Goal: Task Accomplishment & Management: Manage account settings

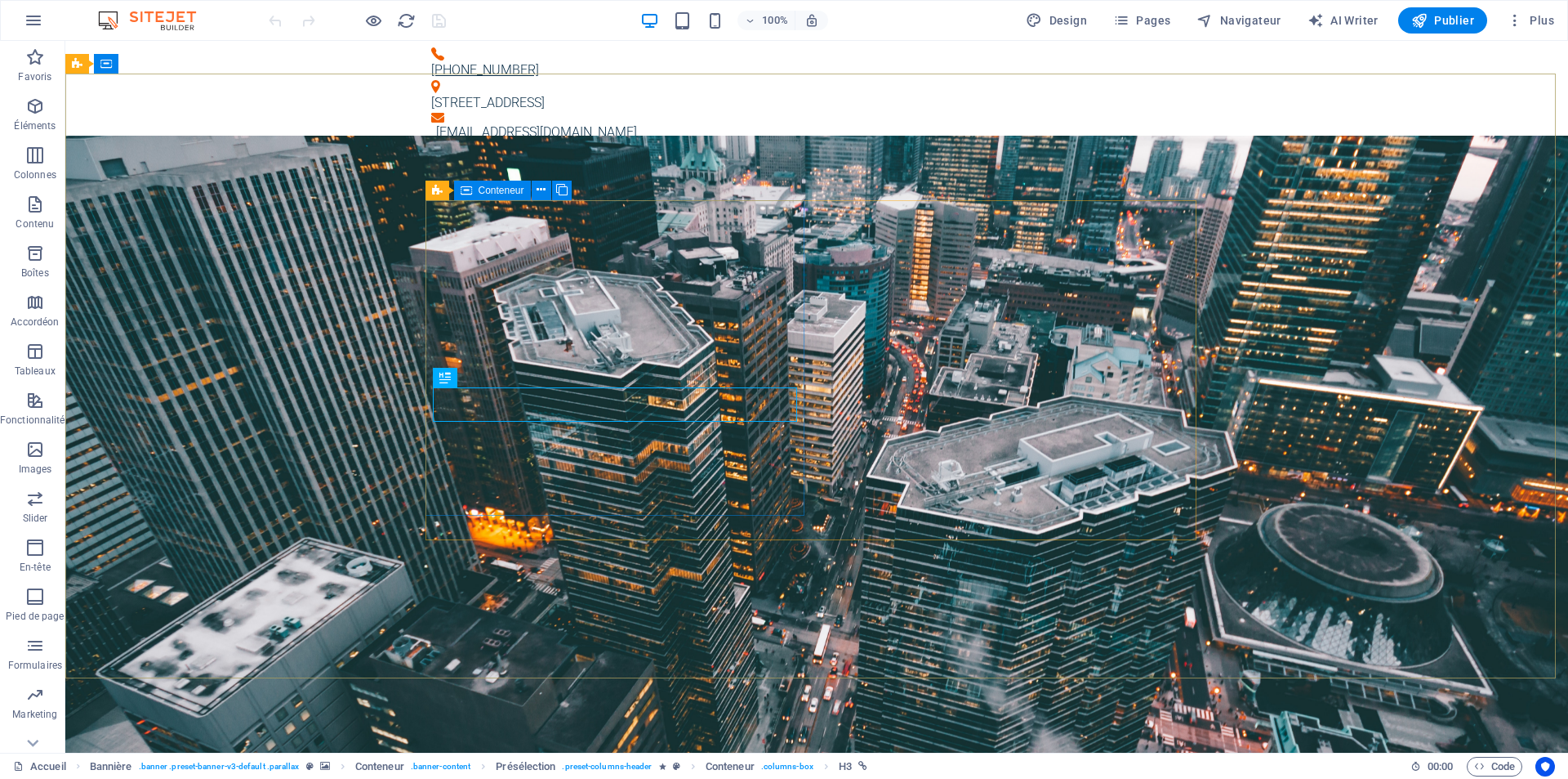
click at [513, 193] on span "Conteneur" at bounding box center [501, 190] width 46 height 10
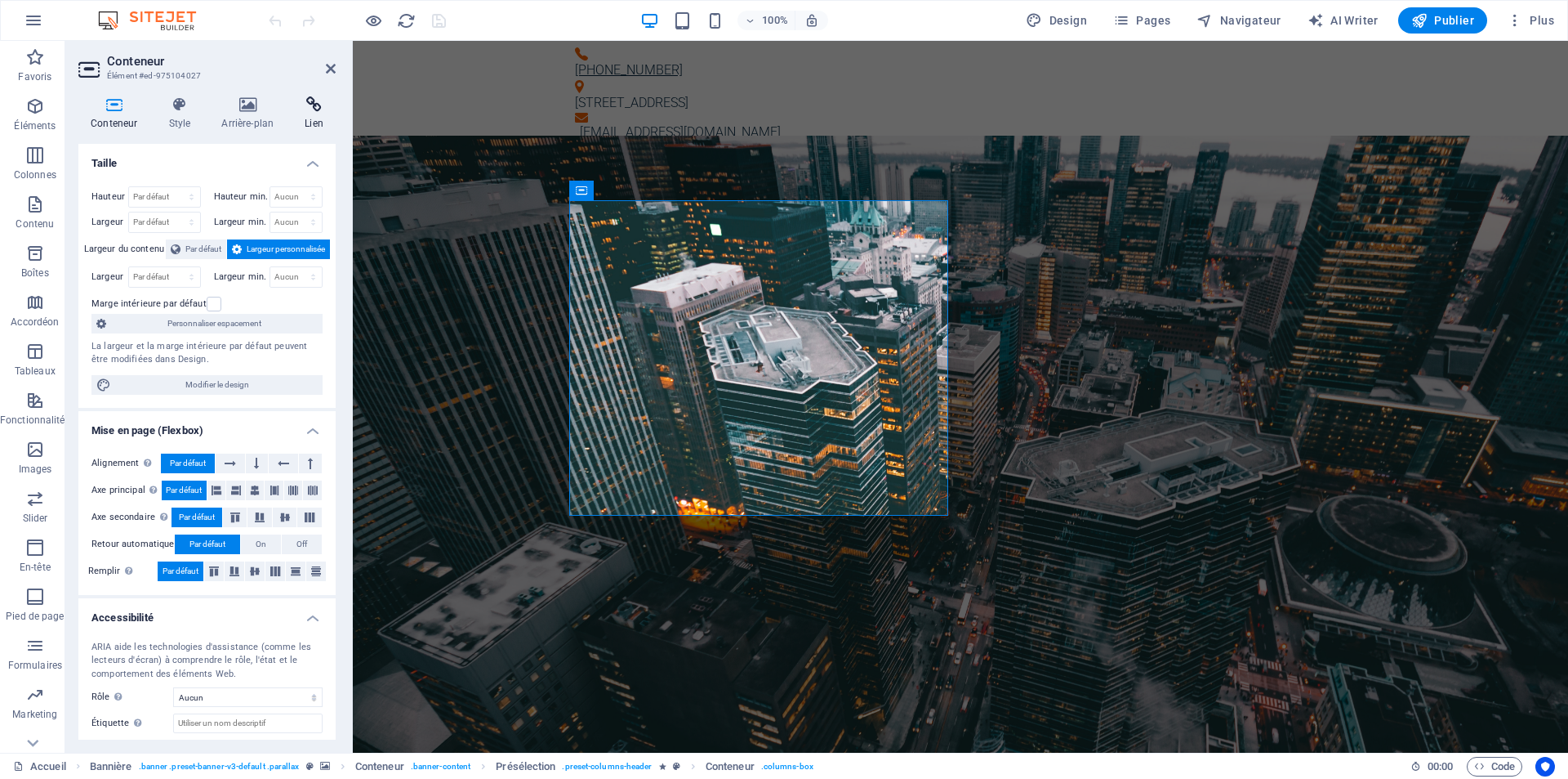
click at [314, 100] on icon at bounding box center [314, 104] width 43 height 16
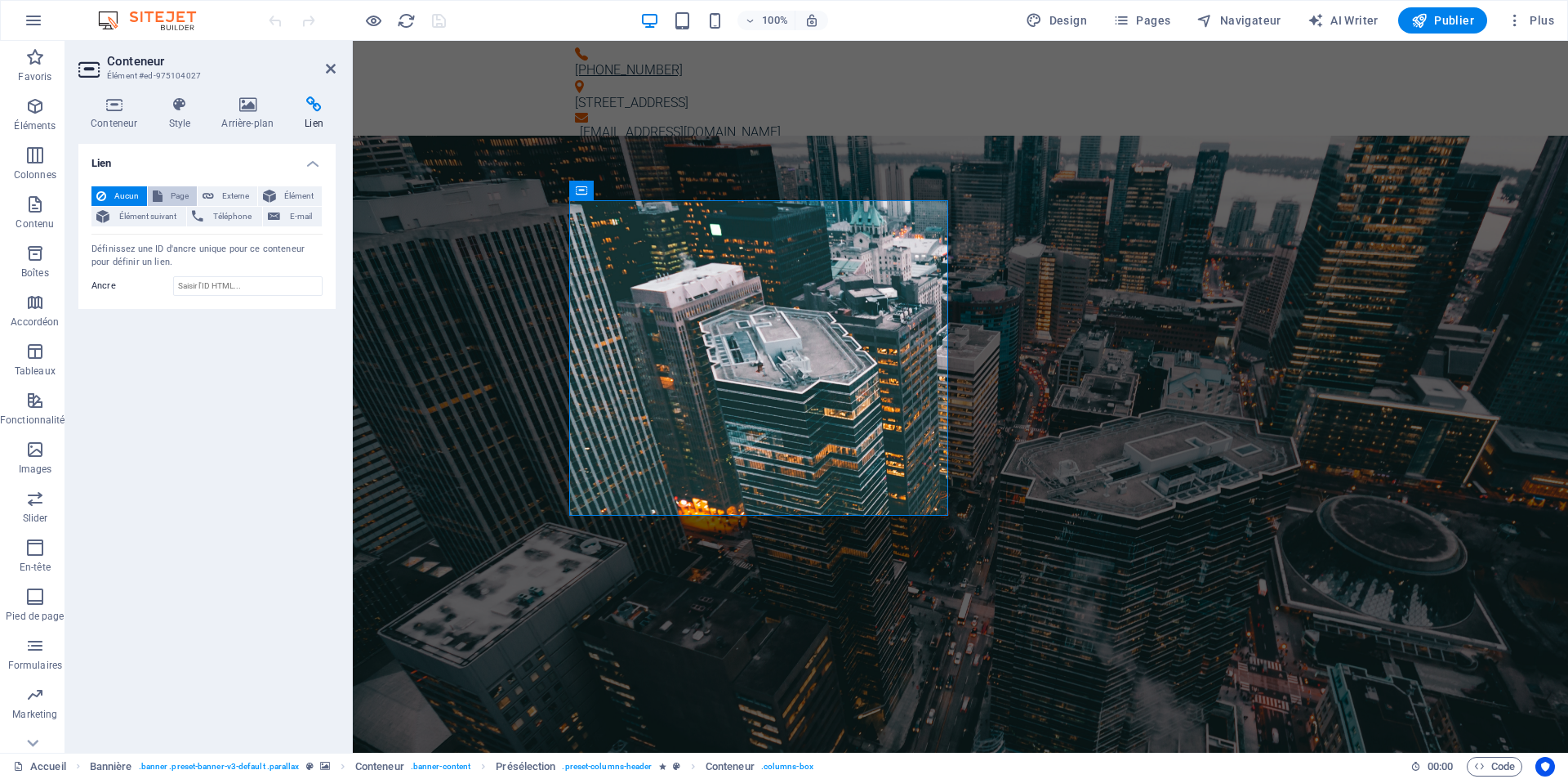
click at [169, 193] on span "Page" at bounding box center [179, 196] width 25 height 19
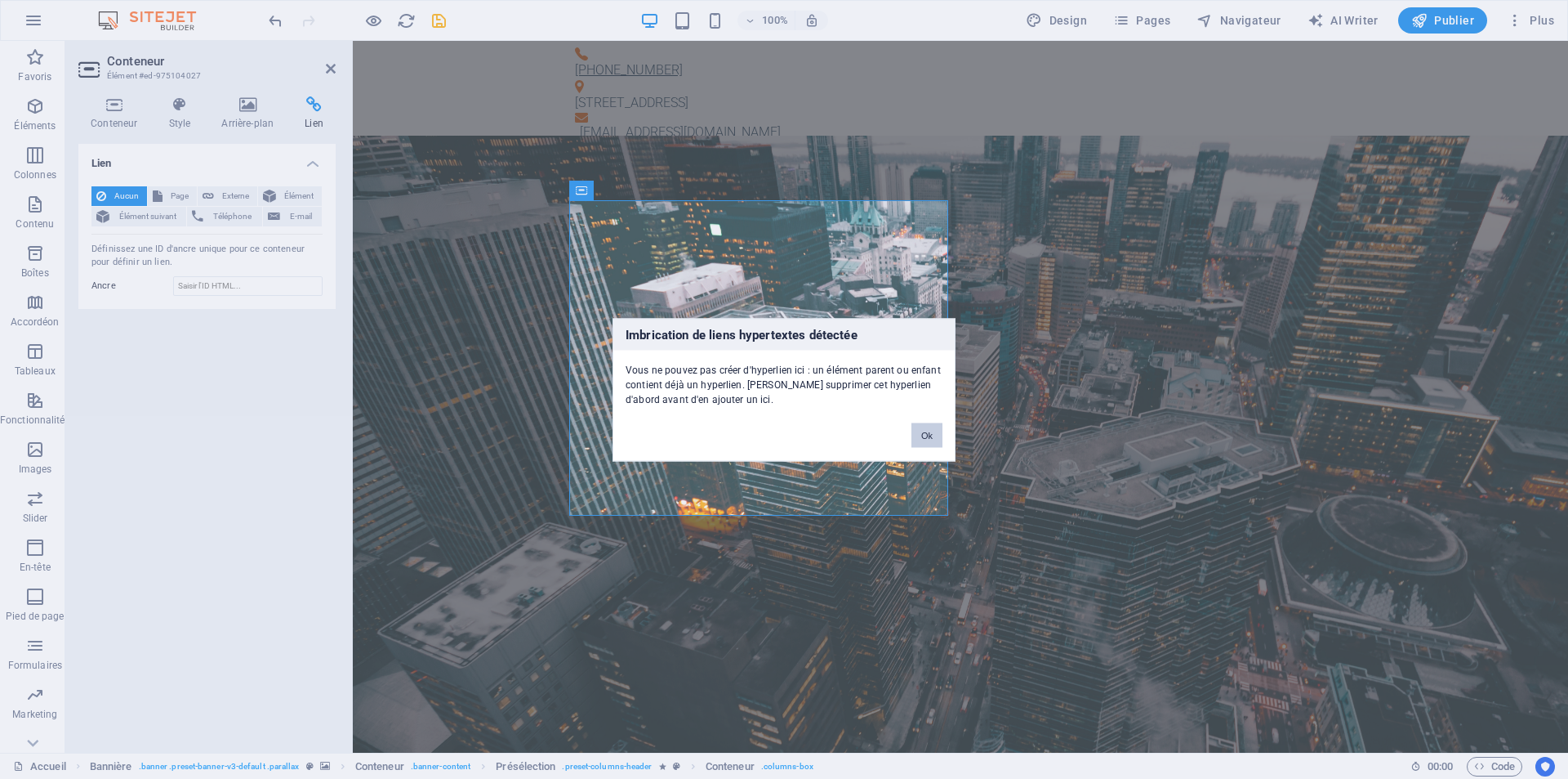
click at [930, 437] on button "Ok" at bounding box center [927, 434] width 31 height 25
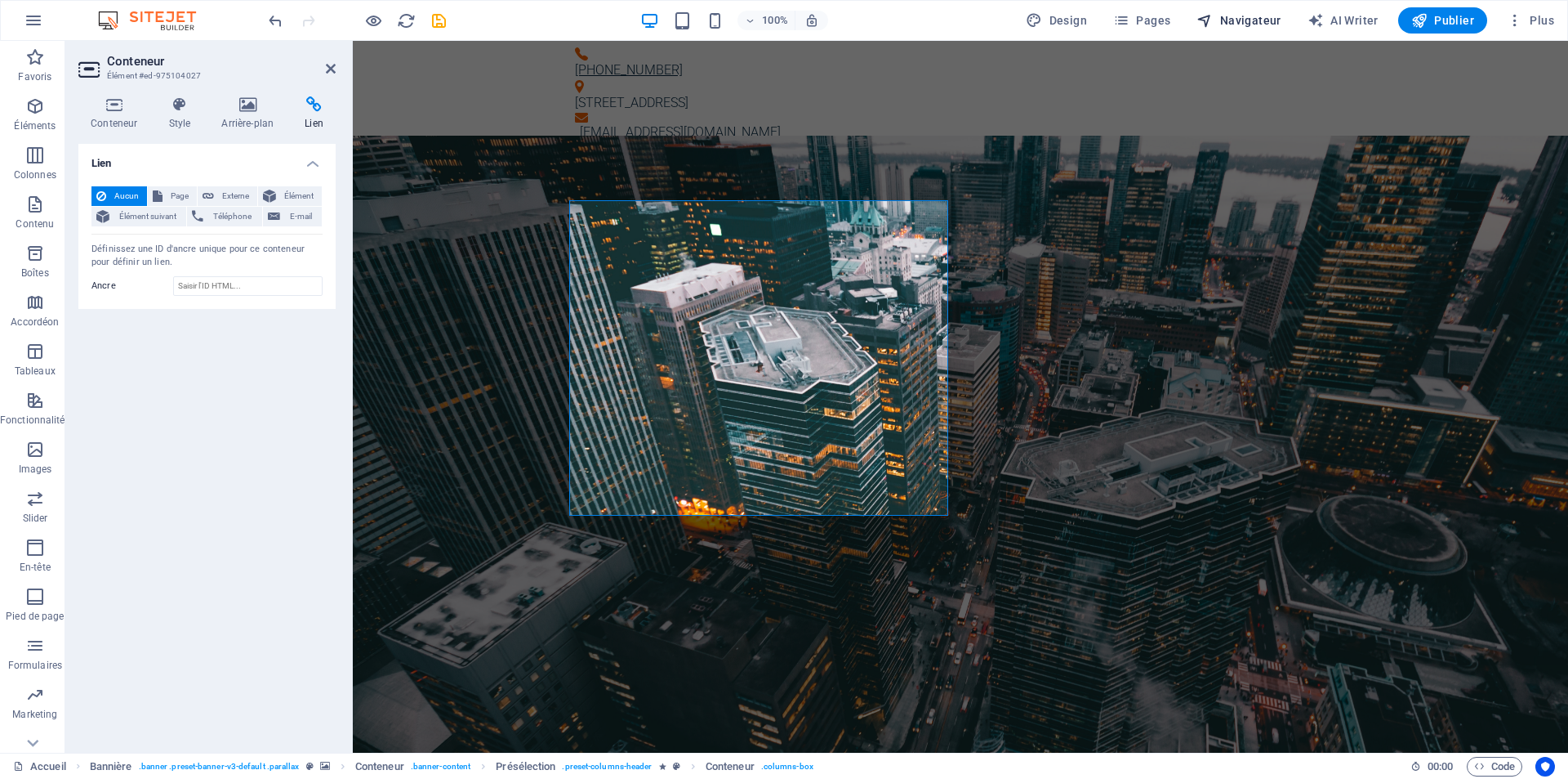
click at [1236, 19] on span "Navigateur" at bounding box center [1239, 20] width 84 height 16
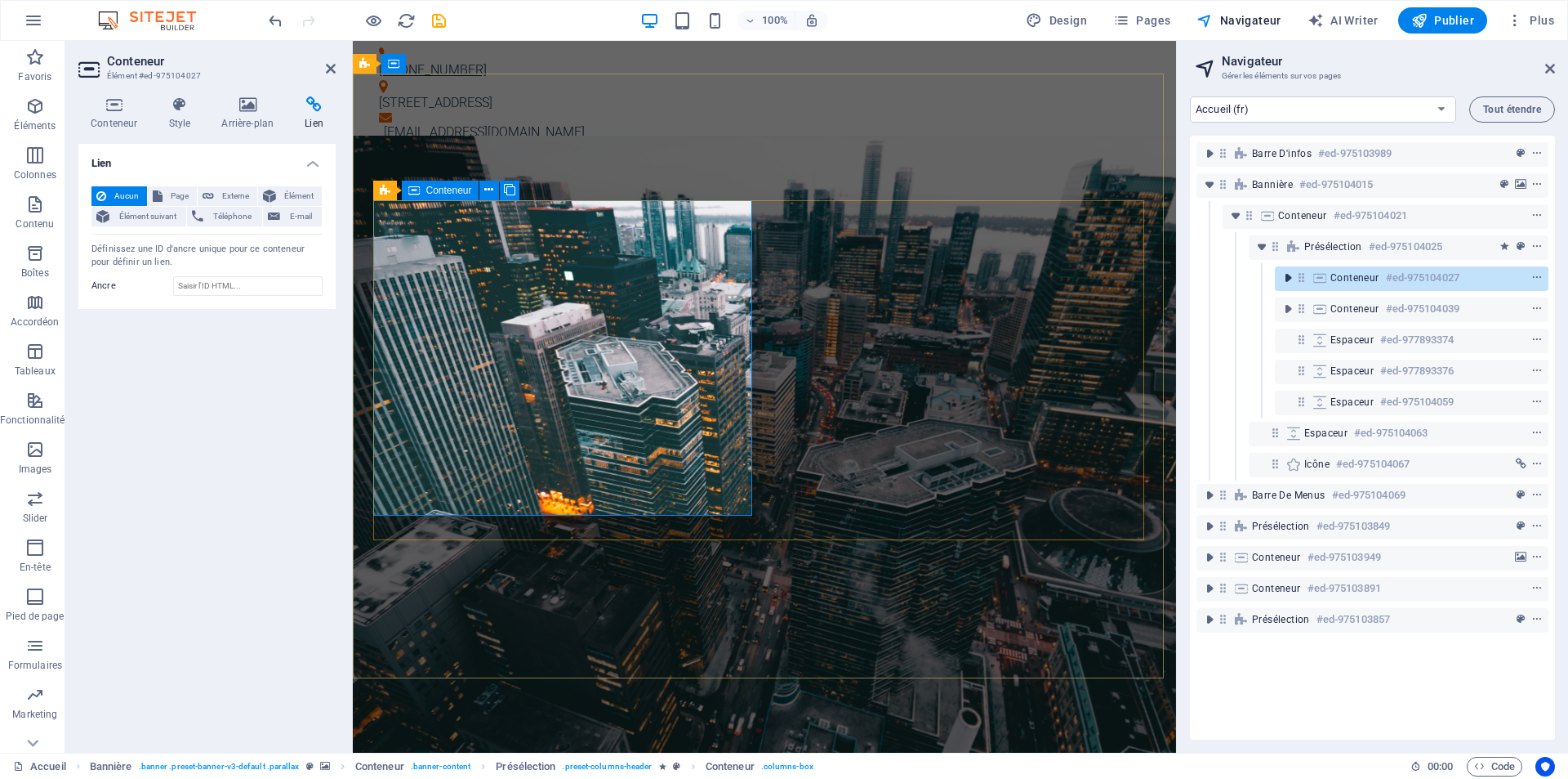
click at [1284, 277] on icon "toggle-expand" at bounding box center [1288, 278] width 16 height 16
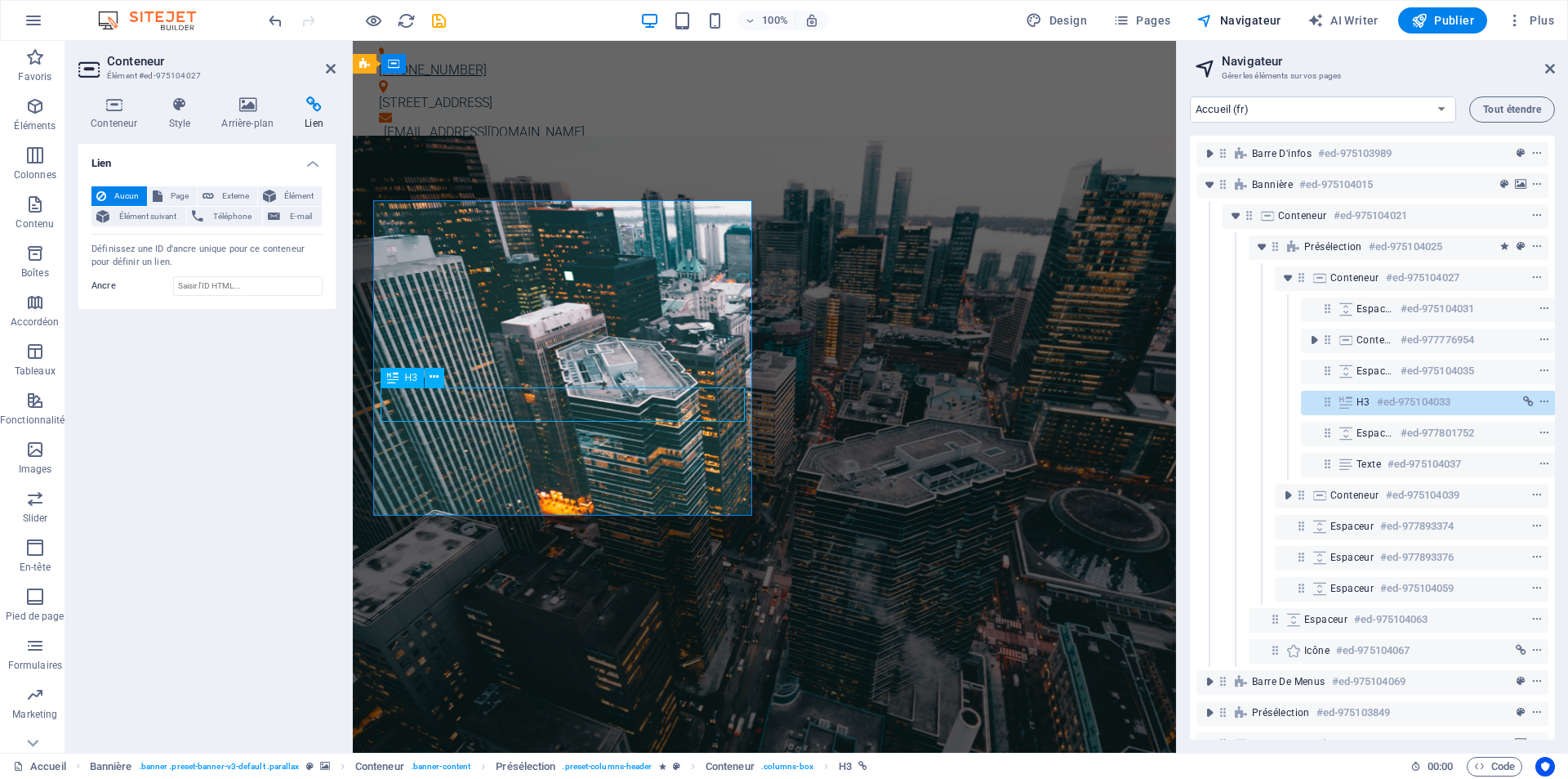
scroll to position [0, 4]
click at [431, 380] on icon at bounding box center [435, 377] width 9 height 17
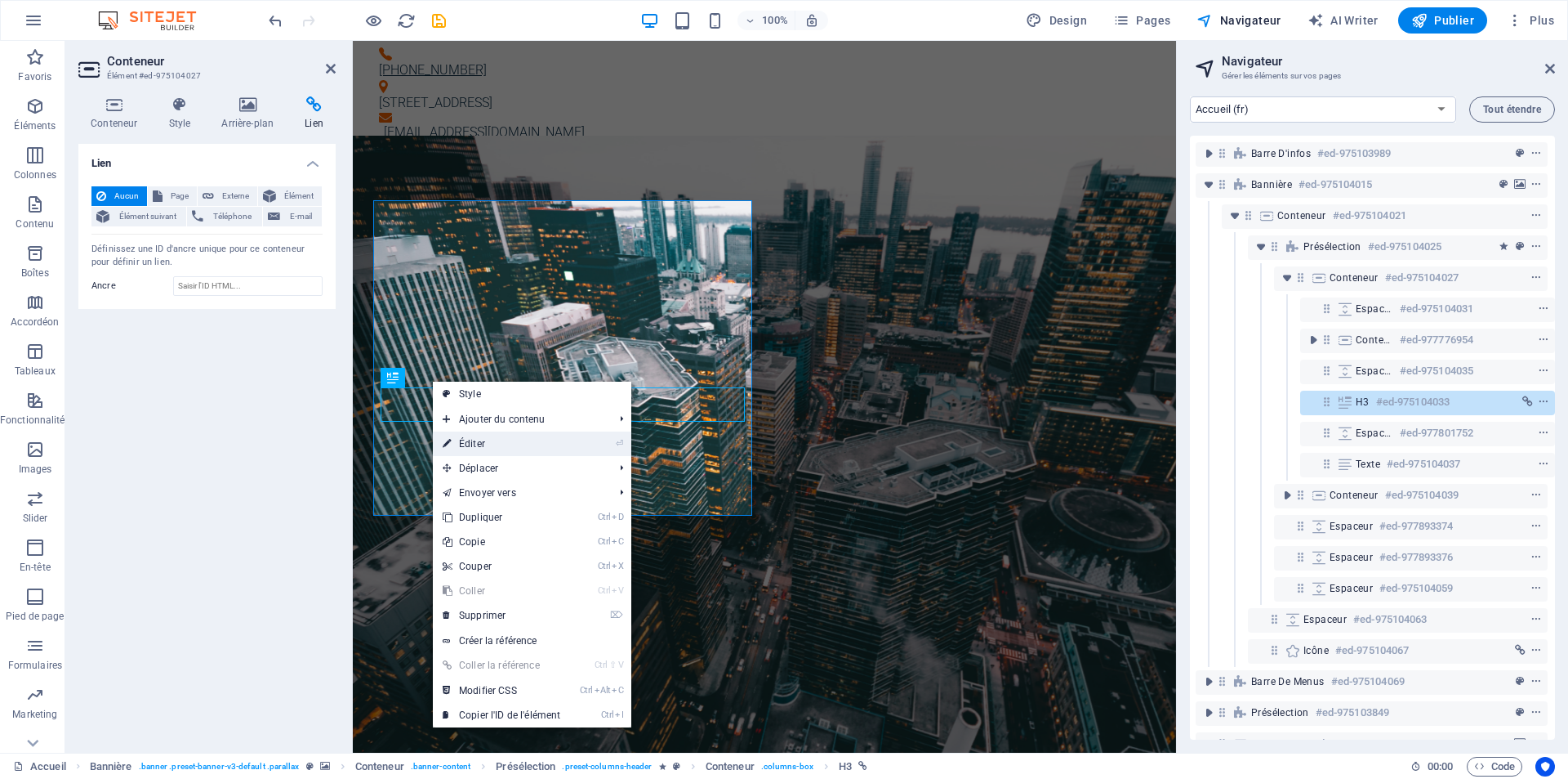
click at [473, 445] on link "⏎ Éditer" at bounding box center [501, 443] width 137 height 25
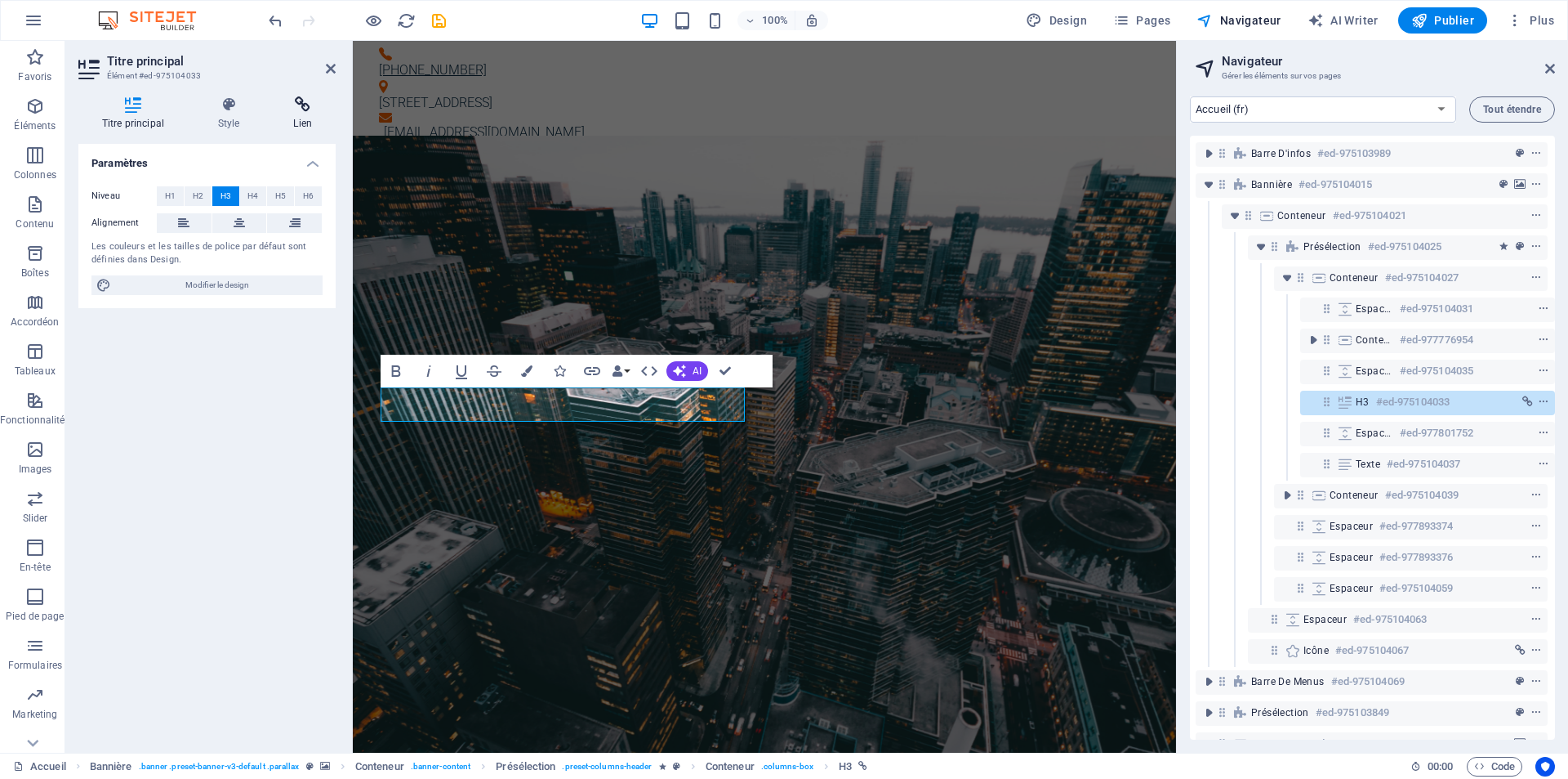
click at [309, 118] on h4 "Lien" at bounding box center [302, 113] width 65 height 34
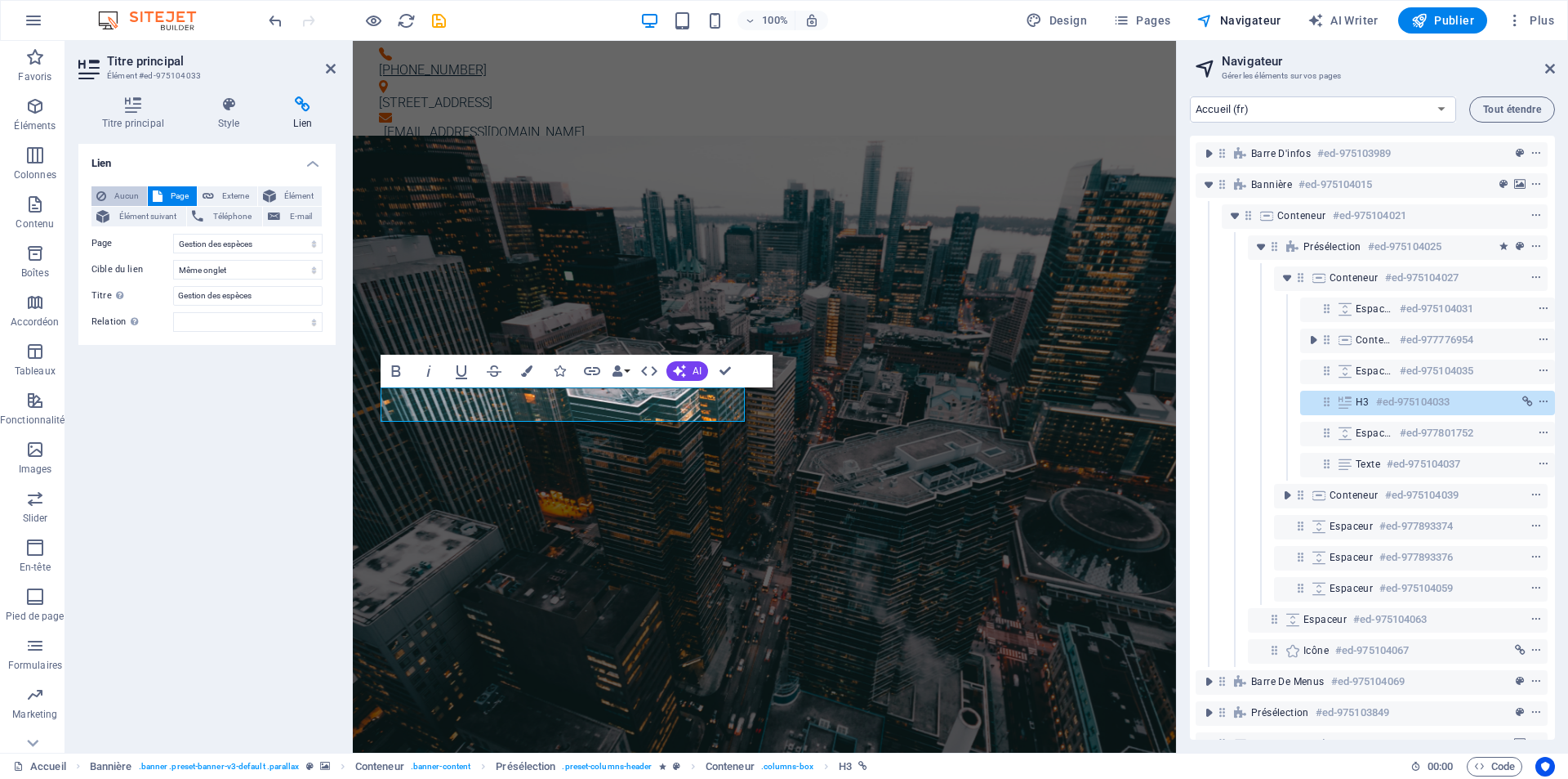
click at [127, 196] on span "Aucun" at bounding box center [126, 196] width 31 height 19
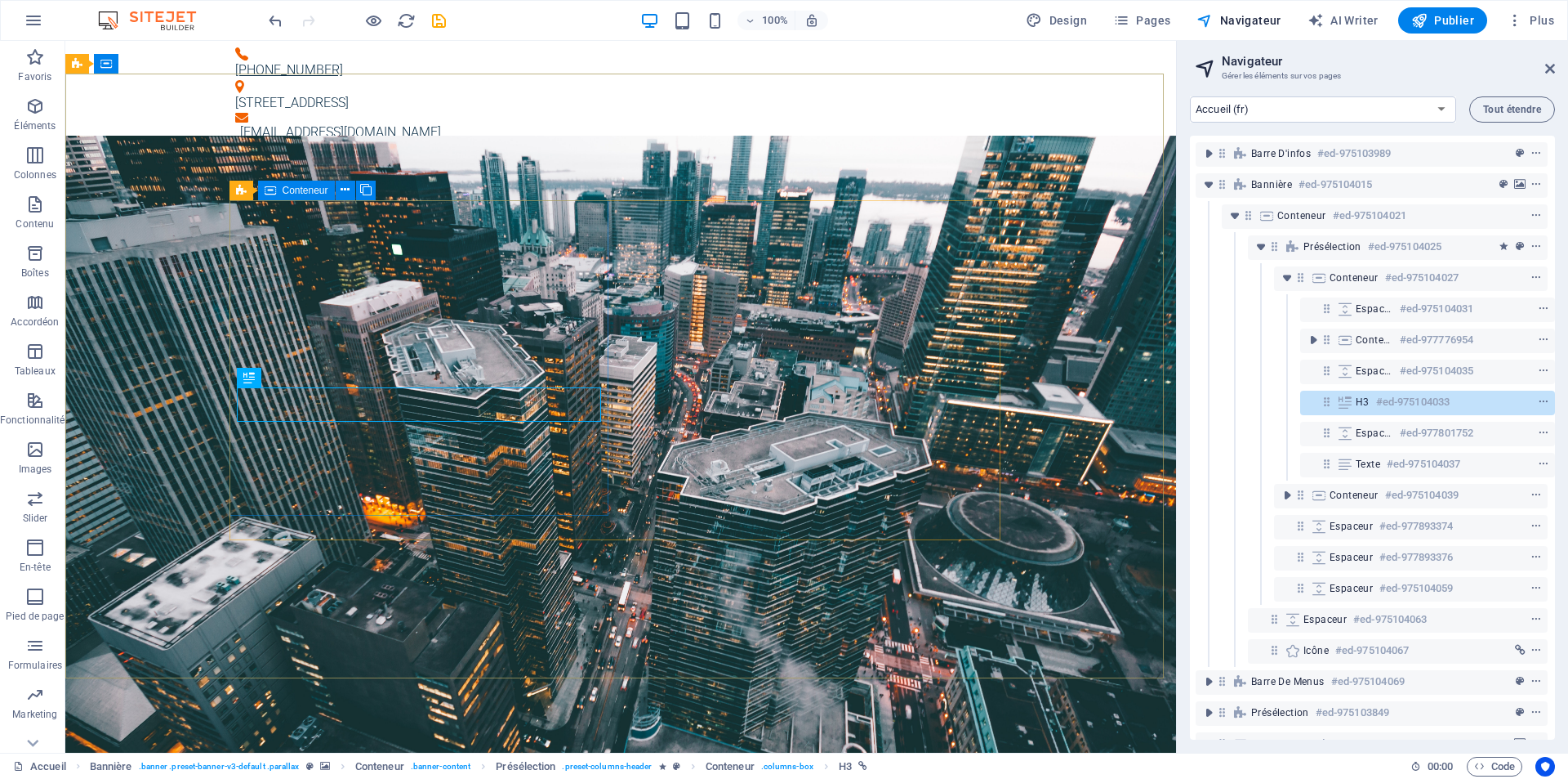
click at [308, 189] on span "Conteneur" at bounding box center [306, 190] width 46 height 10
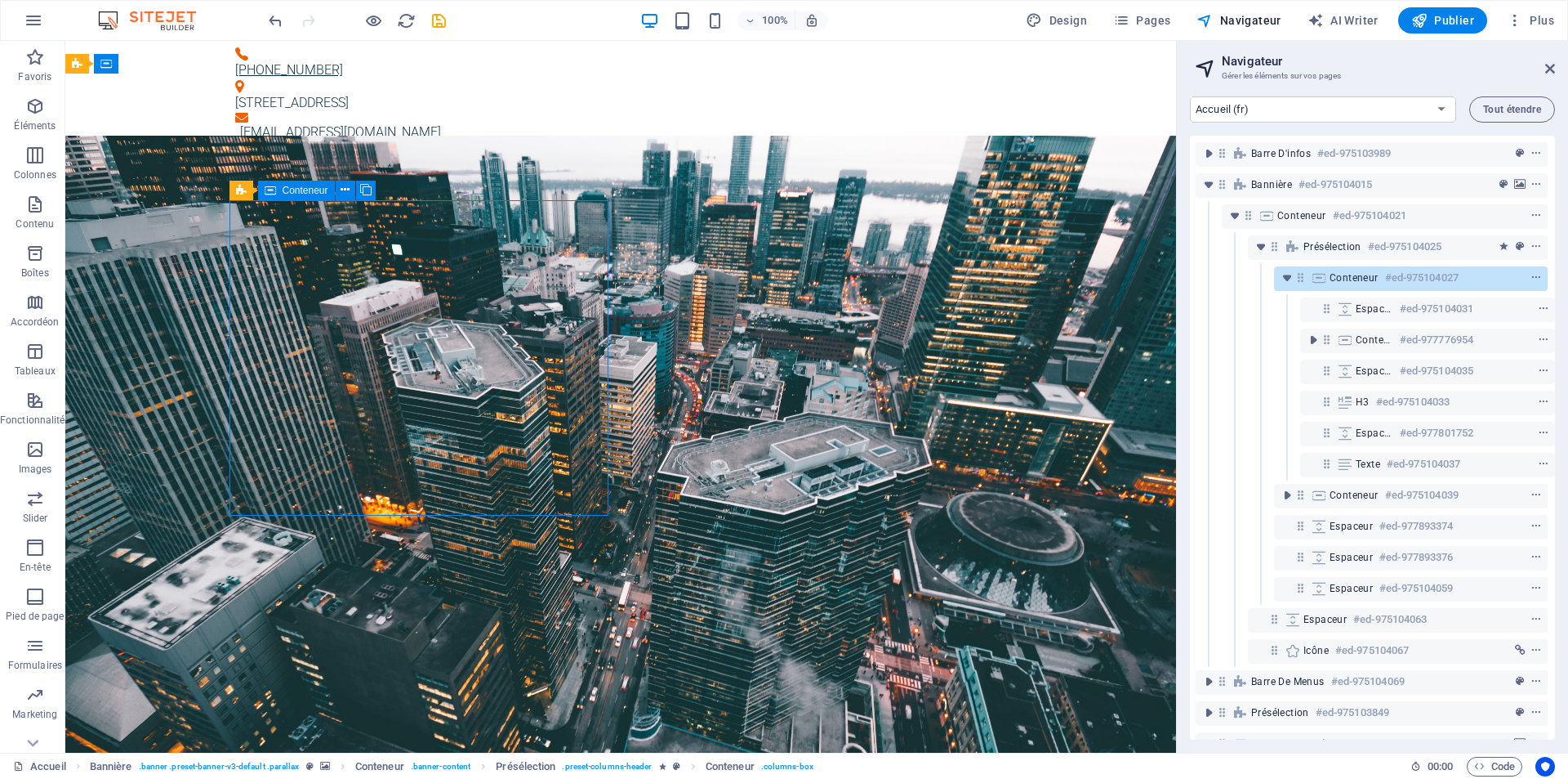
click at [308, 189] on span "Conteneur" at bounding box center [306, 190] width 46 height 10
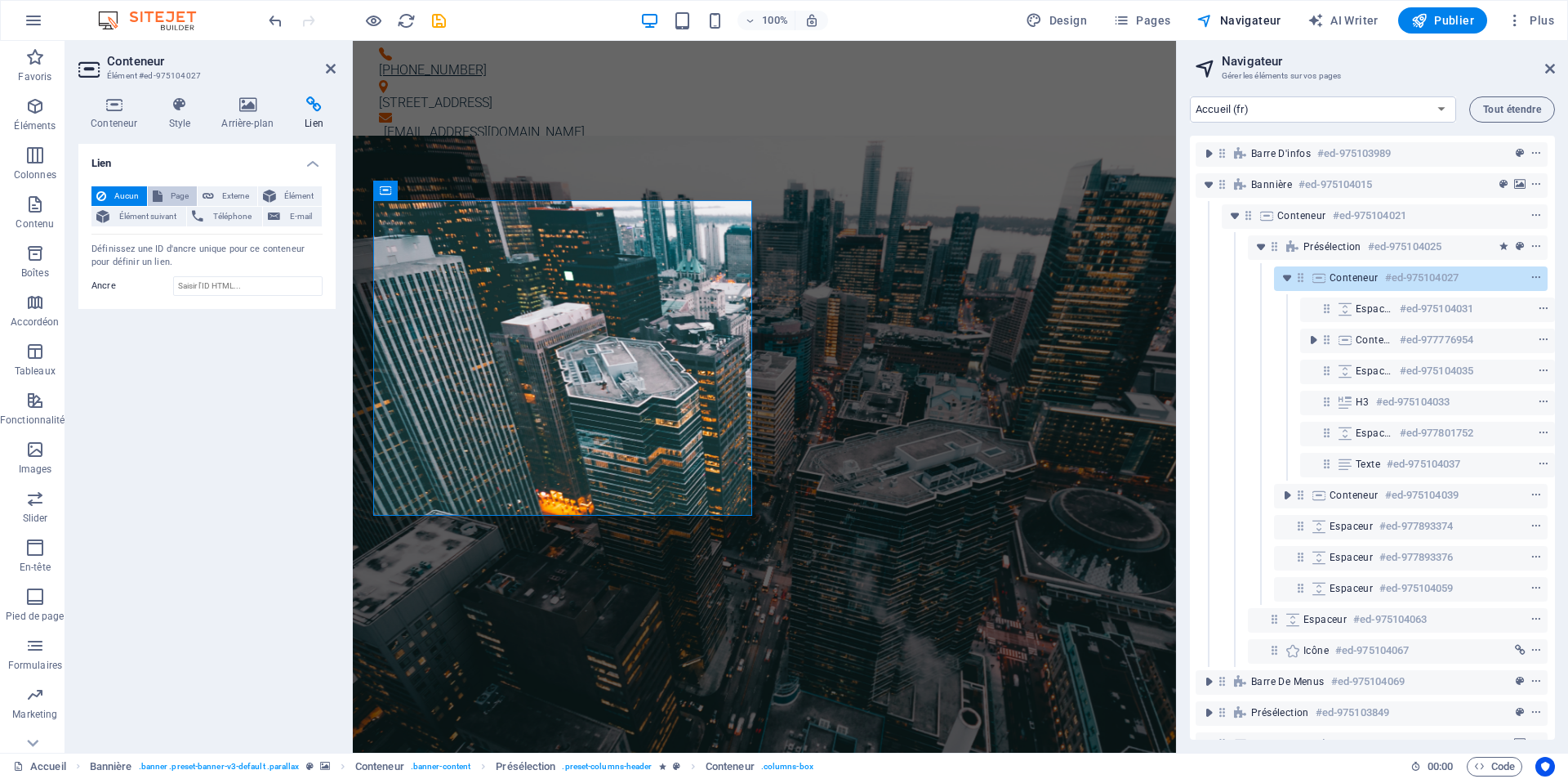
click at [156, 194] on icon at bounding box center [157, 196] width 10 height 19
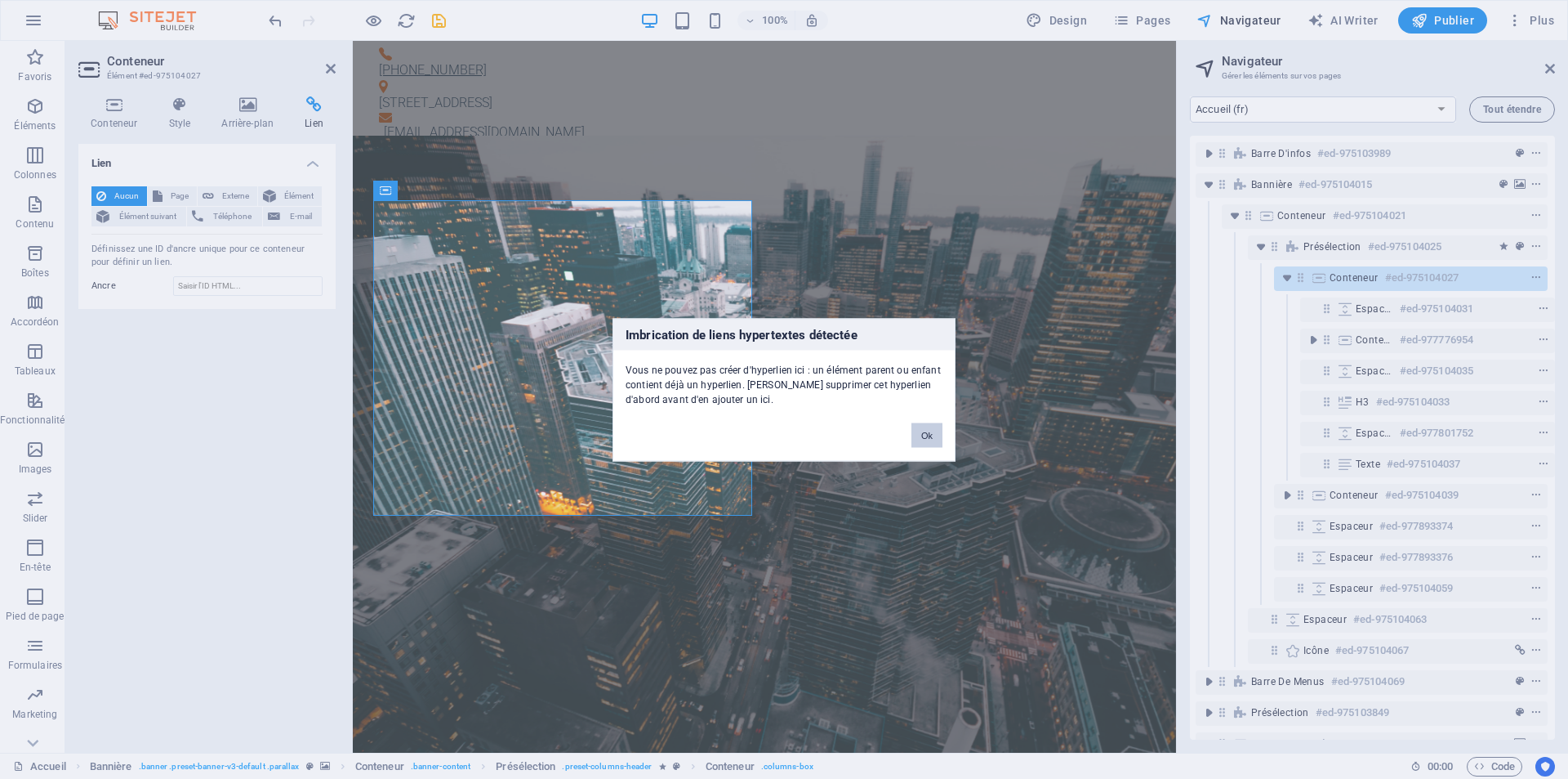
click at [922, 430] on button "Ok" at bounding box center [927, 434] width 31 height 25
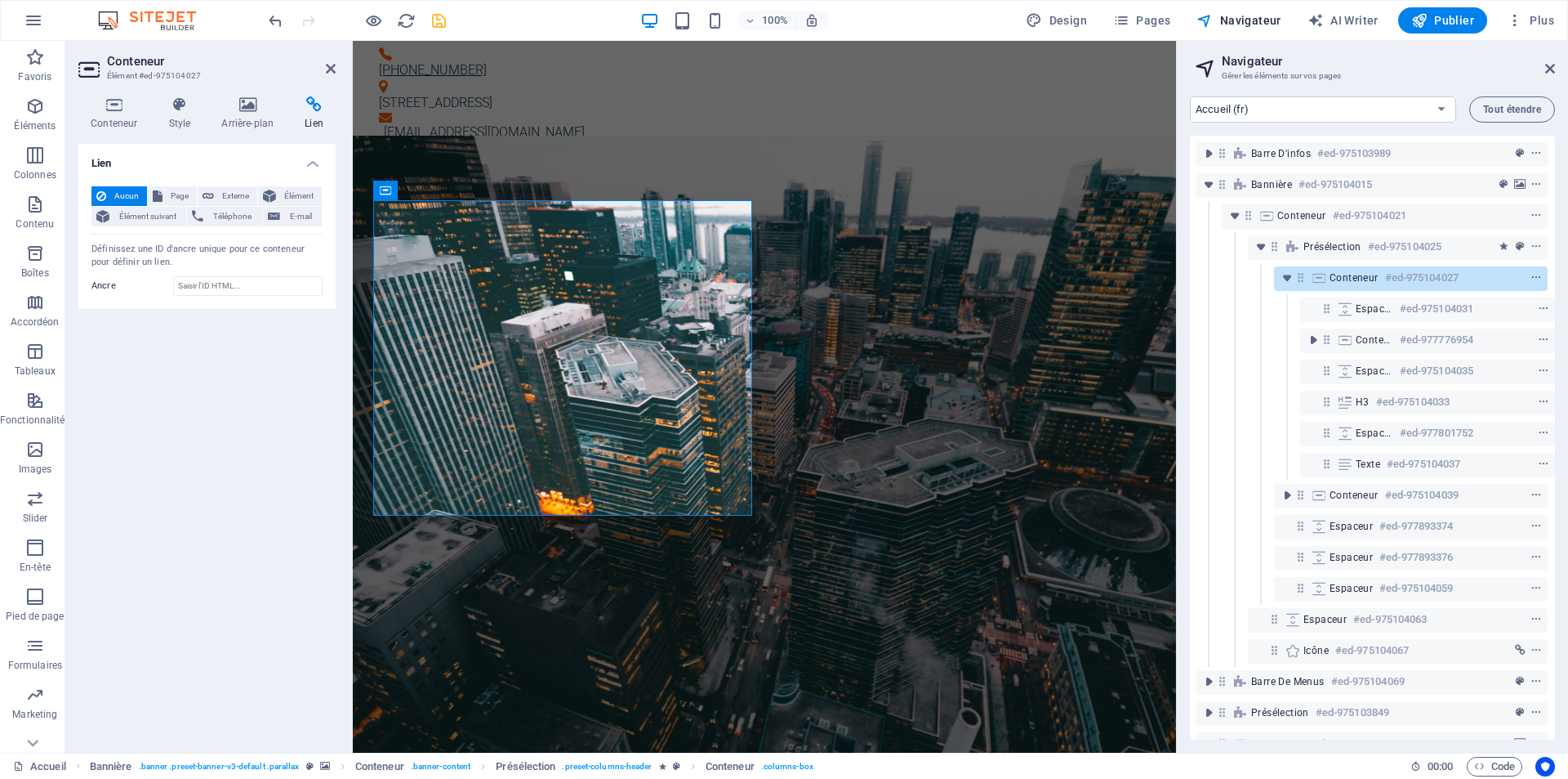
click at [436, 19] on icon "save" at bounding box center [439, 20] width 19 height 19
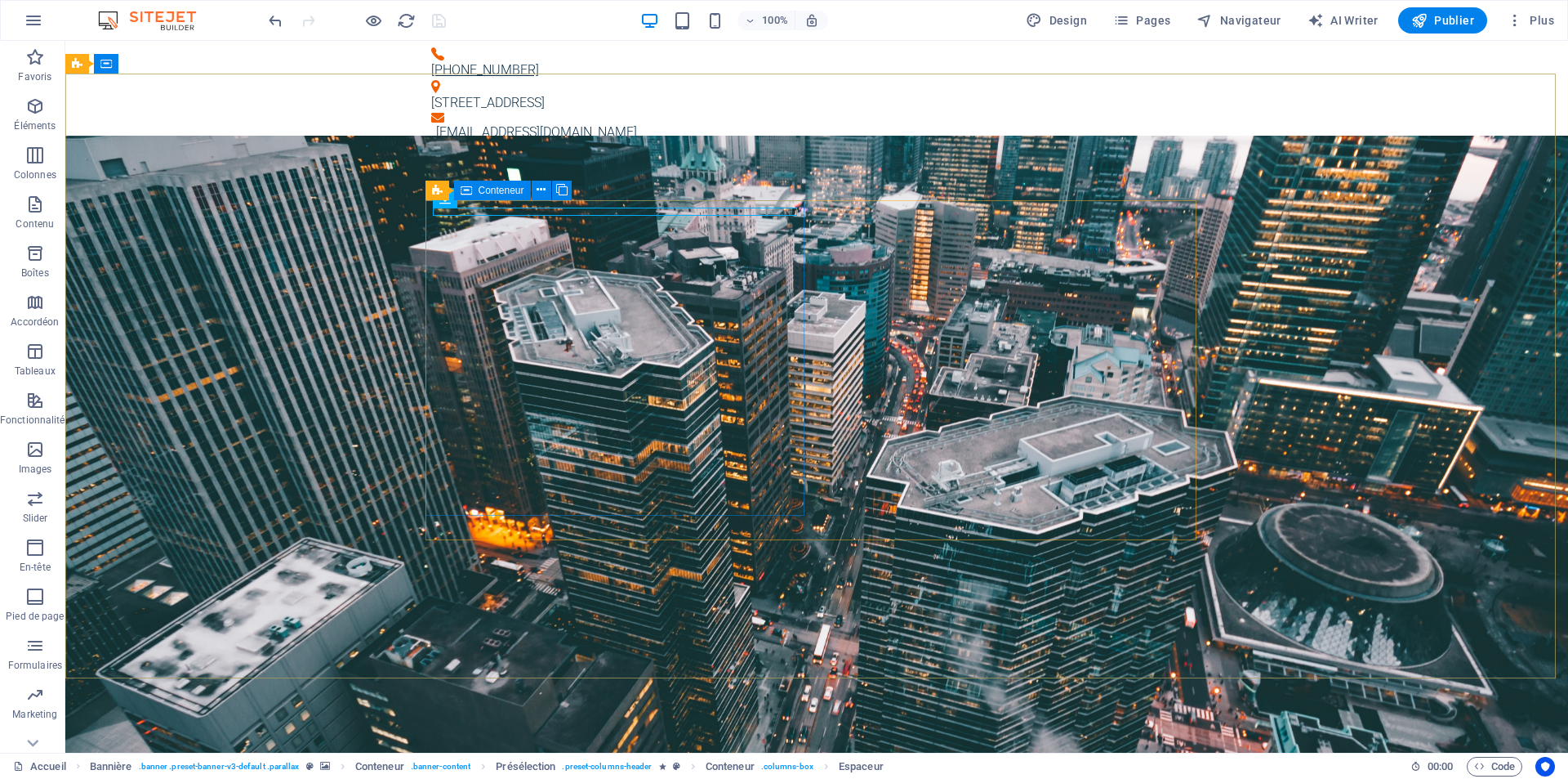
click at [506, 191] on span "Conteneur" at bounding box center [501, 190] width 46 height 10
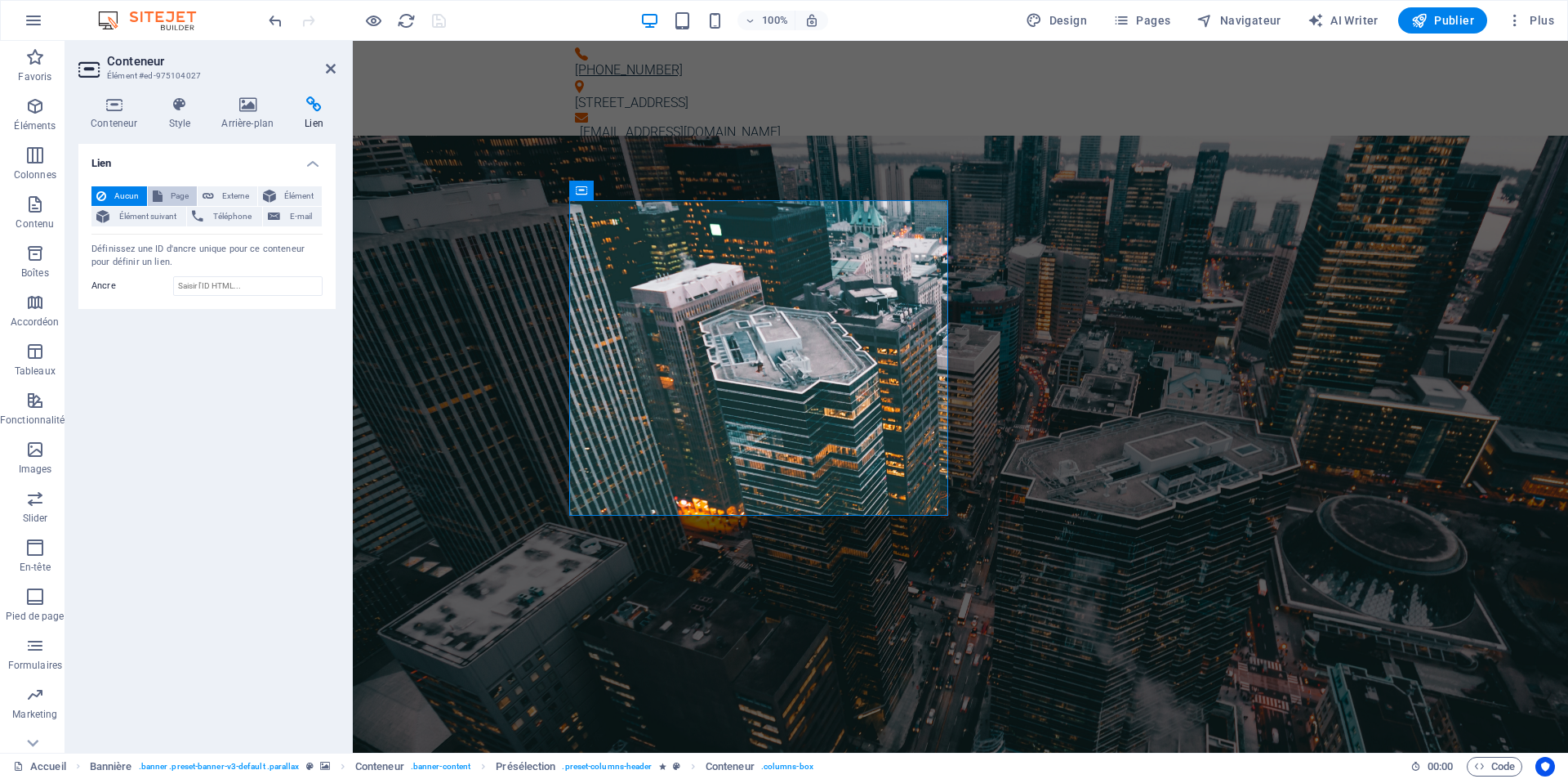
click at [172, 191] on span "Page" at bounding box center [179, 196] width 25 height 19
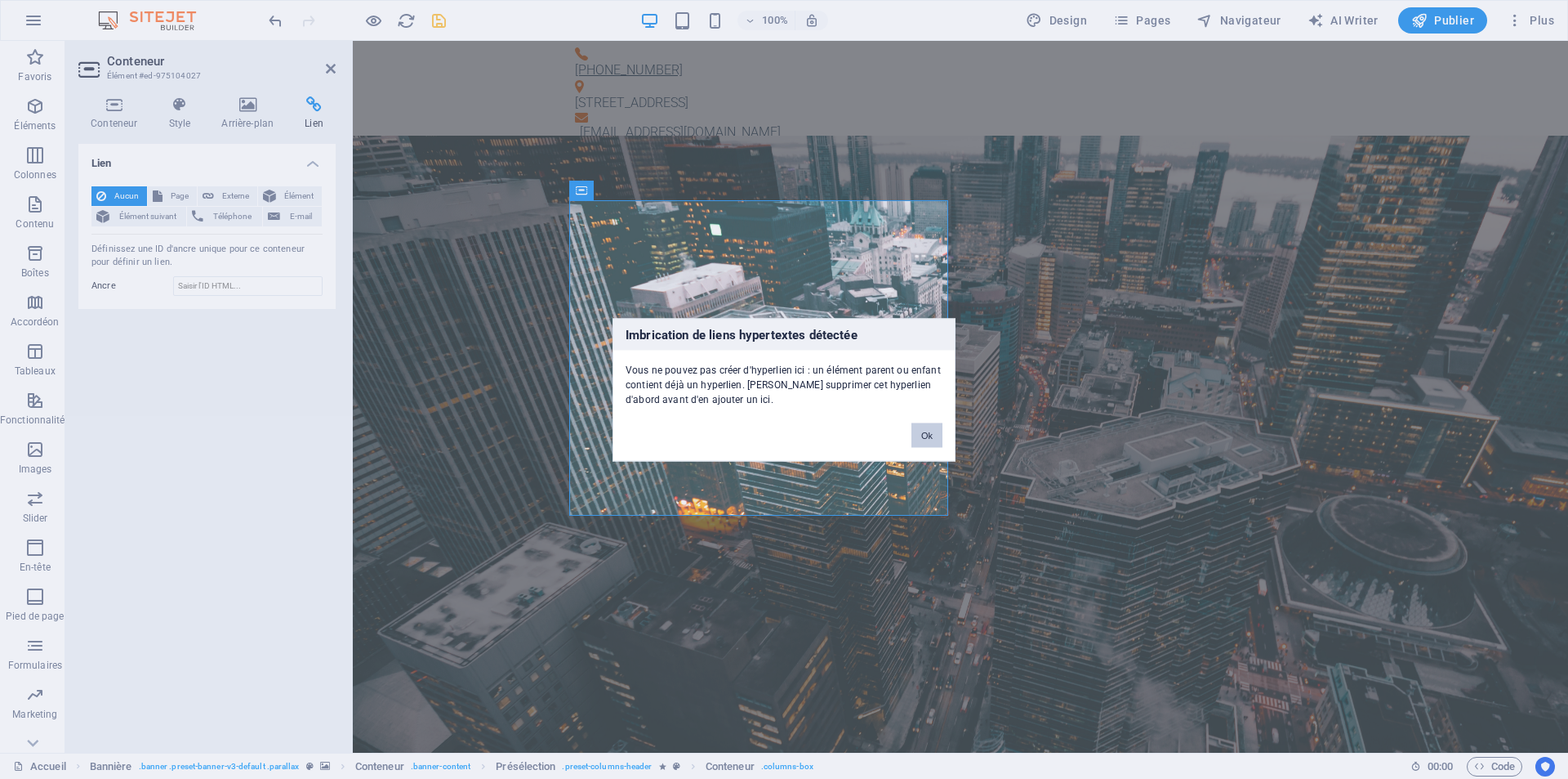
click at [918, 437] on button "Ok" at bounding box center [927, 434] width 31 height 25
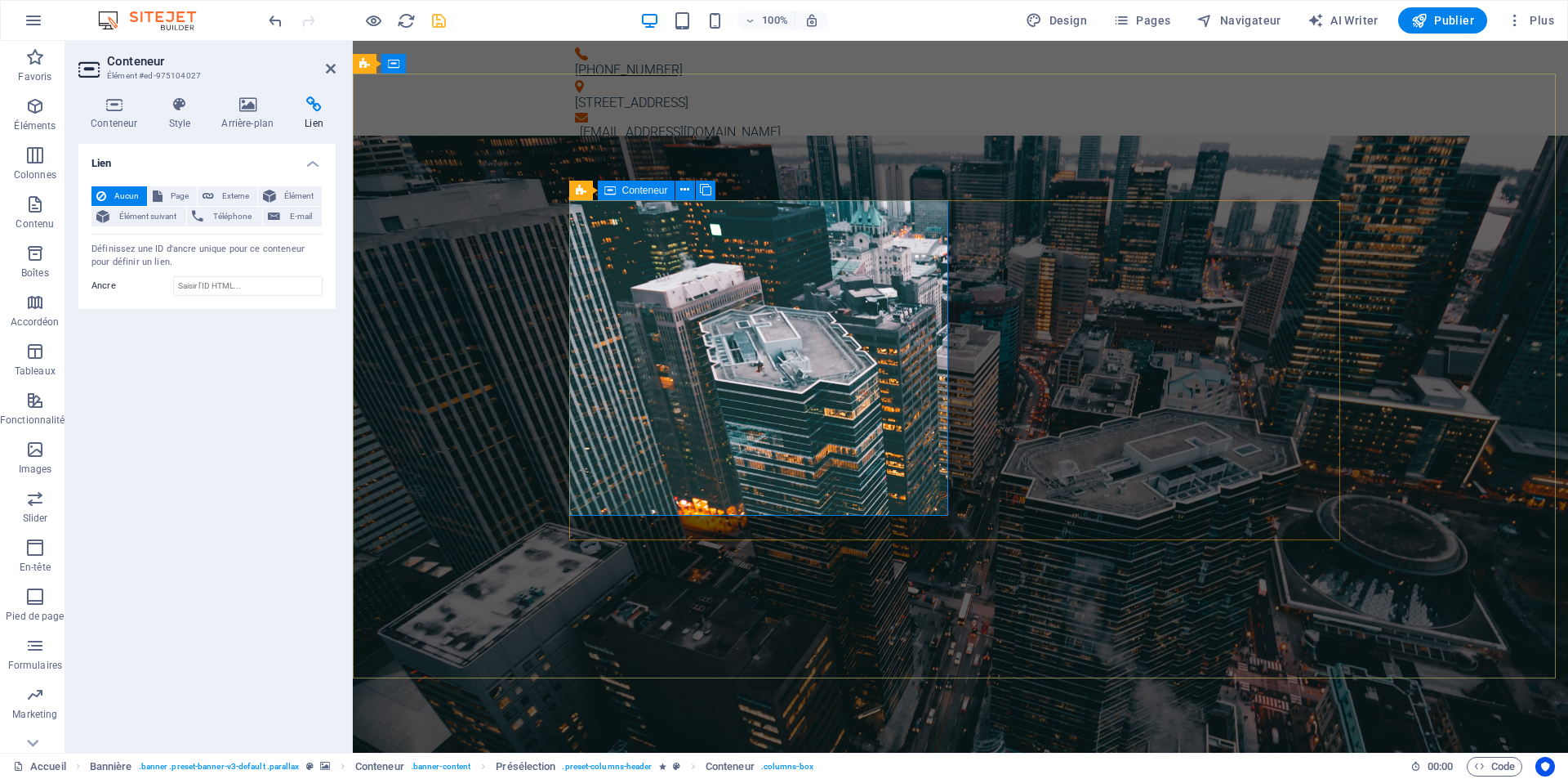
click at [611, 188] on icon at bounding box center [610, 189] width 11 height 19
click at [1245, 7] on div "100% Design Pages Navigateur AI Writer Publier Plus" at bounding box center [784, 20] width 1566 height 39
click at [1245, 11] on button "Navigateur" at bounding box center [1239, 20] width 97 height 27
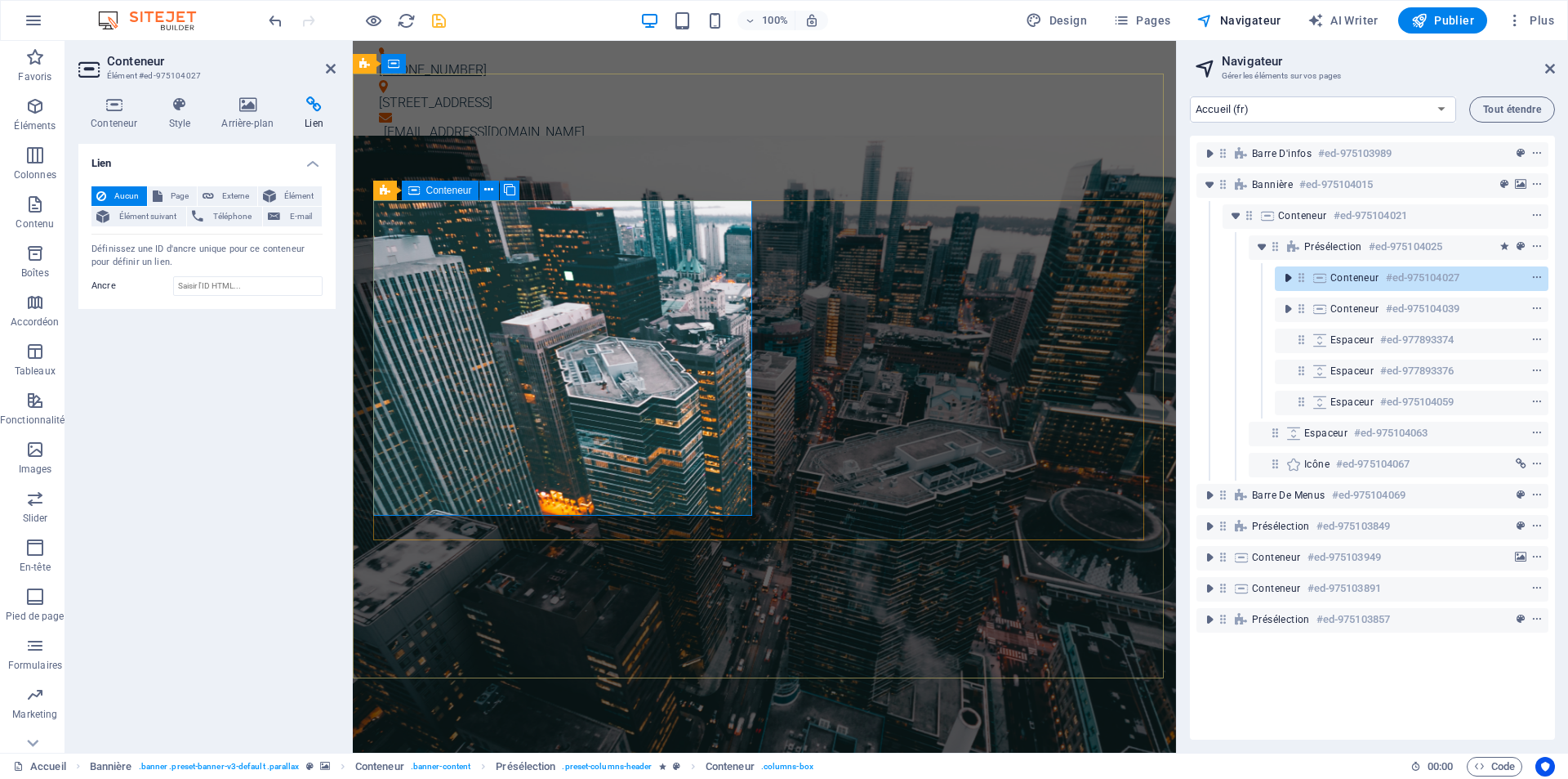
click at [1289, 278] on icon "toggle-expand" at bounding box center [1288, 278] width 16 height 16
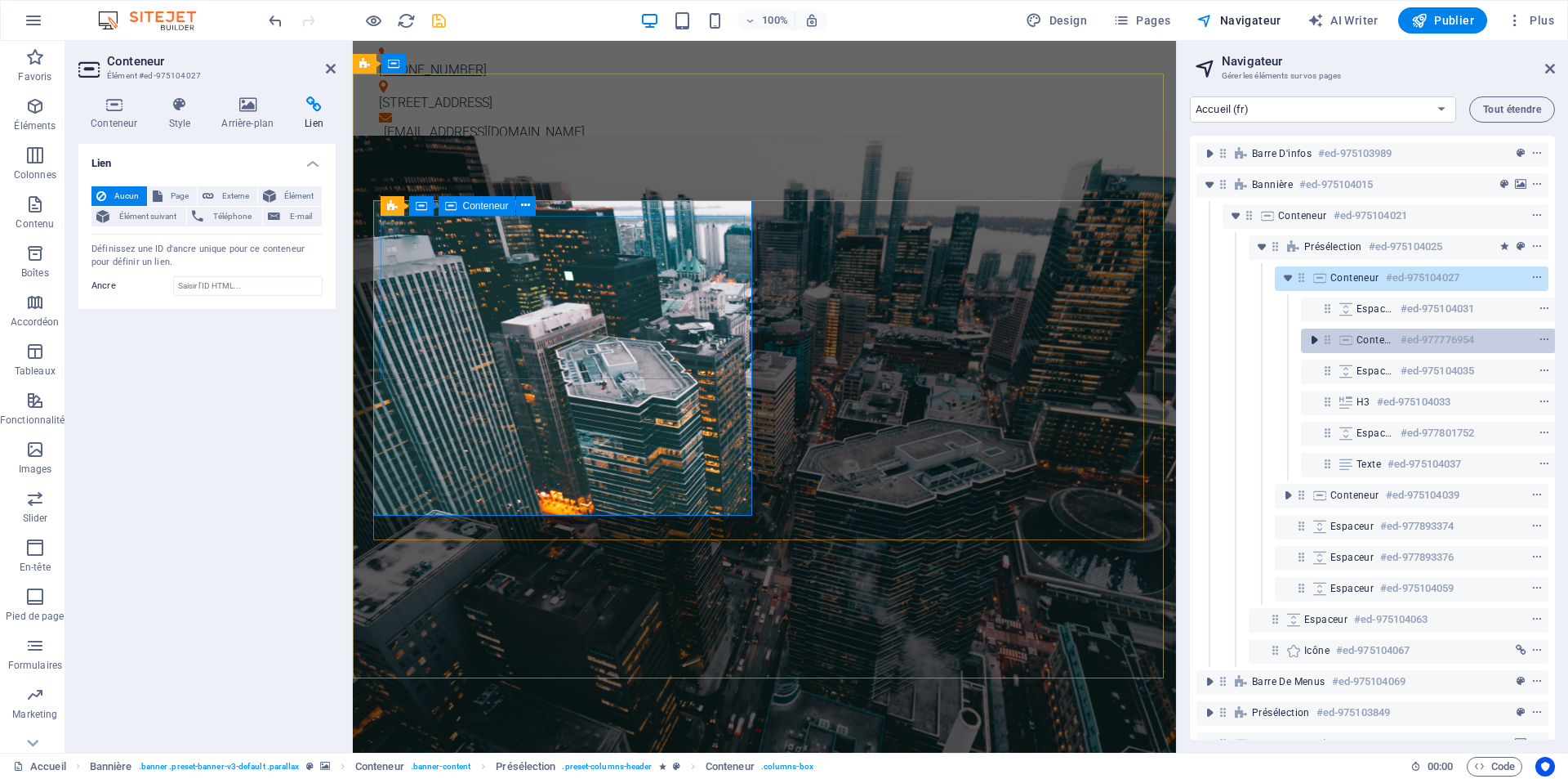
click at [1308, 339] on icon "toggle-expand" at bounding box center [1314, 340] width 16 height 16
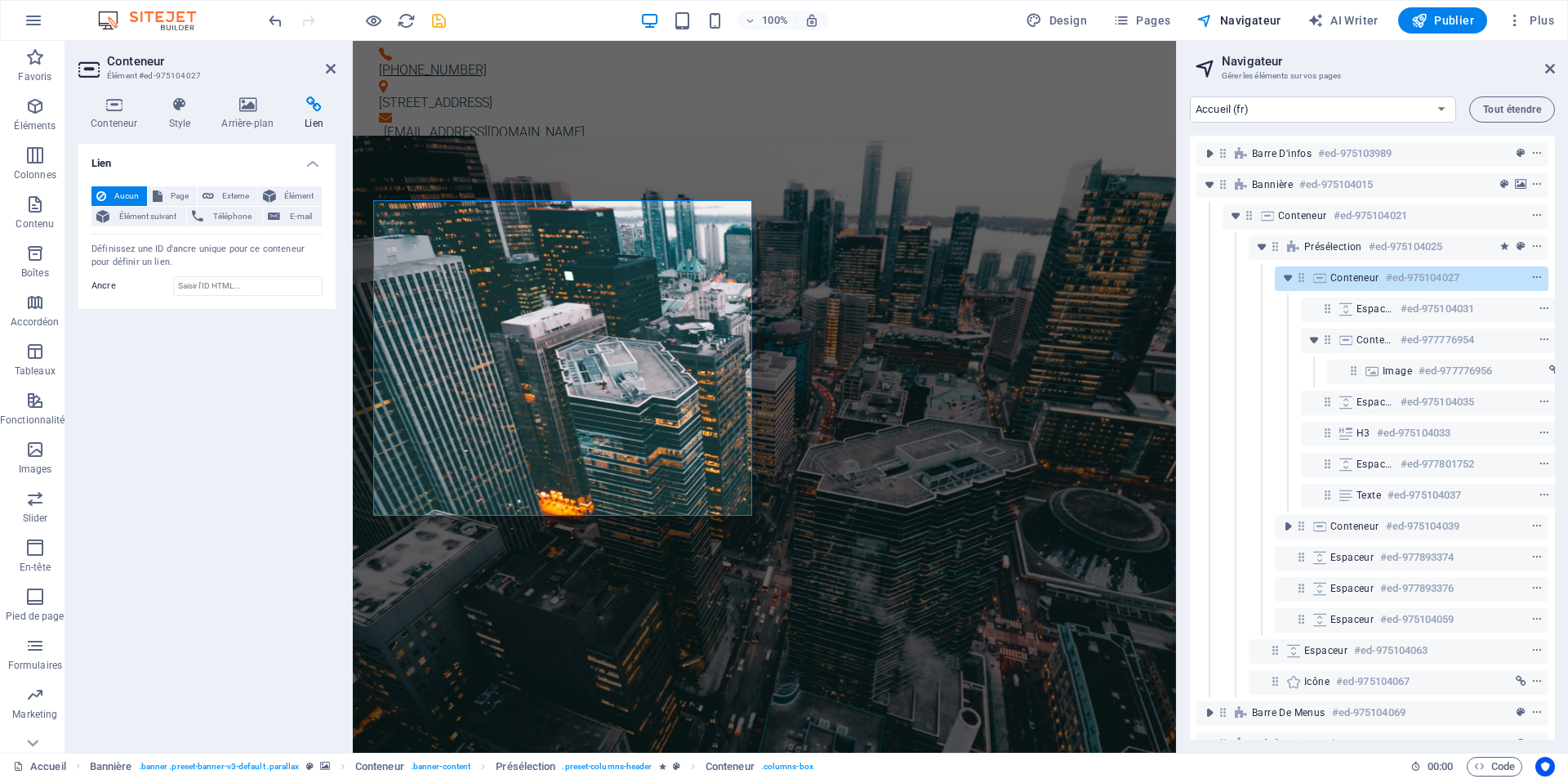
scroll to position [0, 30]
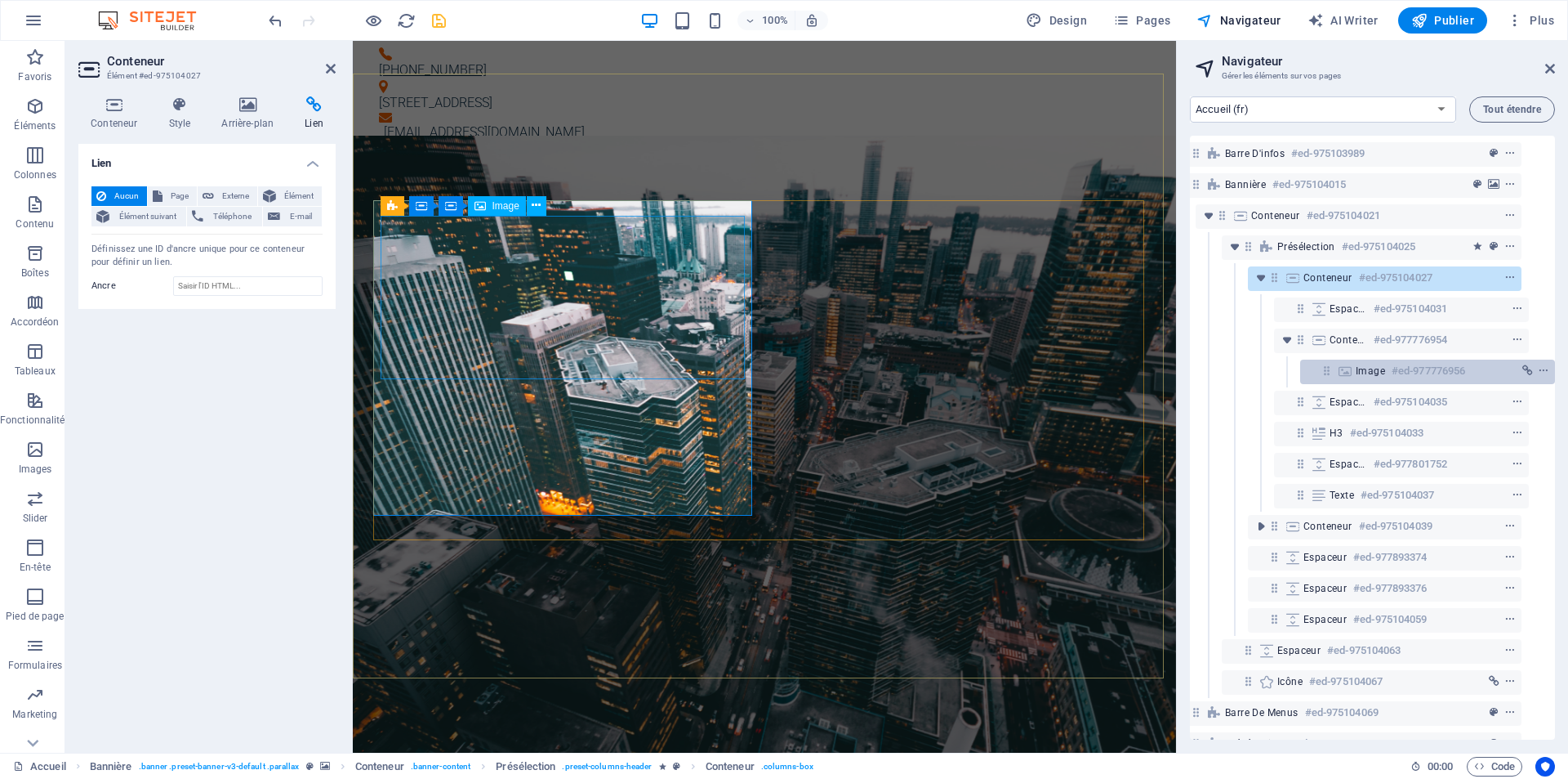
click at [1383, 369] on div "Image #ed-977776956" at bounding box center [1414, 371] width 118 height 19
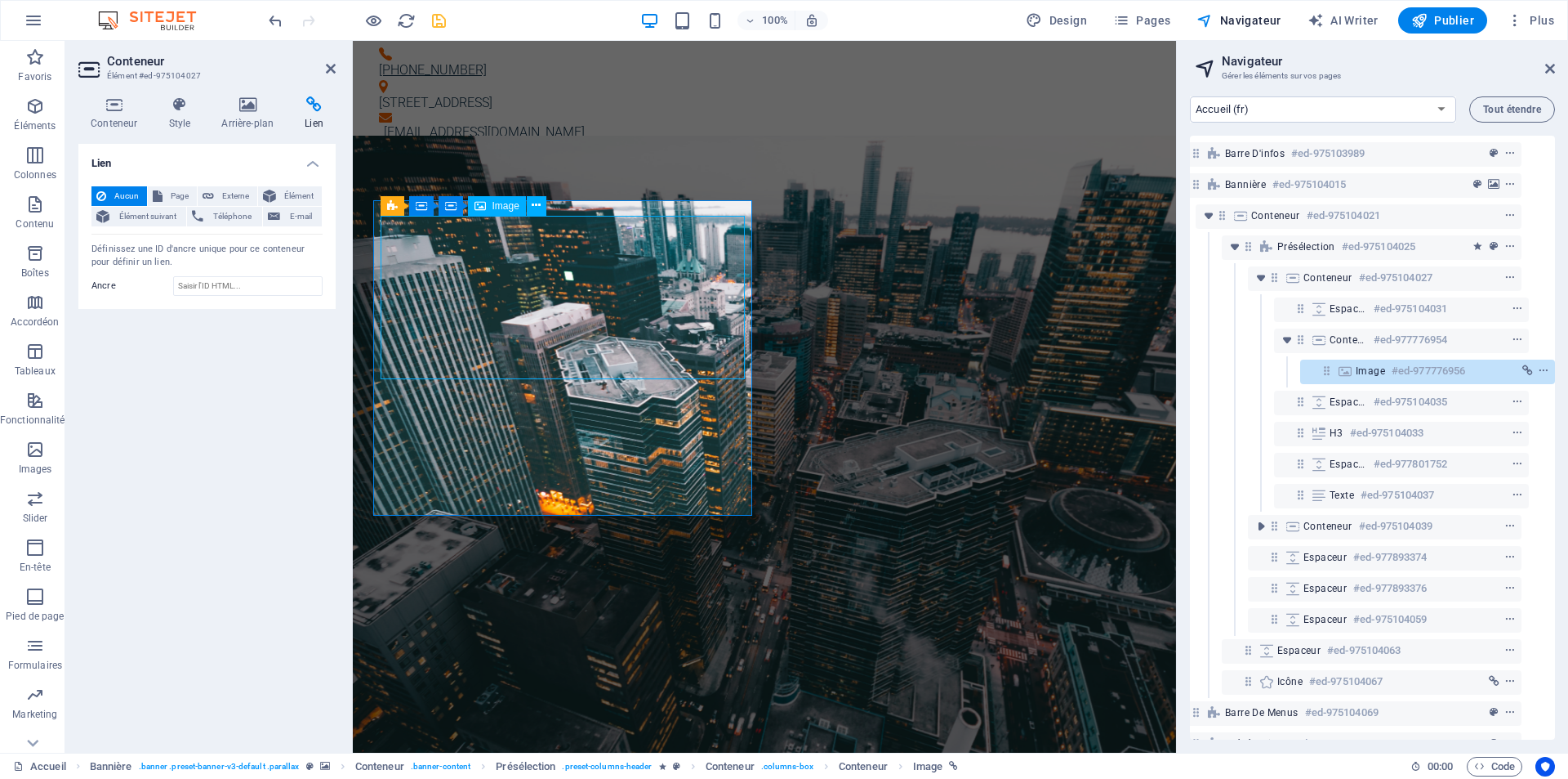
click at [1450, 369] on h6 "#ed-977776956" at bounding box center [1428, 371] width 73 height 19
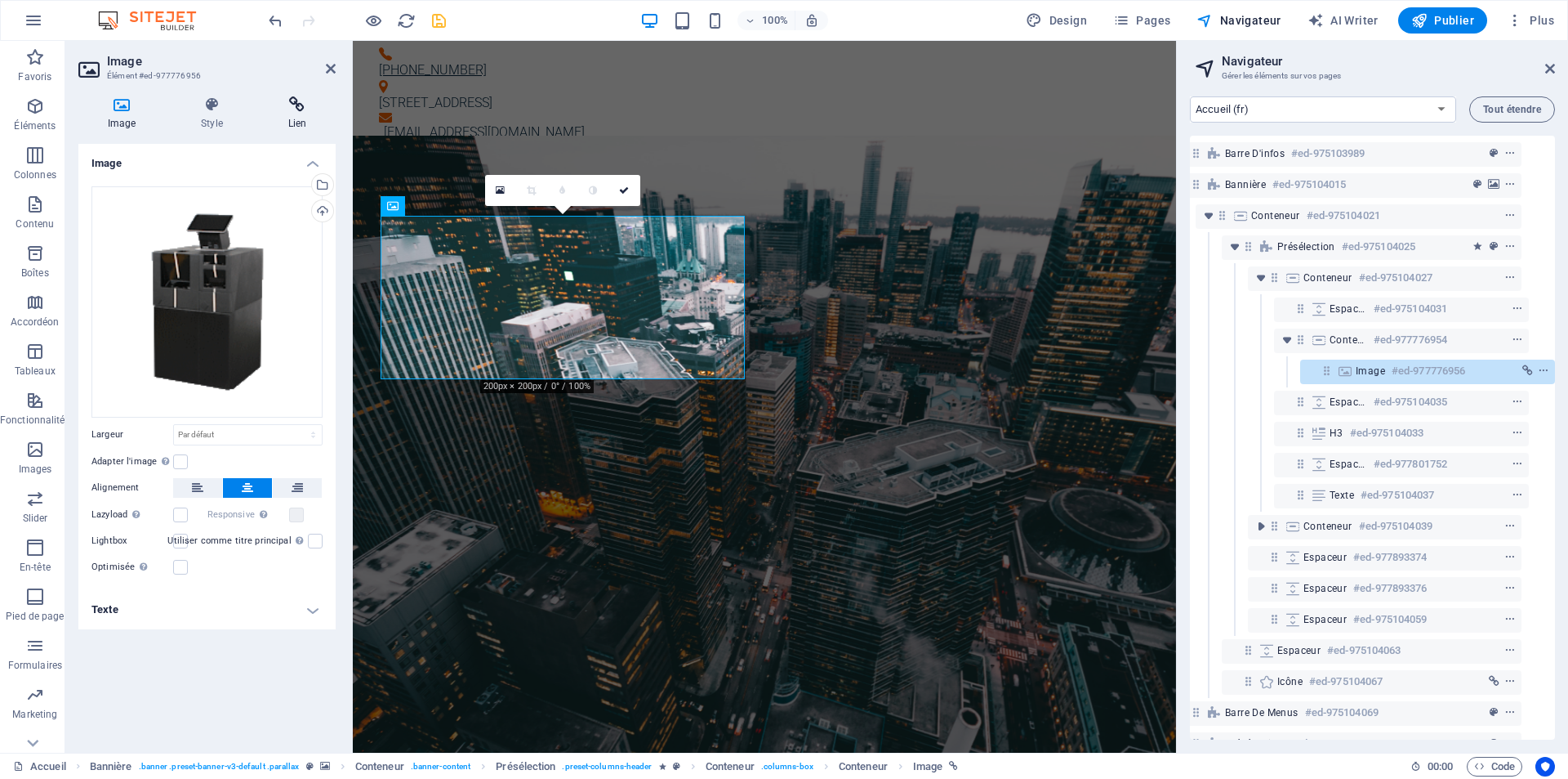
click at [316, 104] on icon at bounding box center [297, 104] width 77 height 16
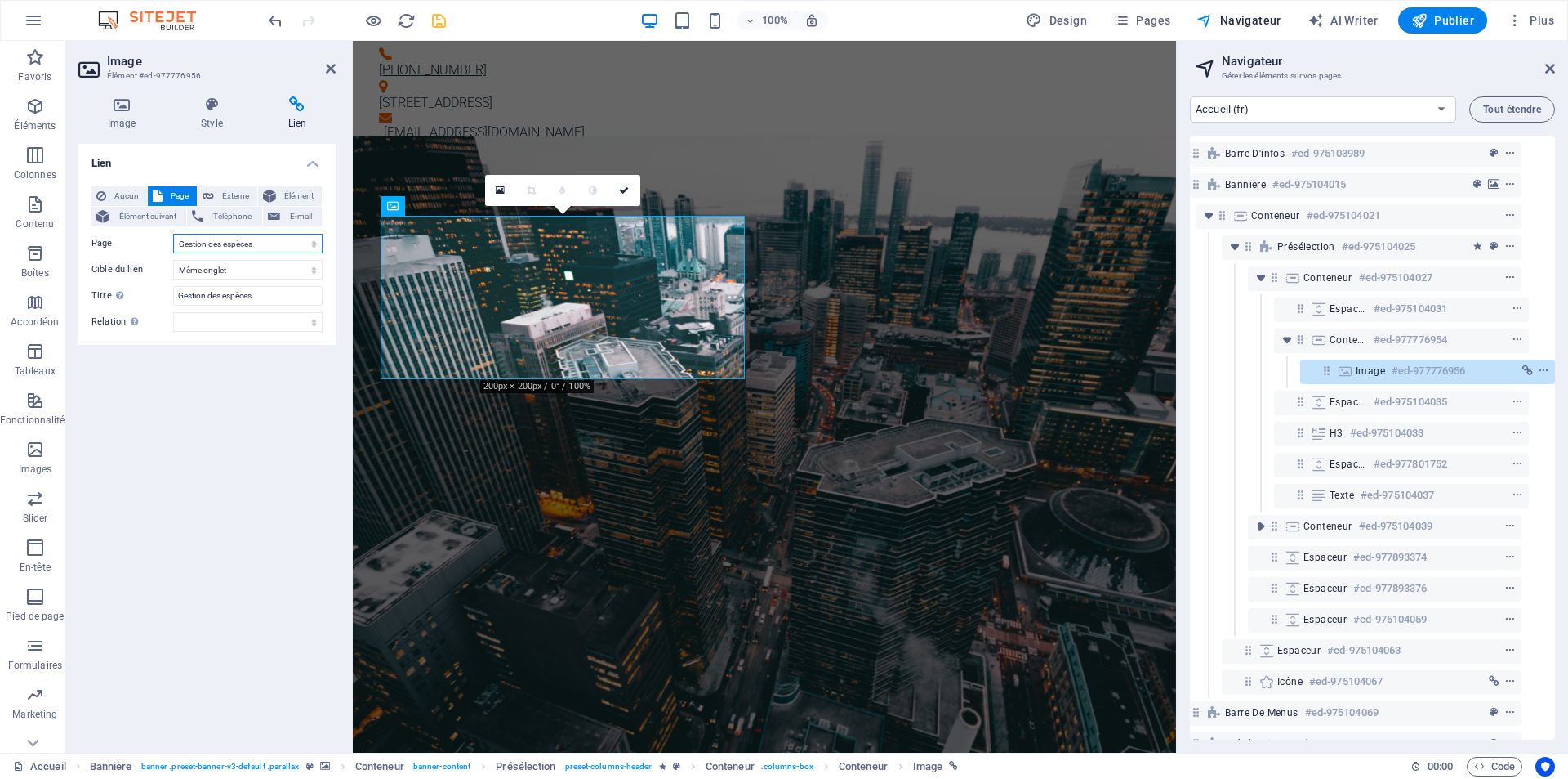
click at [245, 243] on select "Accueil Fournisseurs Gestion des espèces Société IT Support Jobs &amp; Career P…" at bounding box center [247, 243] width 149 height 19
select select "6"
click at [173, 233] on select "Accueil Fournisseurs Gestion des espèces Société IT Support Jobs &amp; Career P…" at bounding box center [247, 243] width 149 height 19
click at [435, 15] on icon "save" at bounding box center [439, 20] width 19 height 19
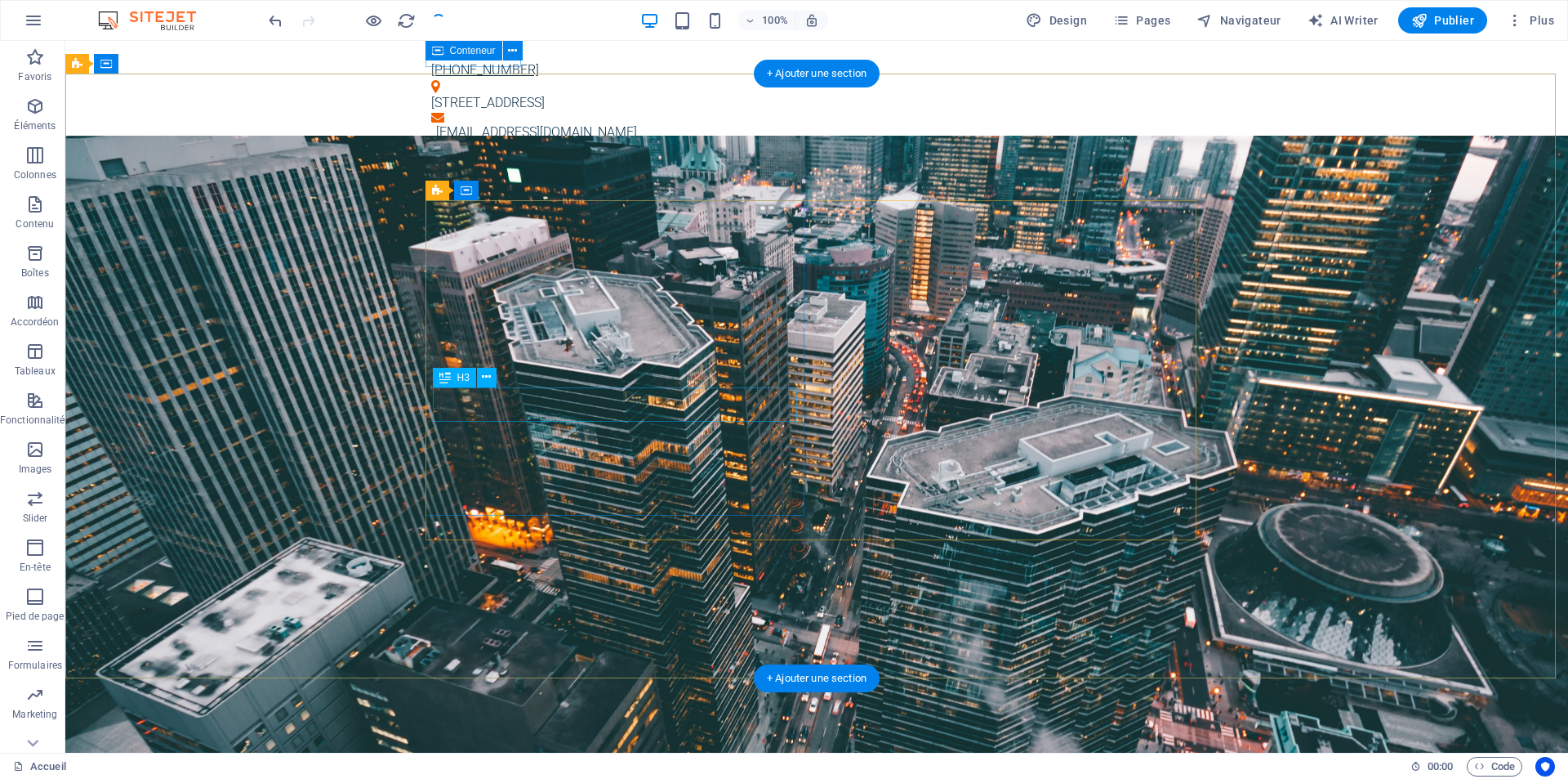
select select "2"
select select
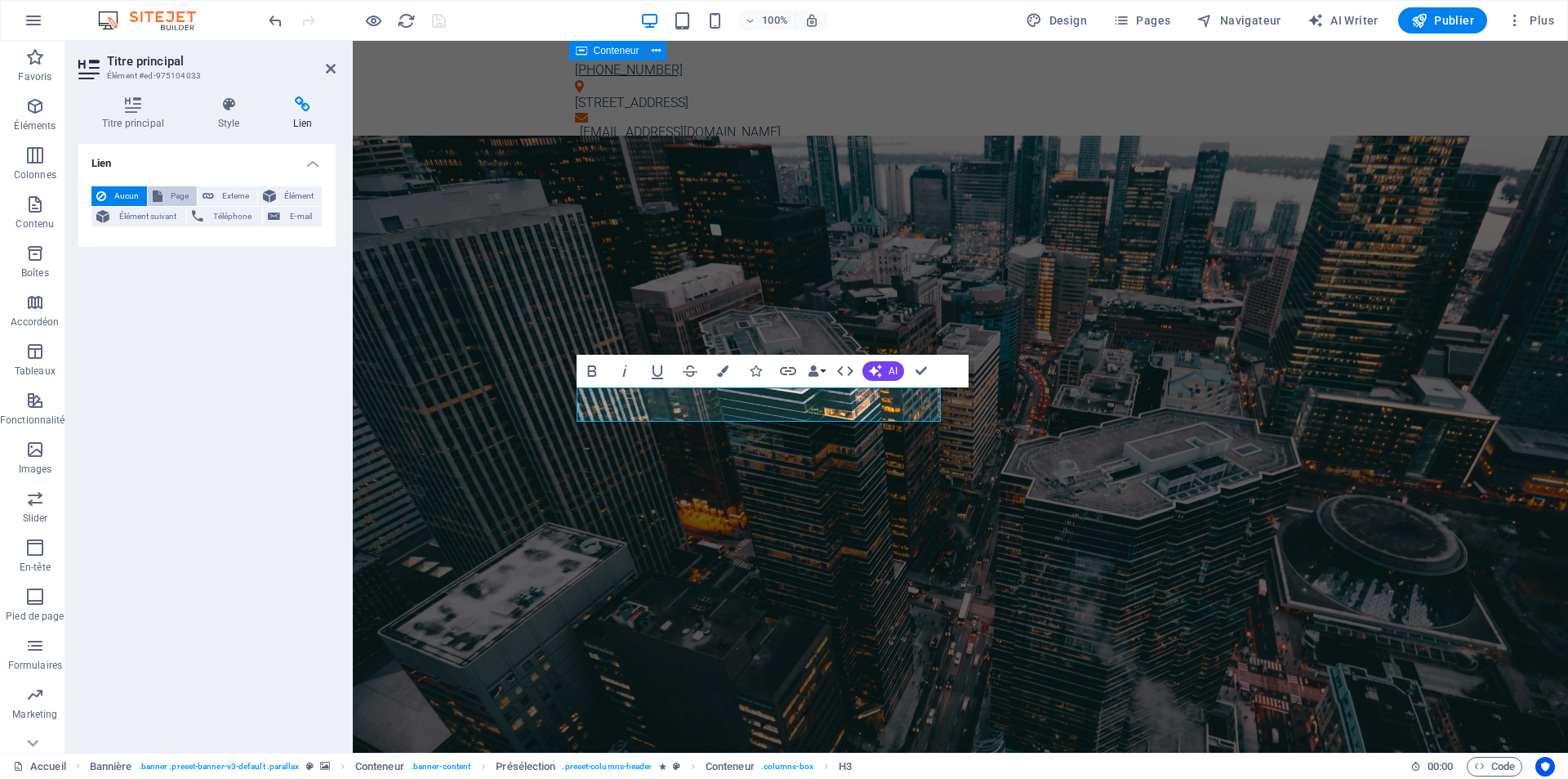
click at [179, 197] on span "Page" at bounding box center [179, 196] width 25 height 19
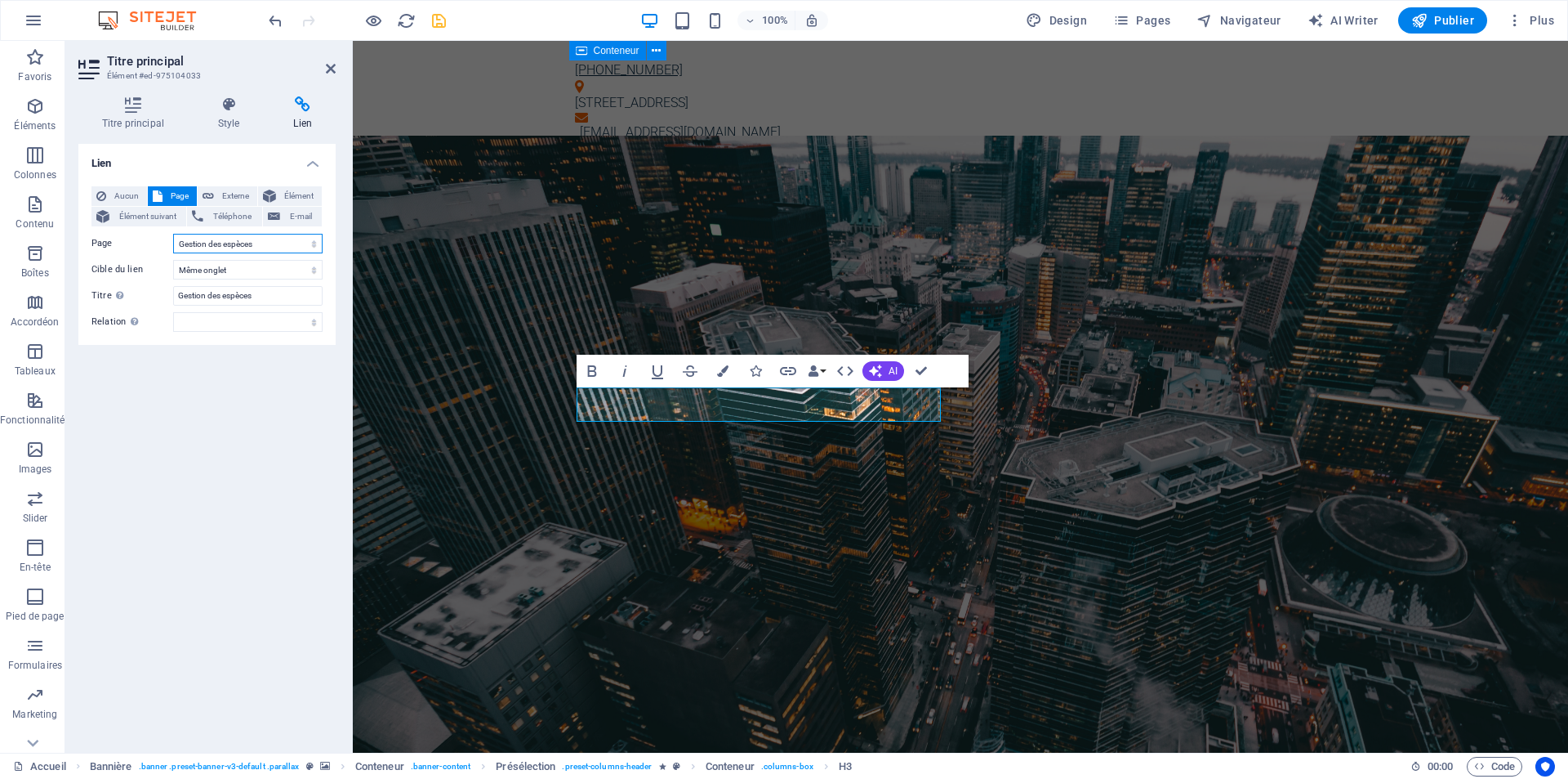
click at [224, 242] on select "Accueil Fournisseurs Gestion des espèces Société IT Support Jobs &amp; Career P…" at bounding box center [247, 243] width 149 height 19
select select "6"
click at [173, 233] on select "Accueil Fournisseurs Gestion des espèces Société IT Support Jobs &amp; Career P…" at bounding box center [247, 243] width 149 height 19
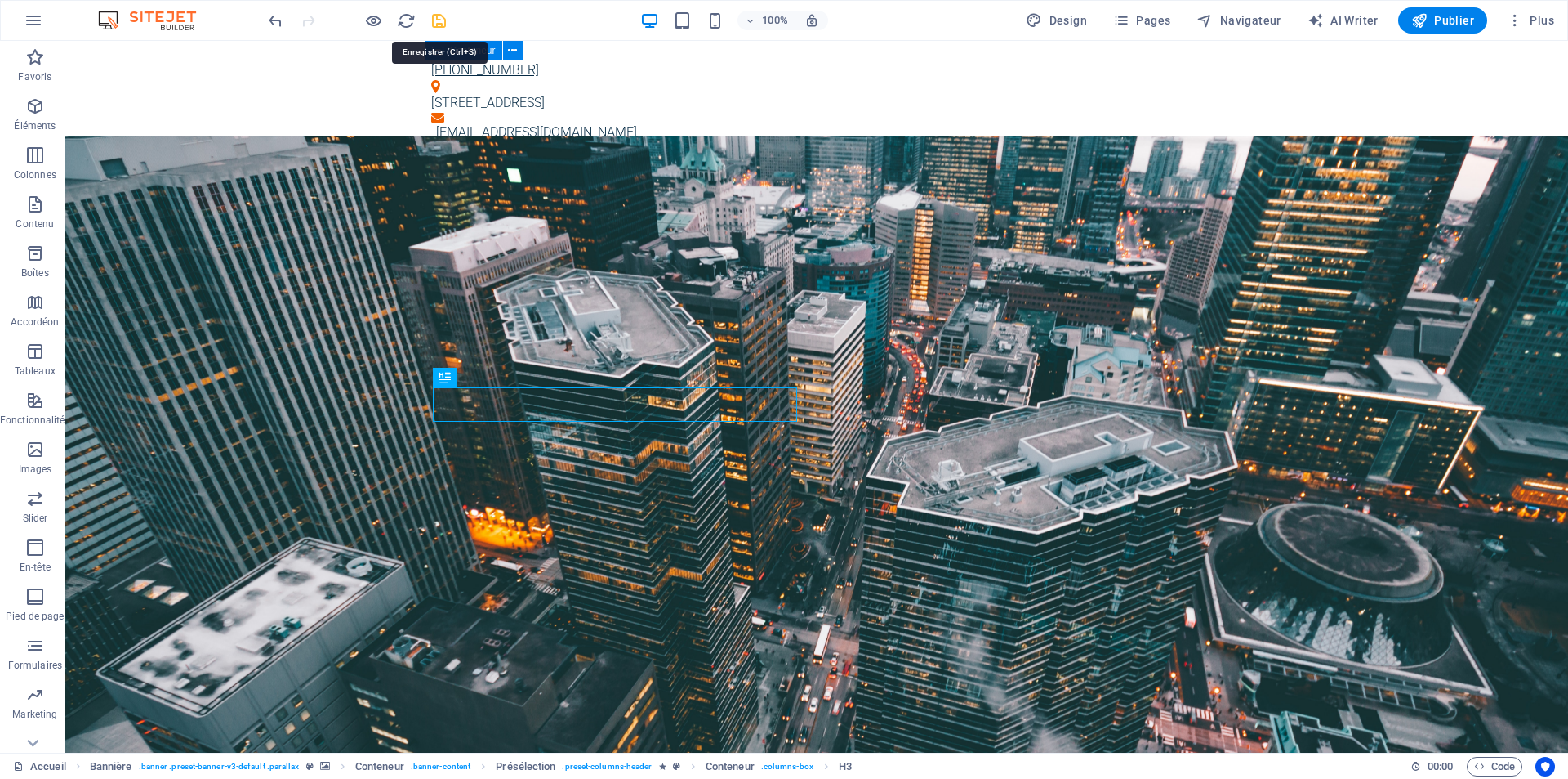
click at [443, 22] on icon "save" at bounding box center [439, 20] width 19 height 19
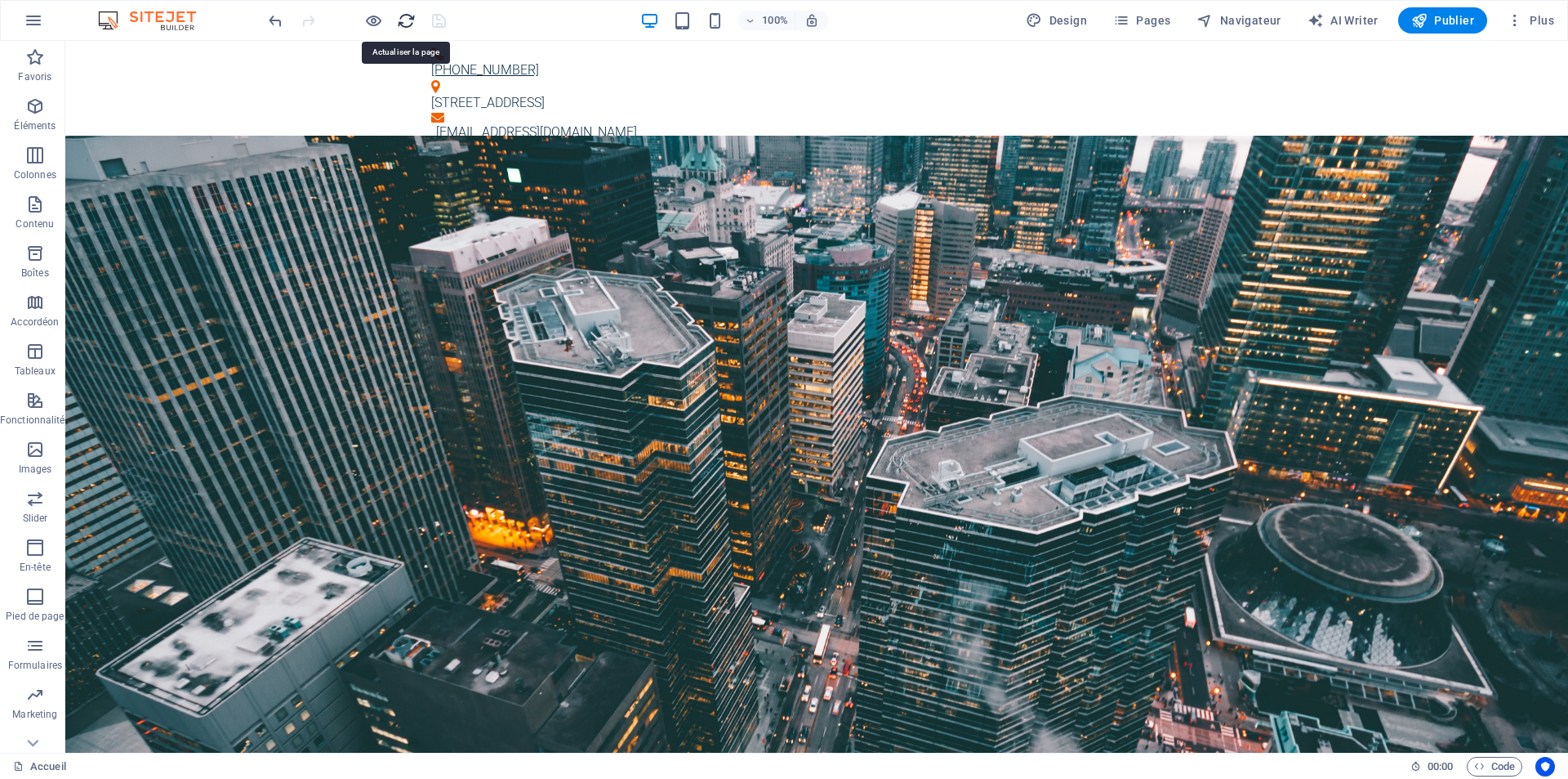
click at [401, 20] on icon "reload" at bounding box center [406, 20] width 19 height 19
click at [376, 24] on icon "button" at bounding box center [373, 20] width 19 height 19
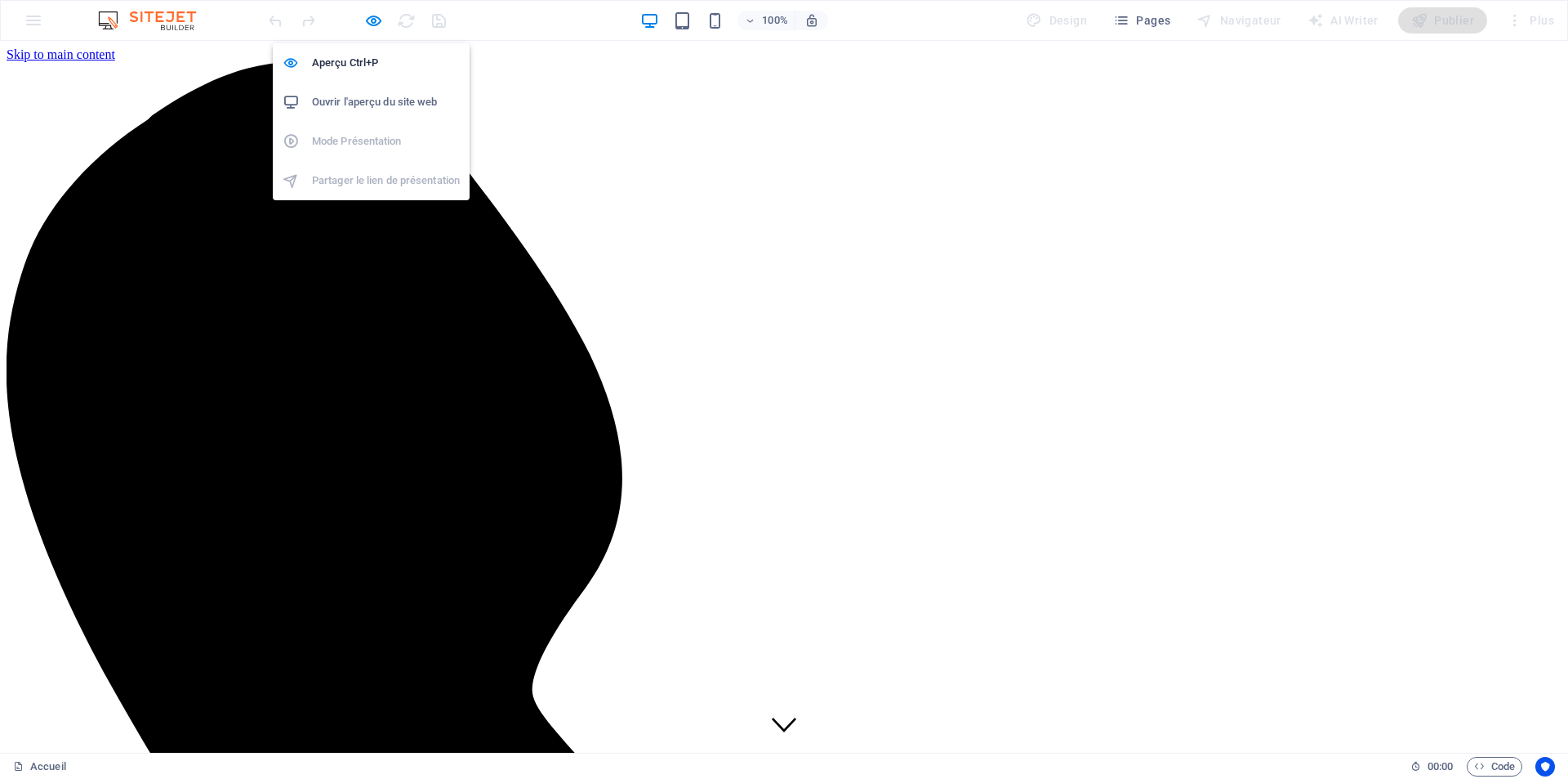
scroll to position [0, 0]
click at [381, 102] on h6 "Ouvrir l'aperçu du site web" at bounding box center [386, 102] width 148 height 19
click at [373, 22] on icon "button" at bounding box center [373, 20] width 19 height 19
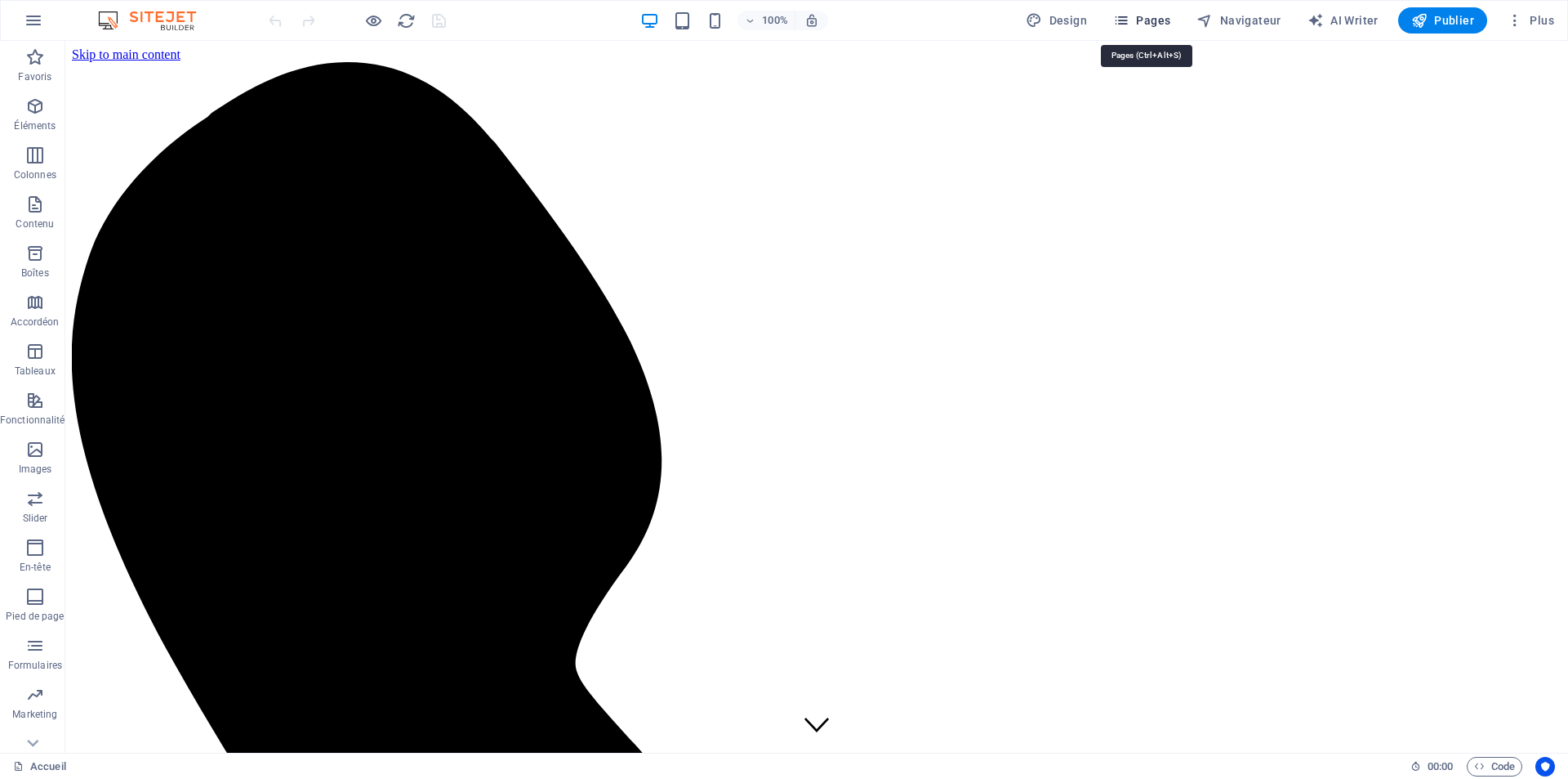
click at [1159, 19] on span "Pages" at bounding box center [1142, 20] width 57 height 16
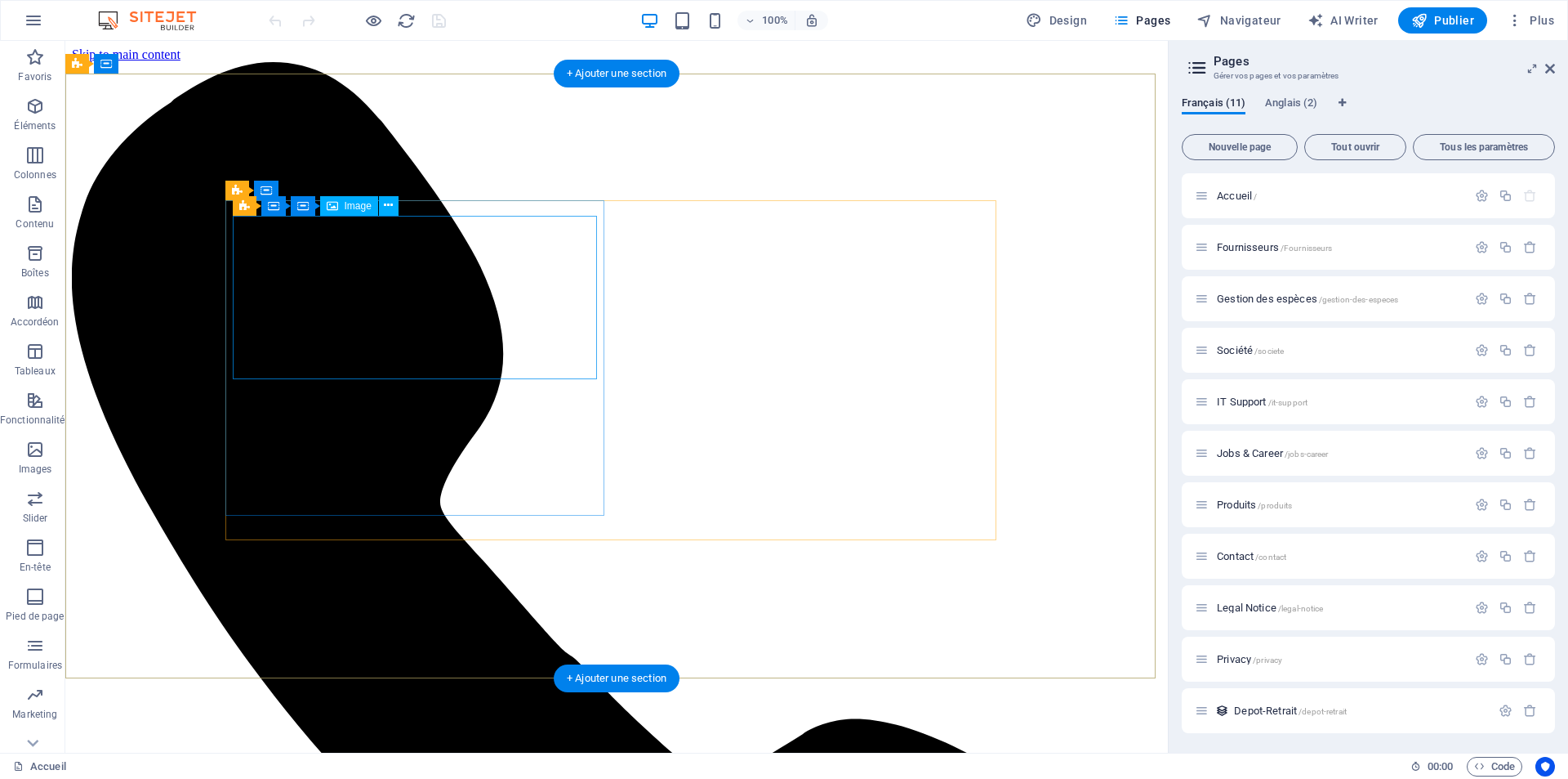
select select "6"
select select
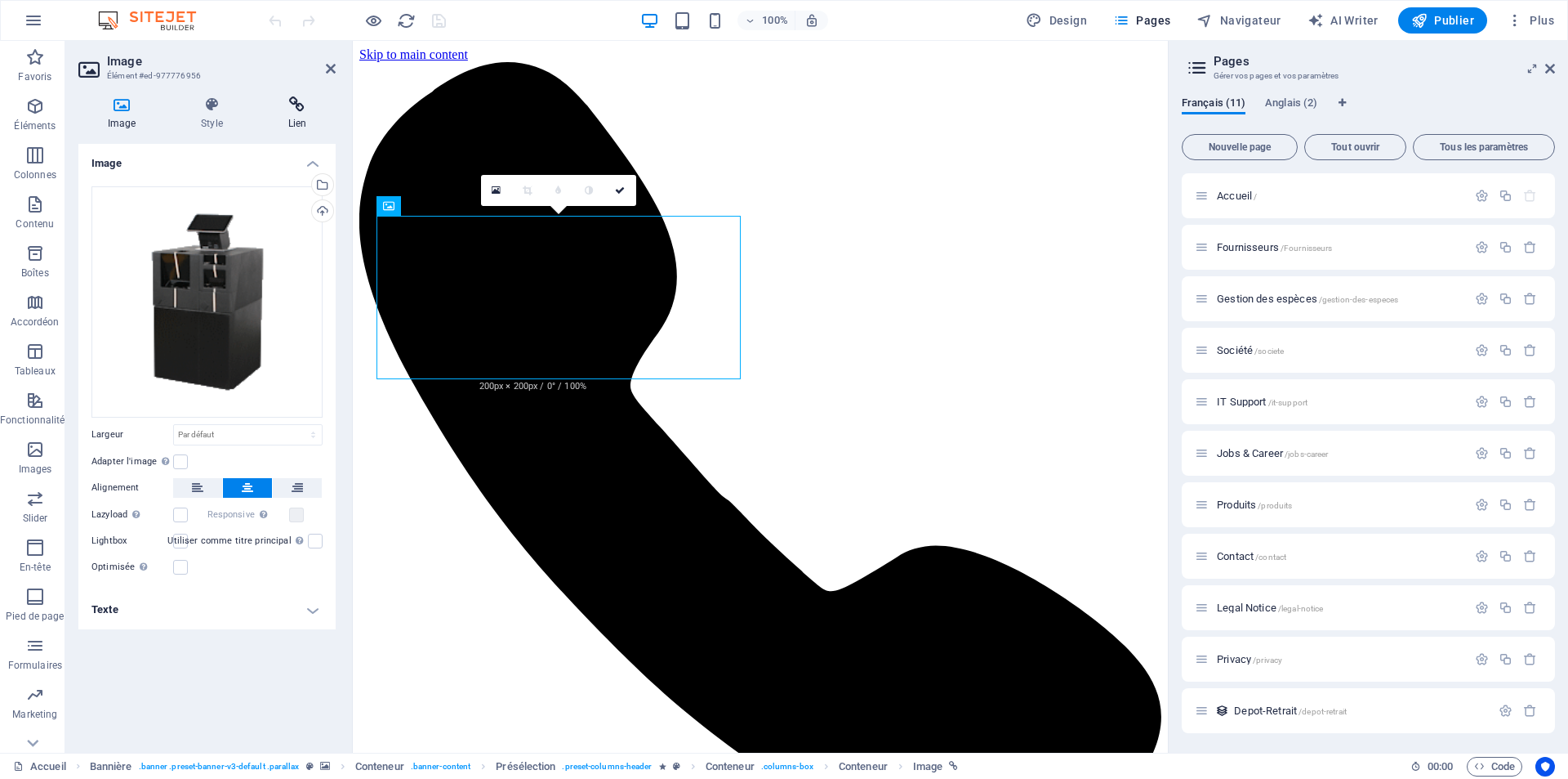
click at [300, 107] on icon at bounding box center [297, 104] width 77 height 16
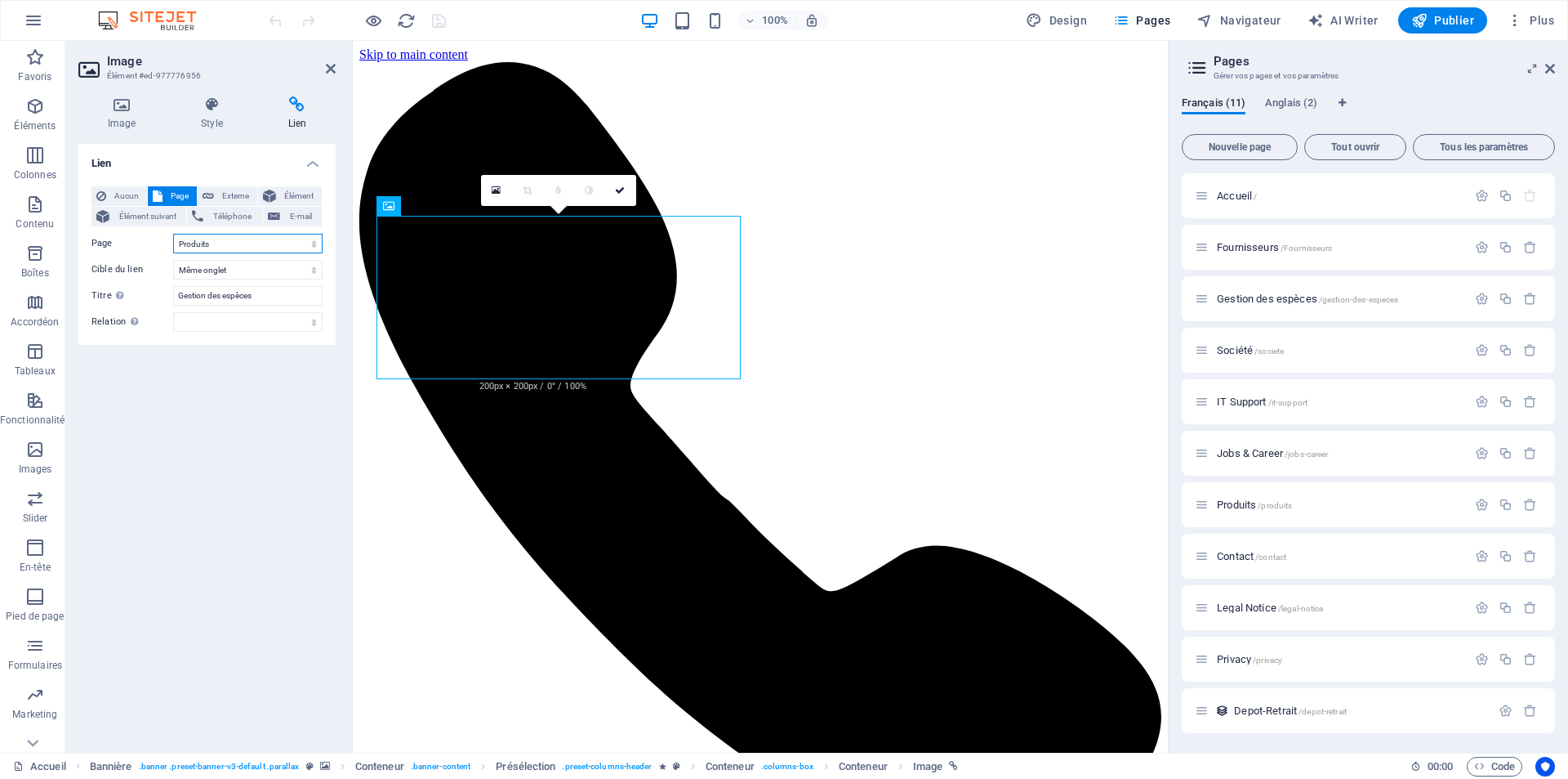
click at [312, 245] on select "Accueil Fournisseurs Gestion des espèces Société IT Support Jobs &amp; Career P…" at bounding box center [247, 243] width 149 height 19
click at [1277, 706] on span "Depot-Retrait /depot-retrait" at bounding box center [1290, 709] width 113 height 12
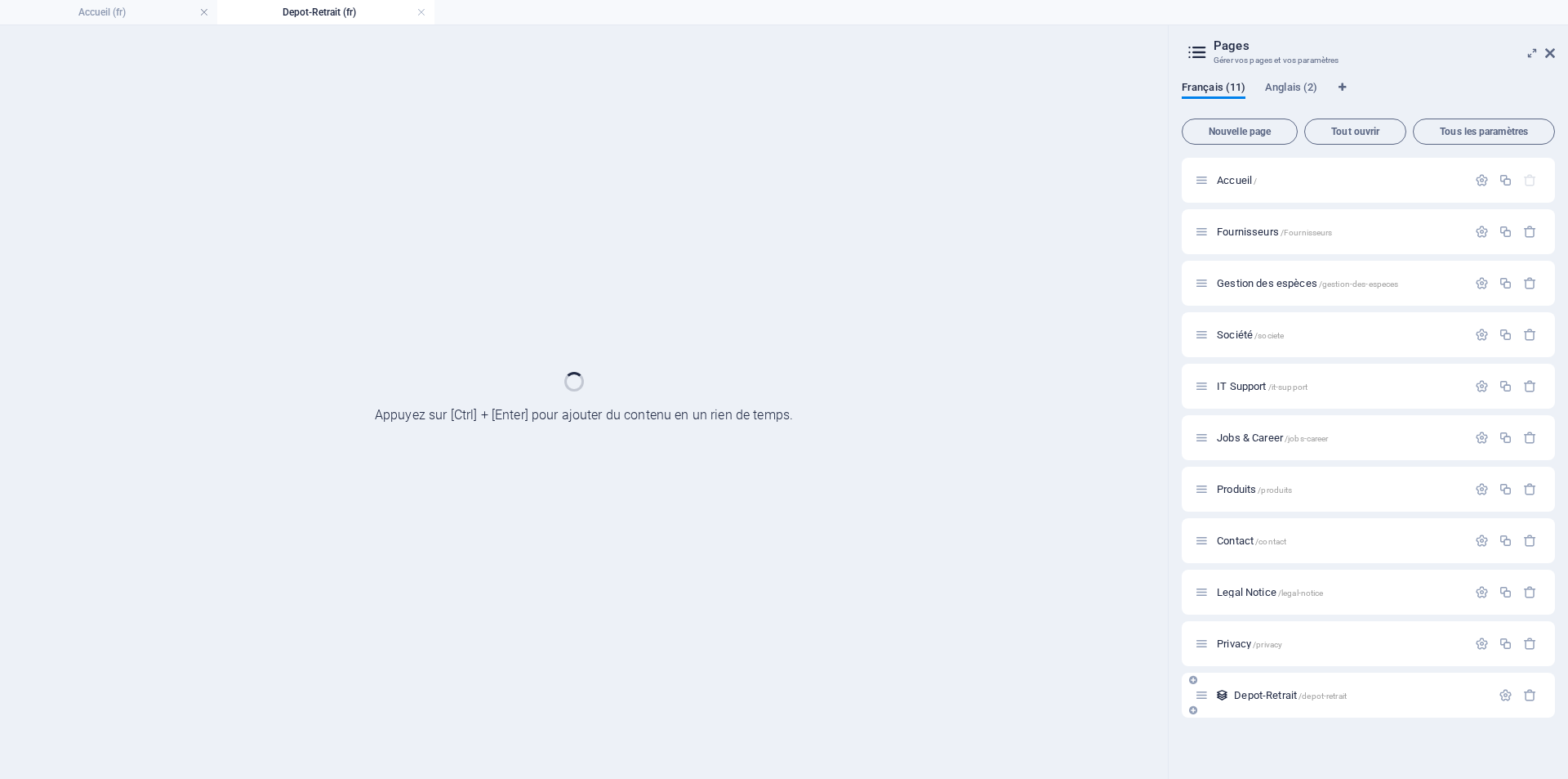
click at [1277, 706] on div "Depot-Retrait /depot-retrait" at bounding box center [1369, 695] width 373 height 45
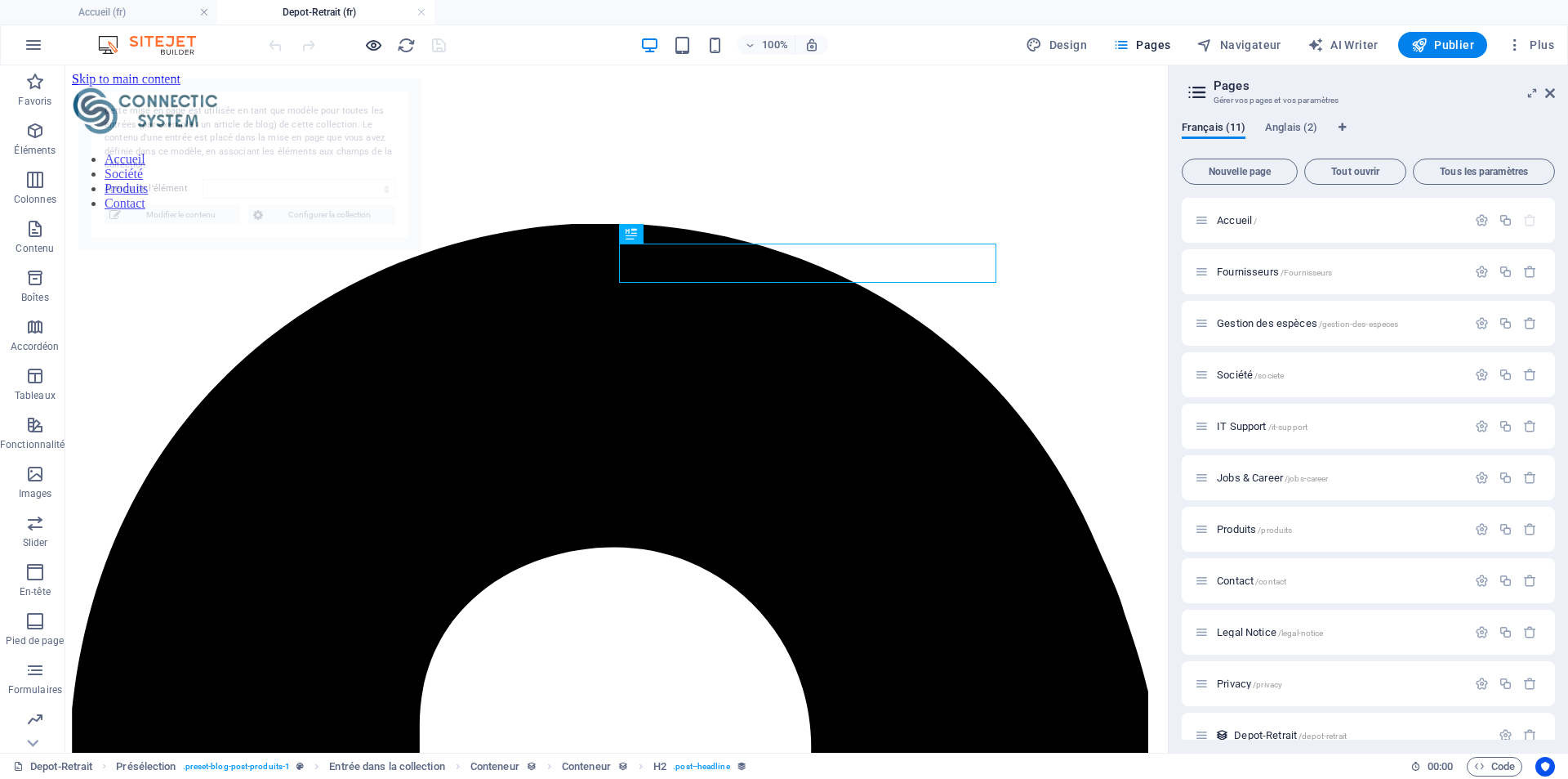
select select "68d6071584b0aa95880571a8"
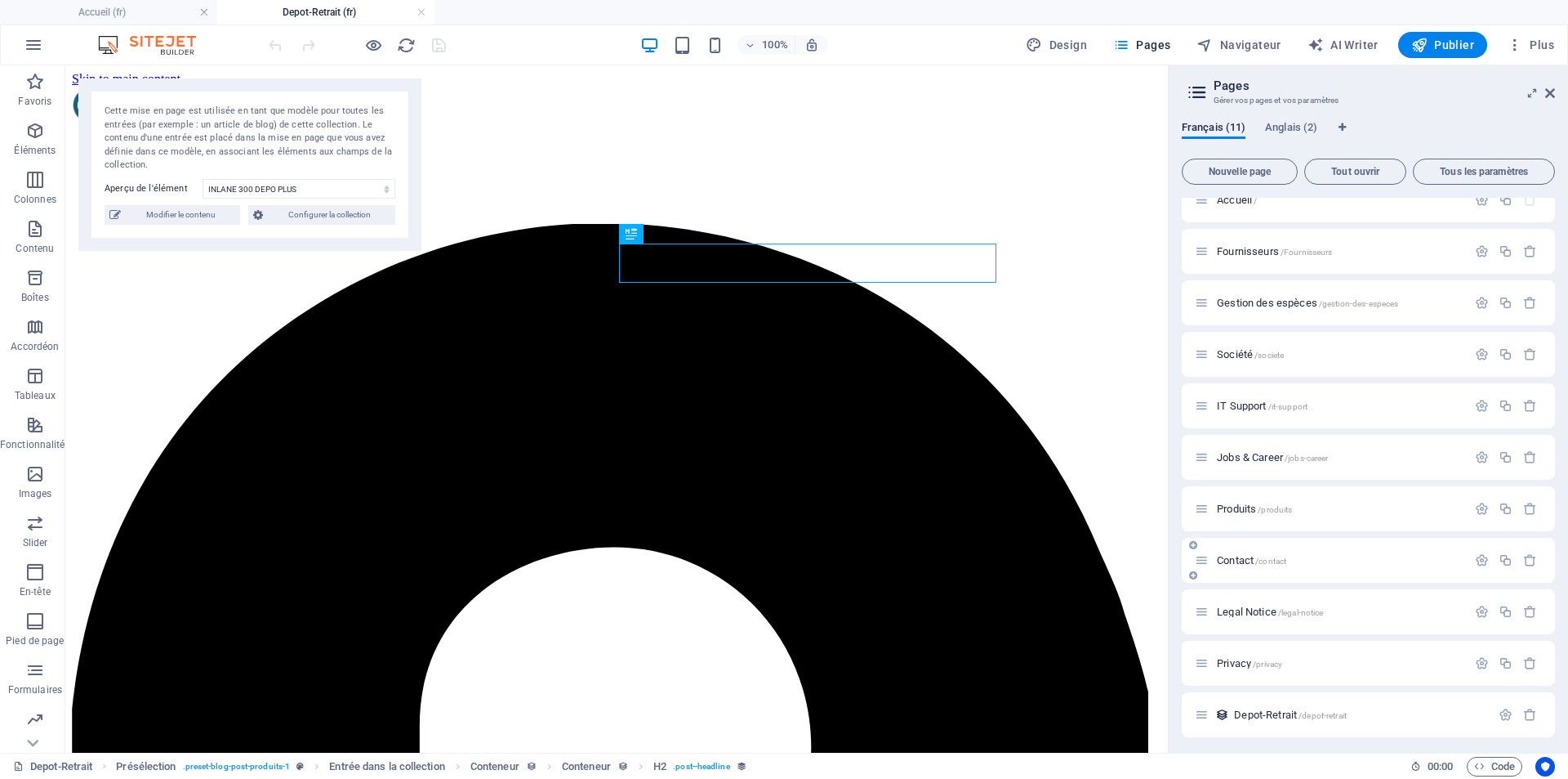
scroll to position [25, 0]
click at [1241, 508] on span "Produits /produits" at bounding box center [1254, 503] width 75 height 12
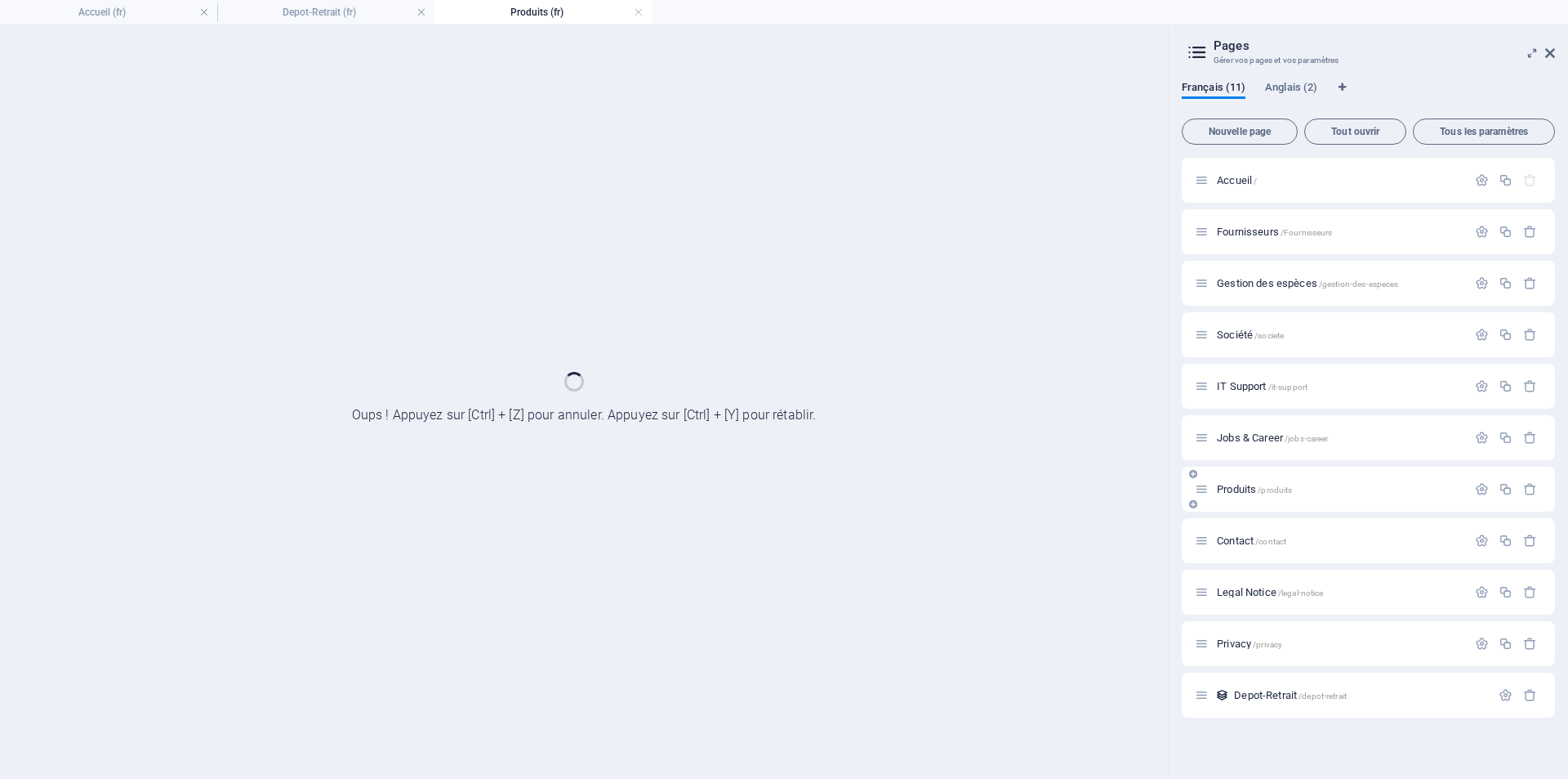
scroll to position [0, 0]
click at [1241, 508] on div "Produits /produits" at bounding box center [1369, 489] width 373 height 45
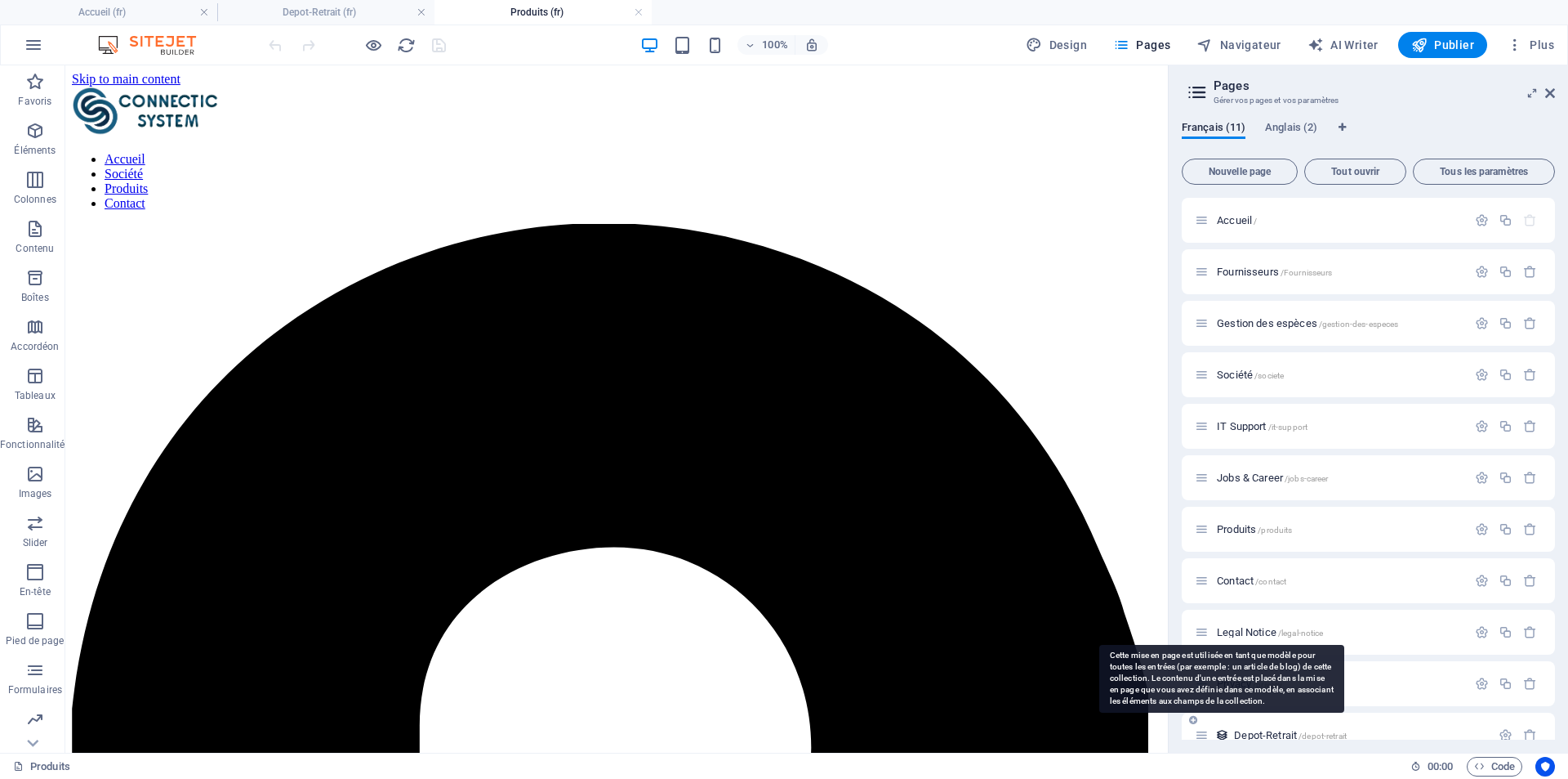
scroll to position [25, 0]
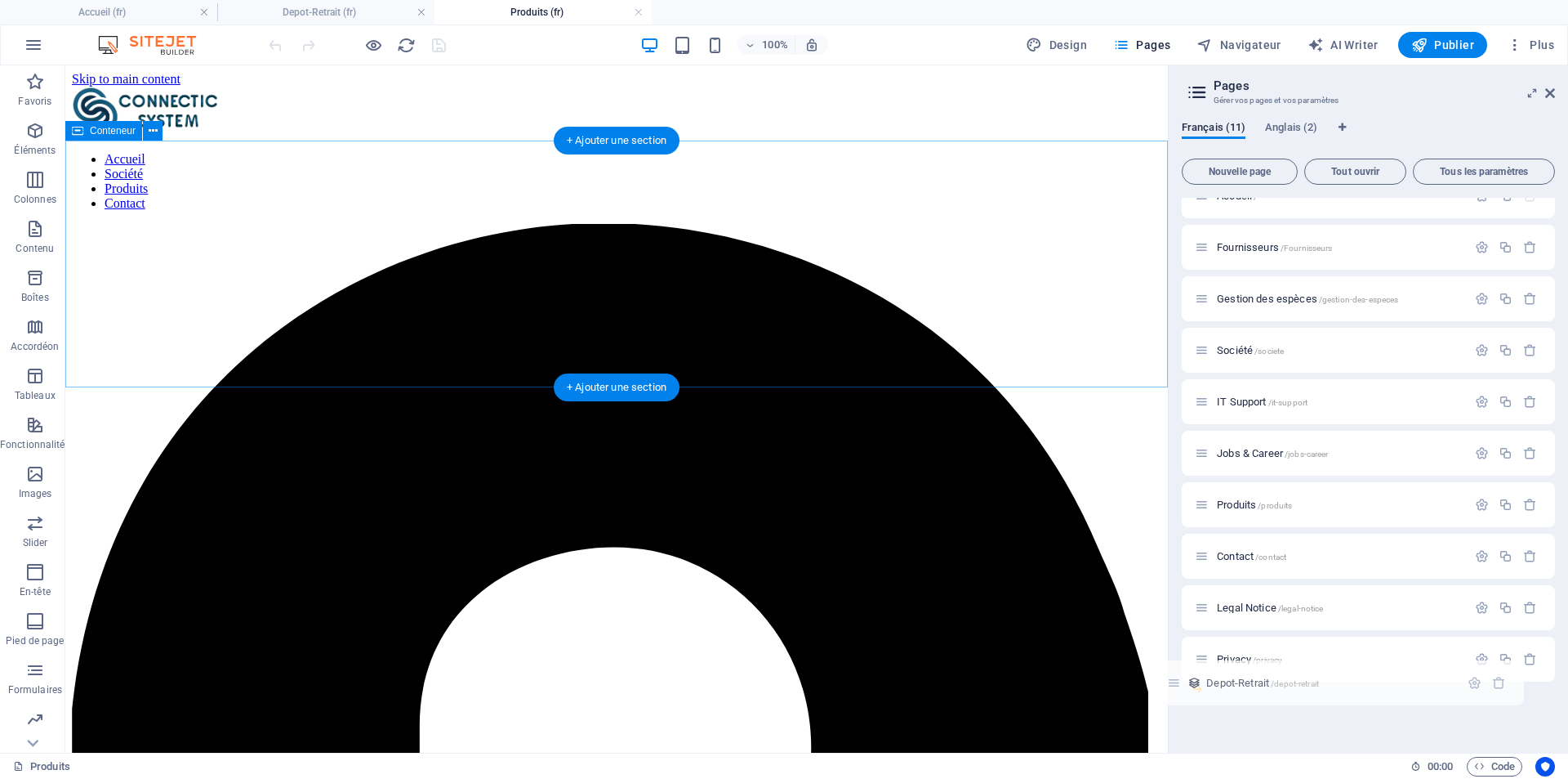
drag, startPoint x: 1273, startPoint y: 781, endPoint x: 585, endPoint y: 263, distance: 861.2
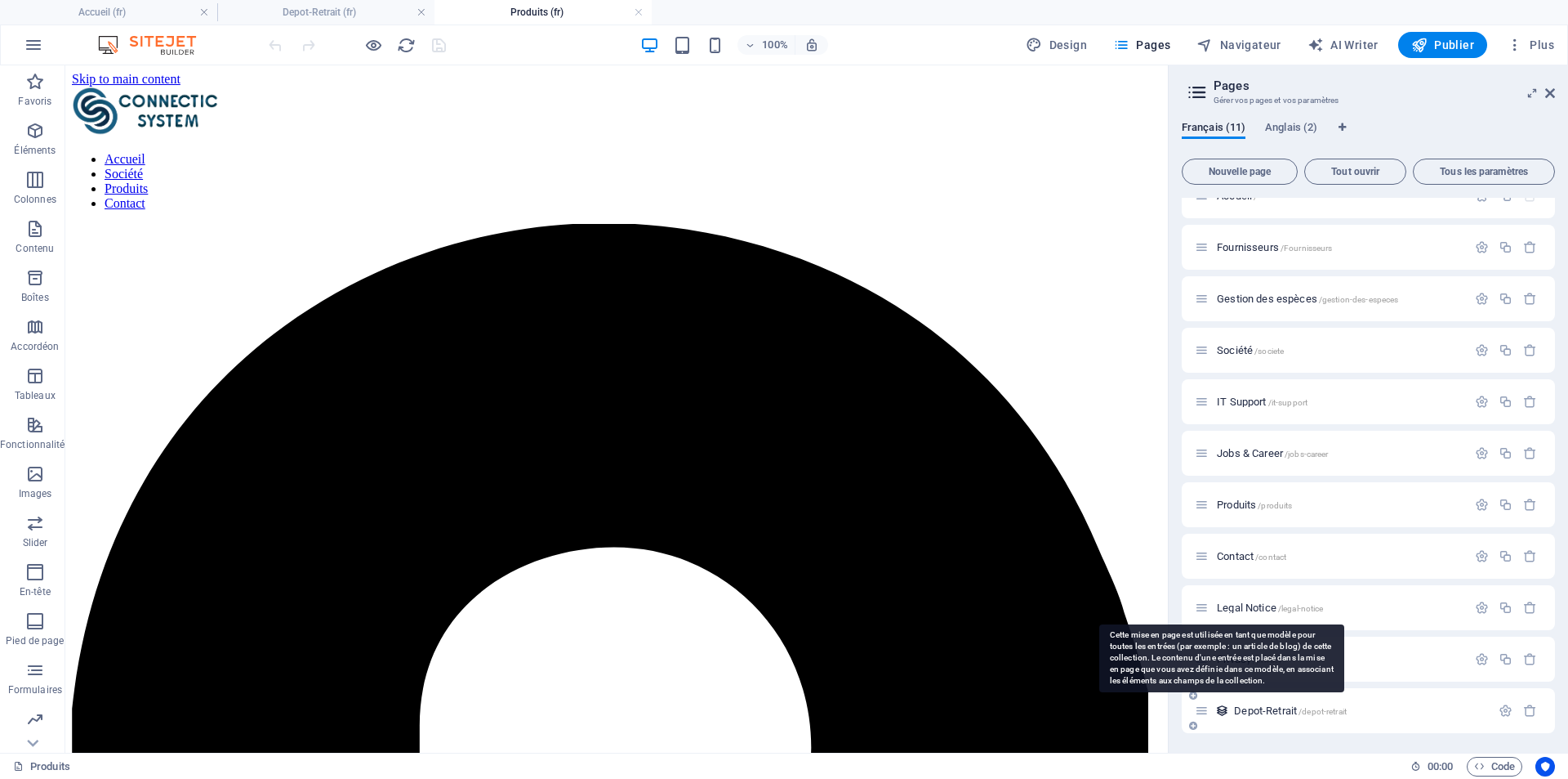
click at [1219, 711] on icon at bounding box center [1221, 710] width 14 height 14
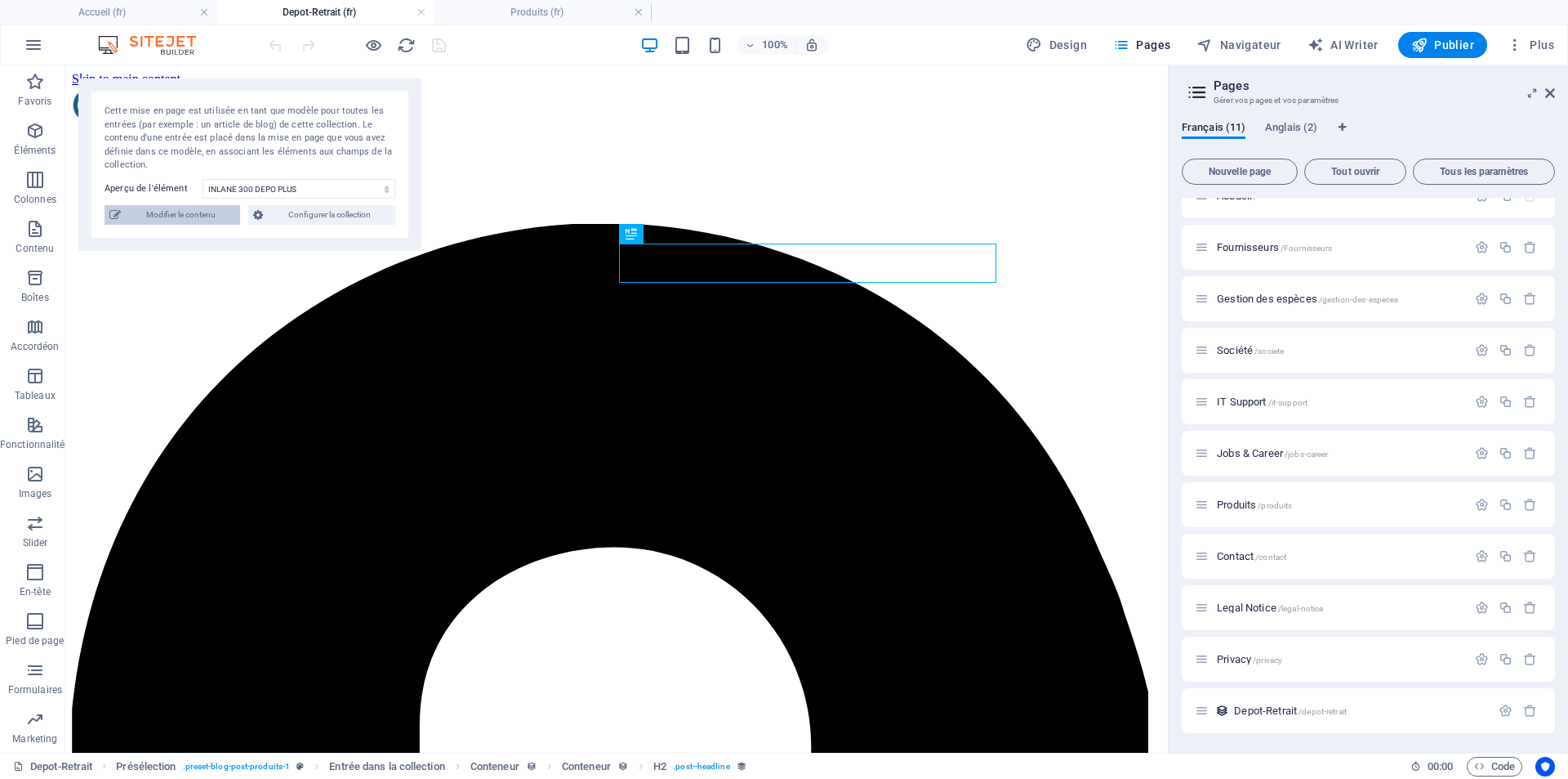
click at [200, 209] on span "Modifier le contenu" at bounding box center [180, 214] width 110 height 19
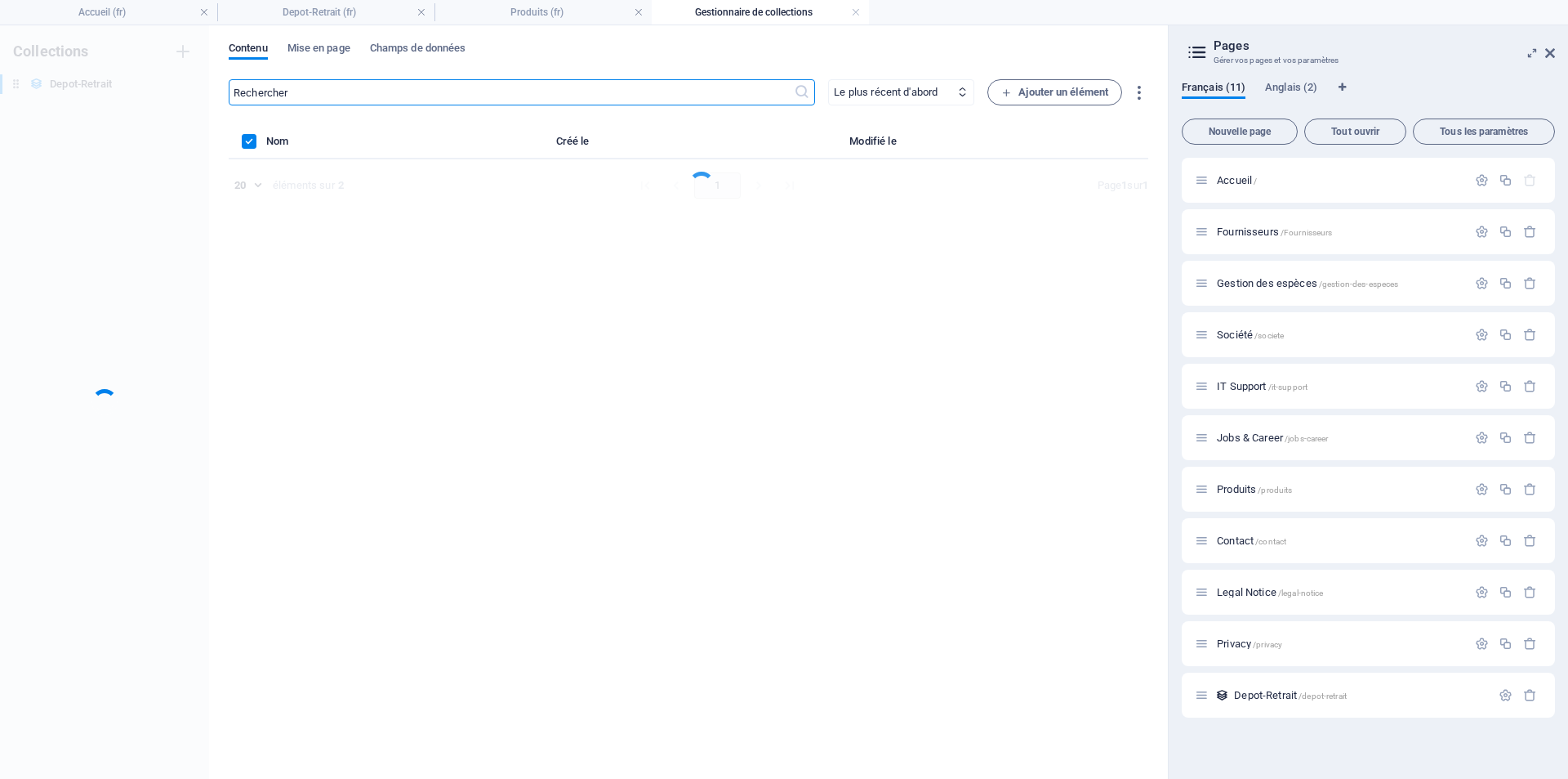
scroll to position [0, 0]
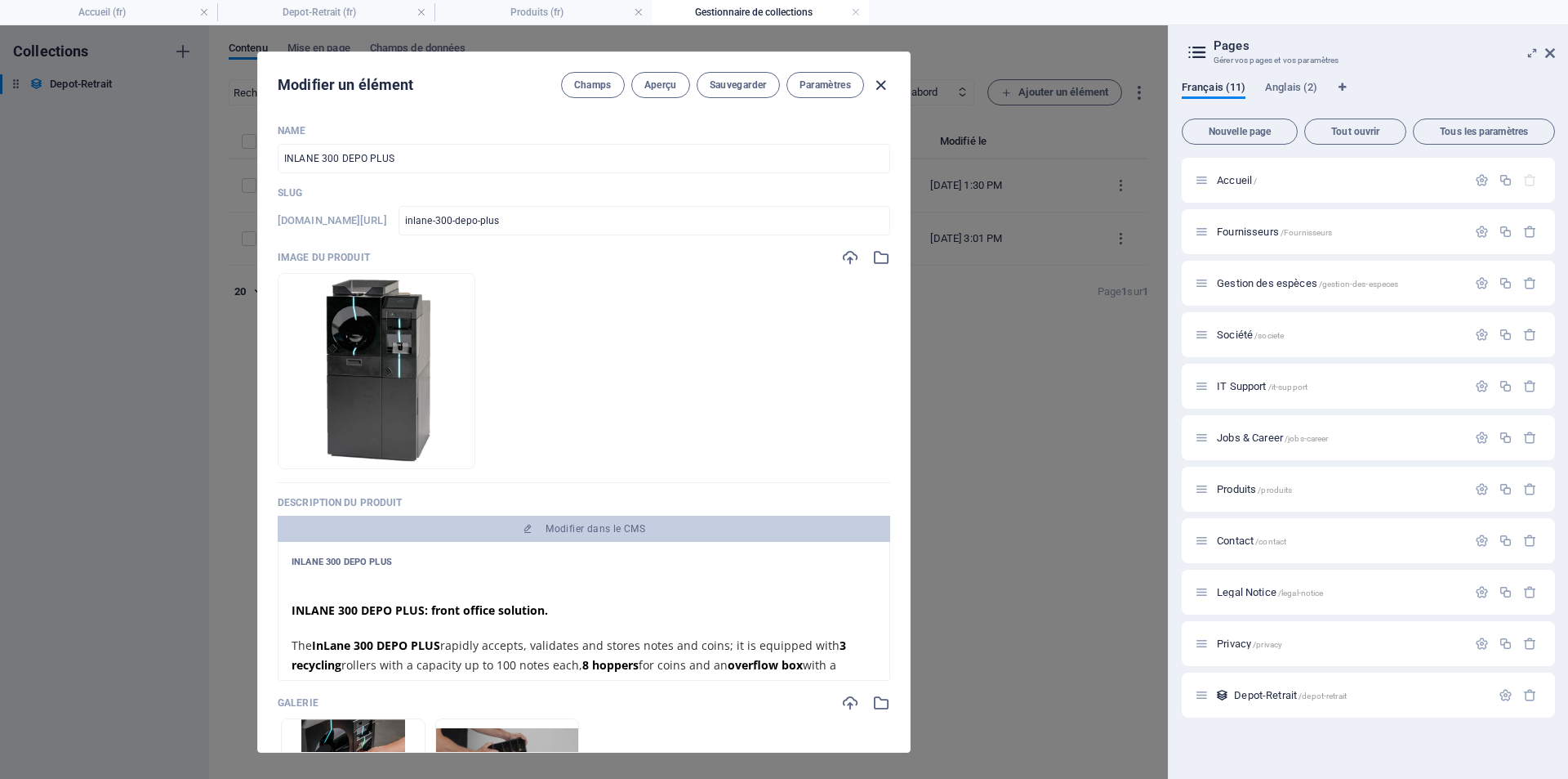
click at [876, 87] on icon "button" at bounding box center [880, 85] width 19 height 19
type input "inlane-300-depo-plus"
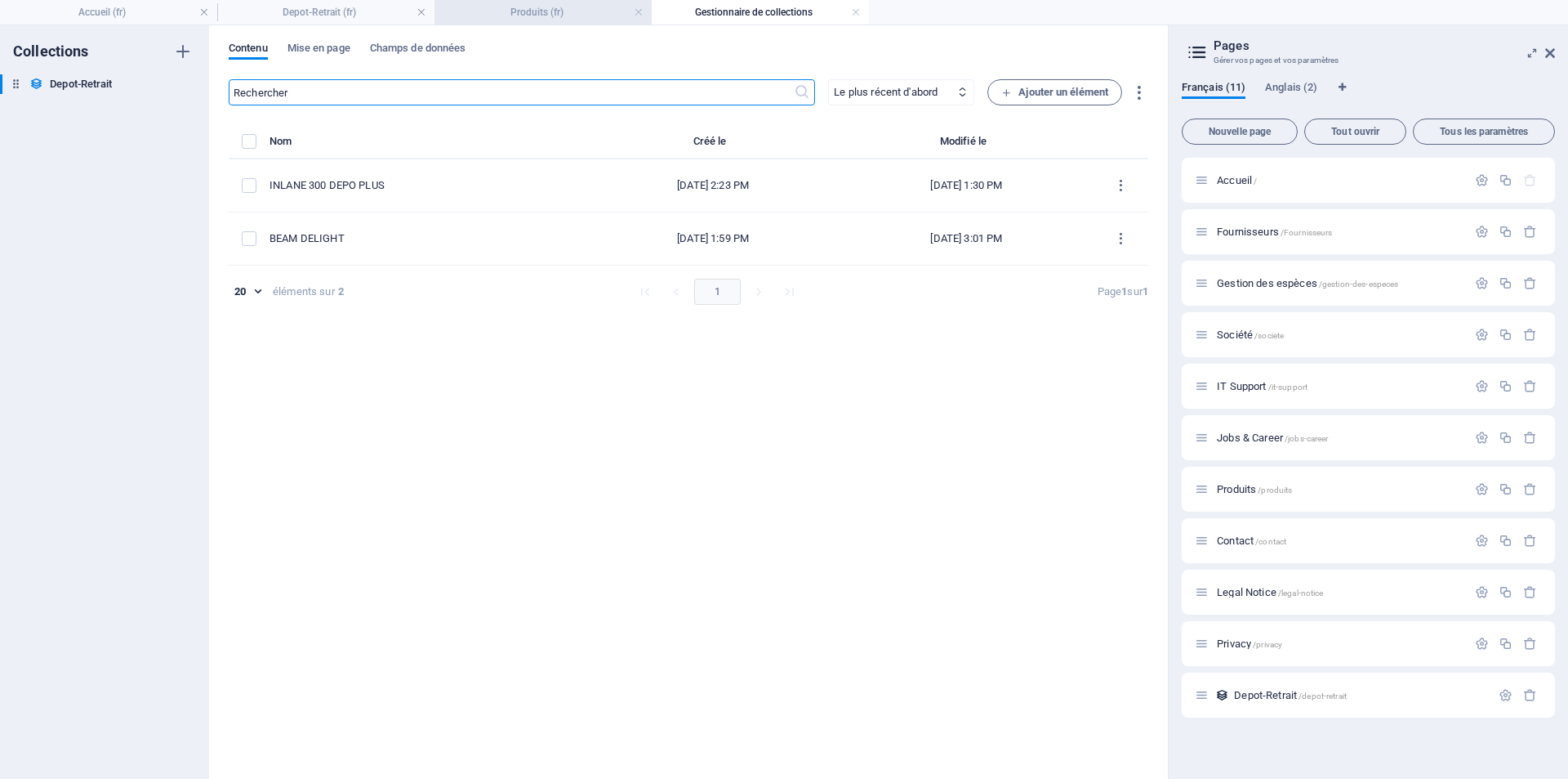
click at [511, 8] on h4 "Produits (fr)" at bounding box center [542, 13] width 217 height 18
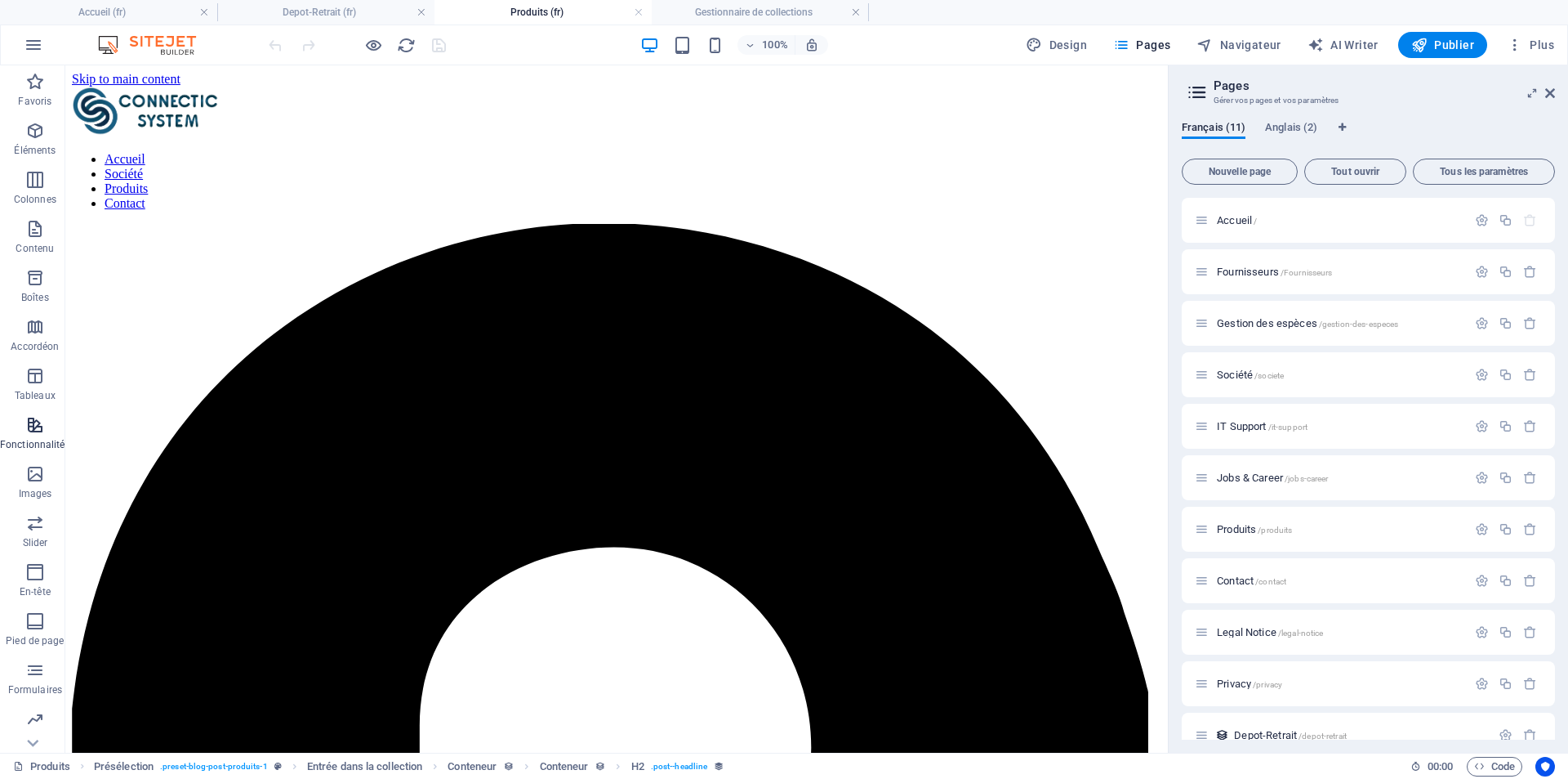
scroll to position [49, 0]
click at [25, 730] on span "Collections" at bounding box center [35, 730] width 70 height 39
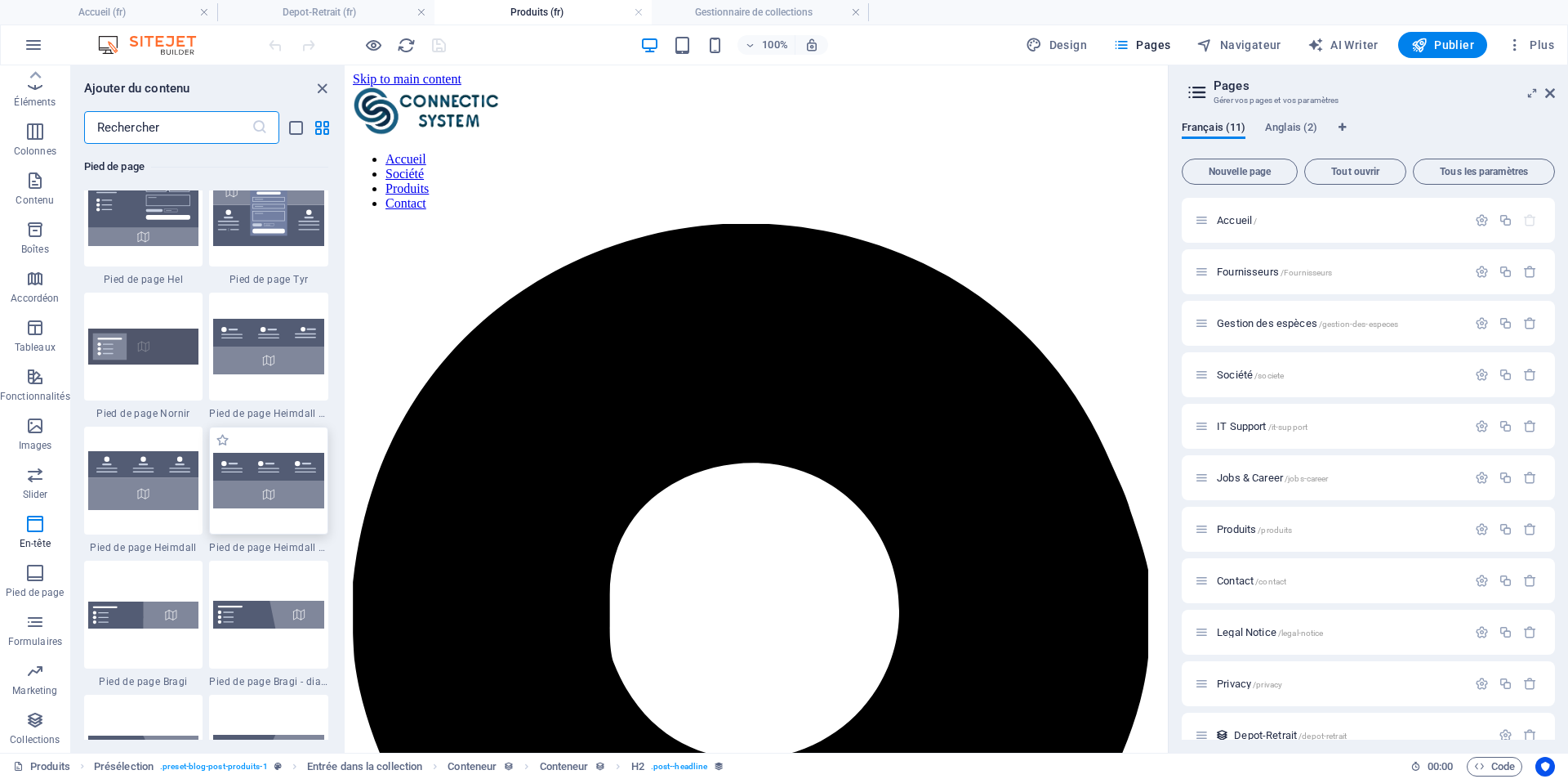
scroll to position [10872, 0]
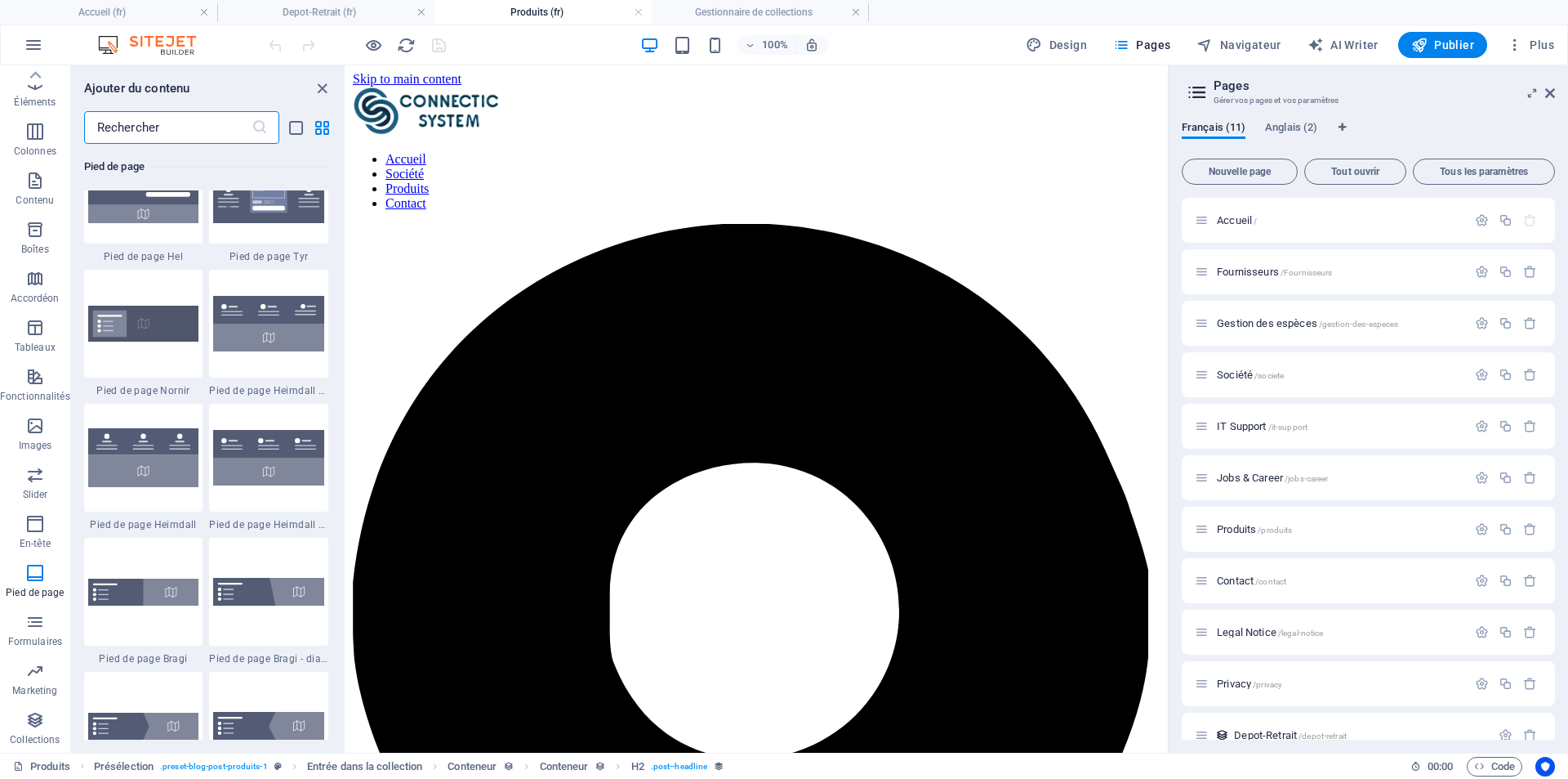
click at [141, 126] on input "text" at bounding box center [167, 127] width 167 height 33
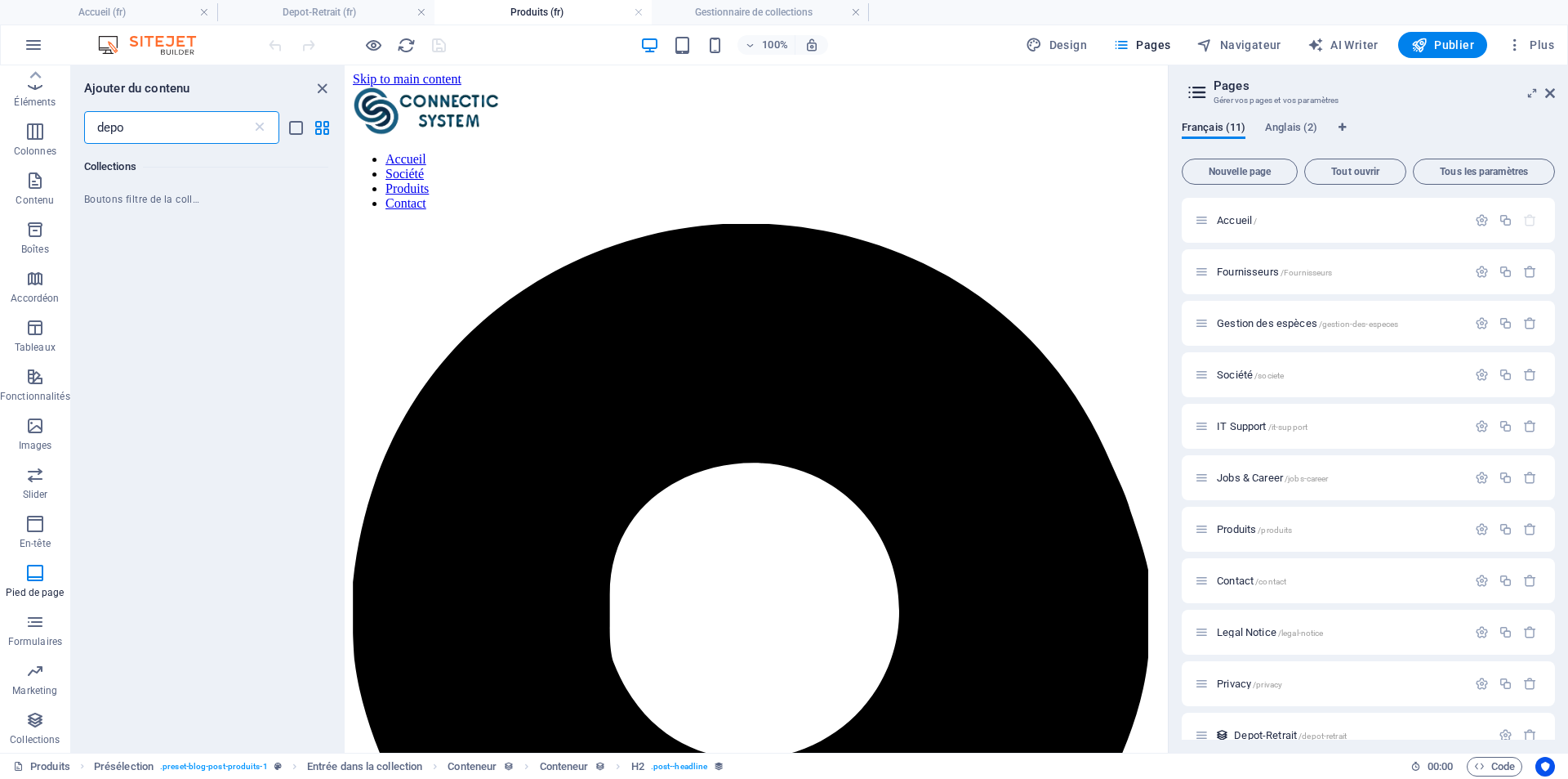
scroll to position [0, 0]
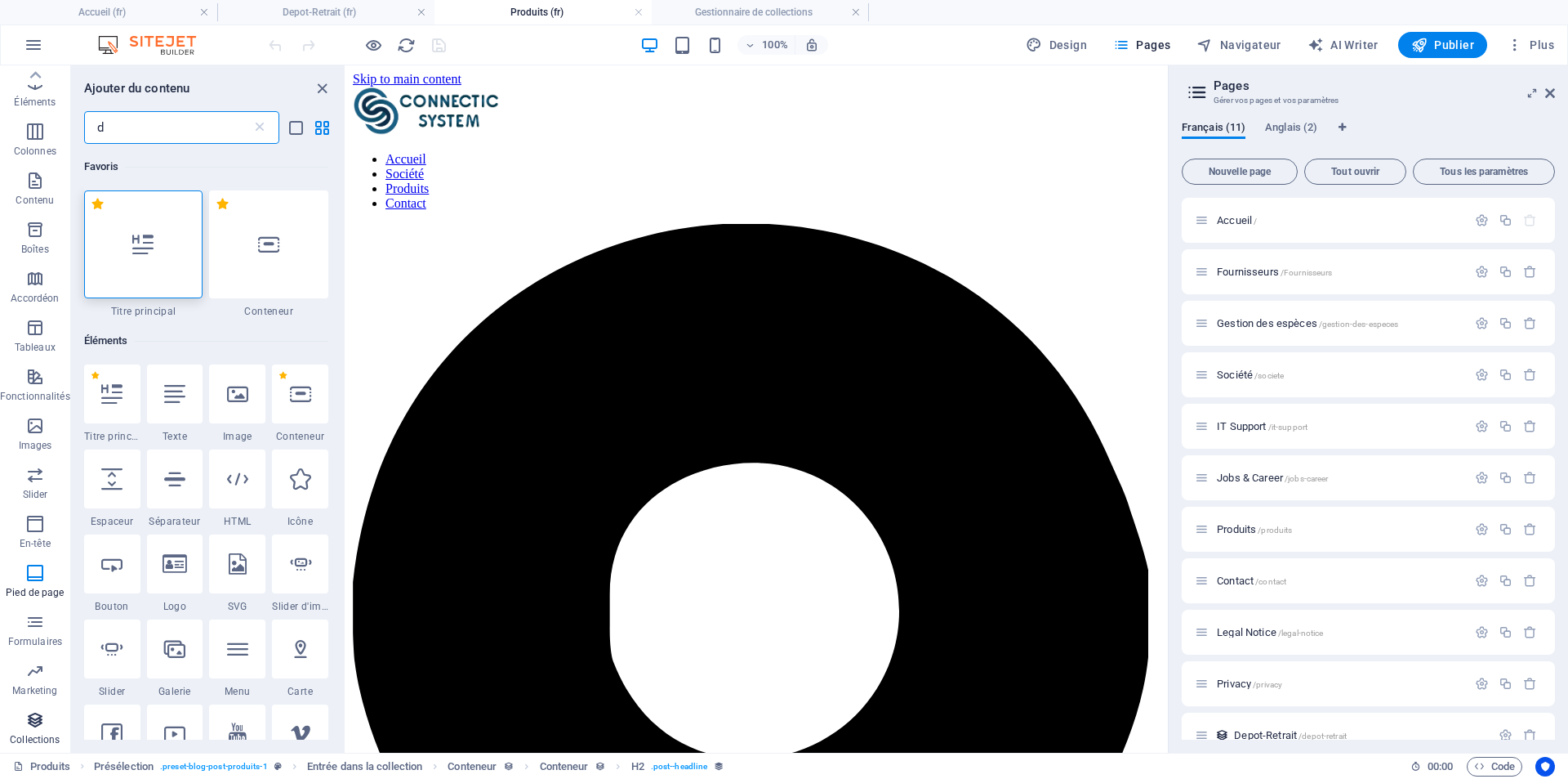
type input "d"
click at [41, 719] on icon "button" at bounding box center [35, 719] width 19 height 19
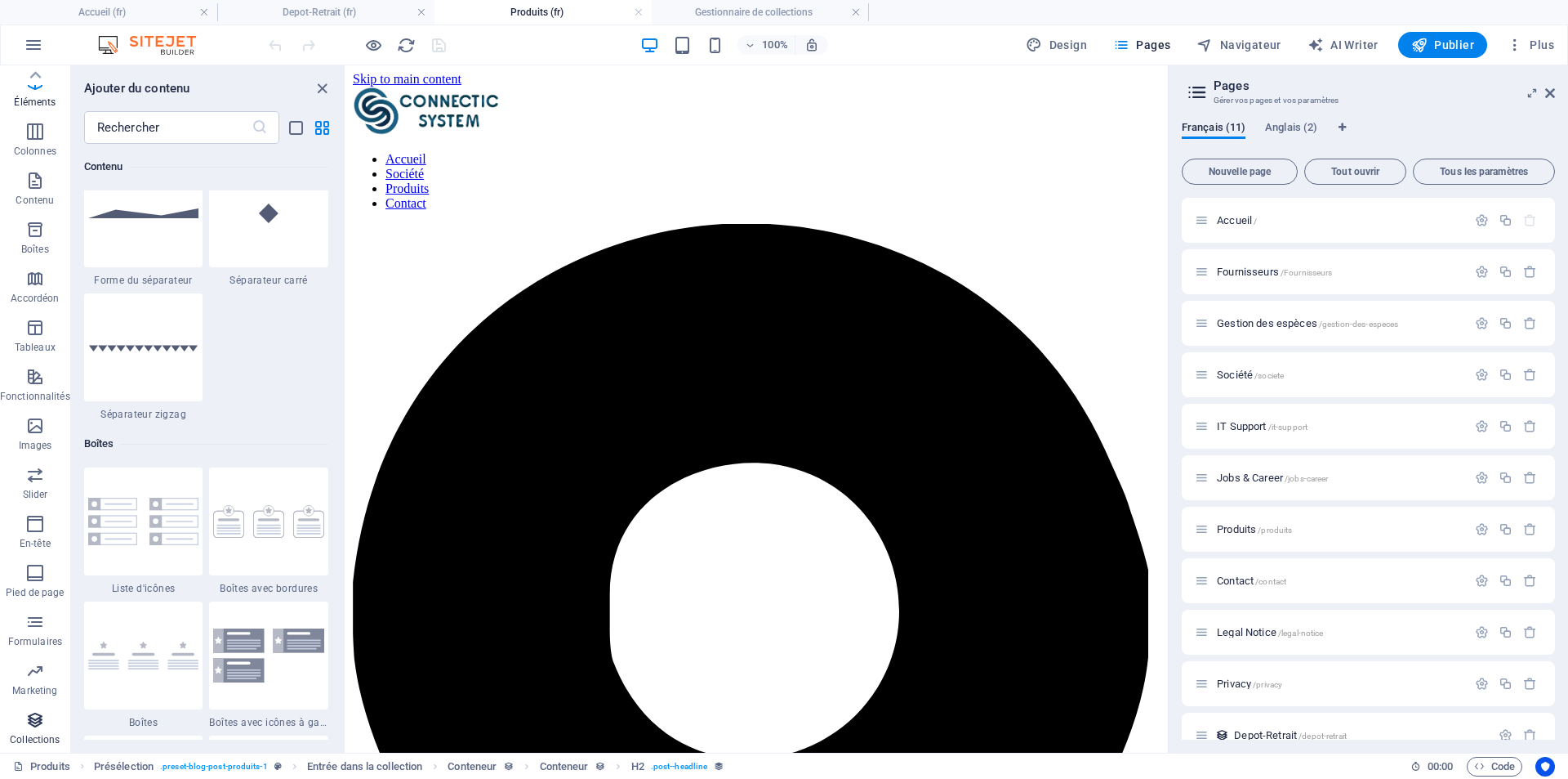
scroll to position [14958, 0]
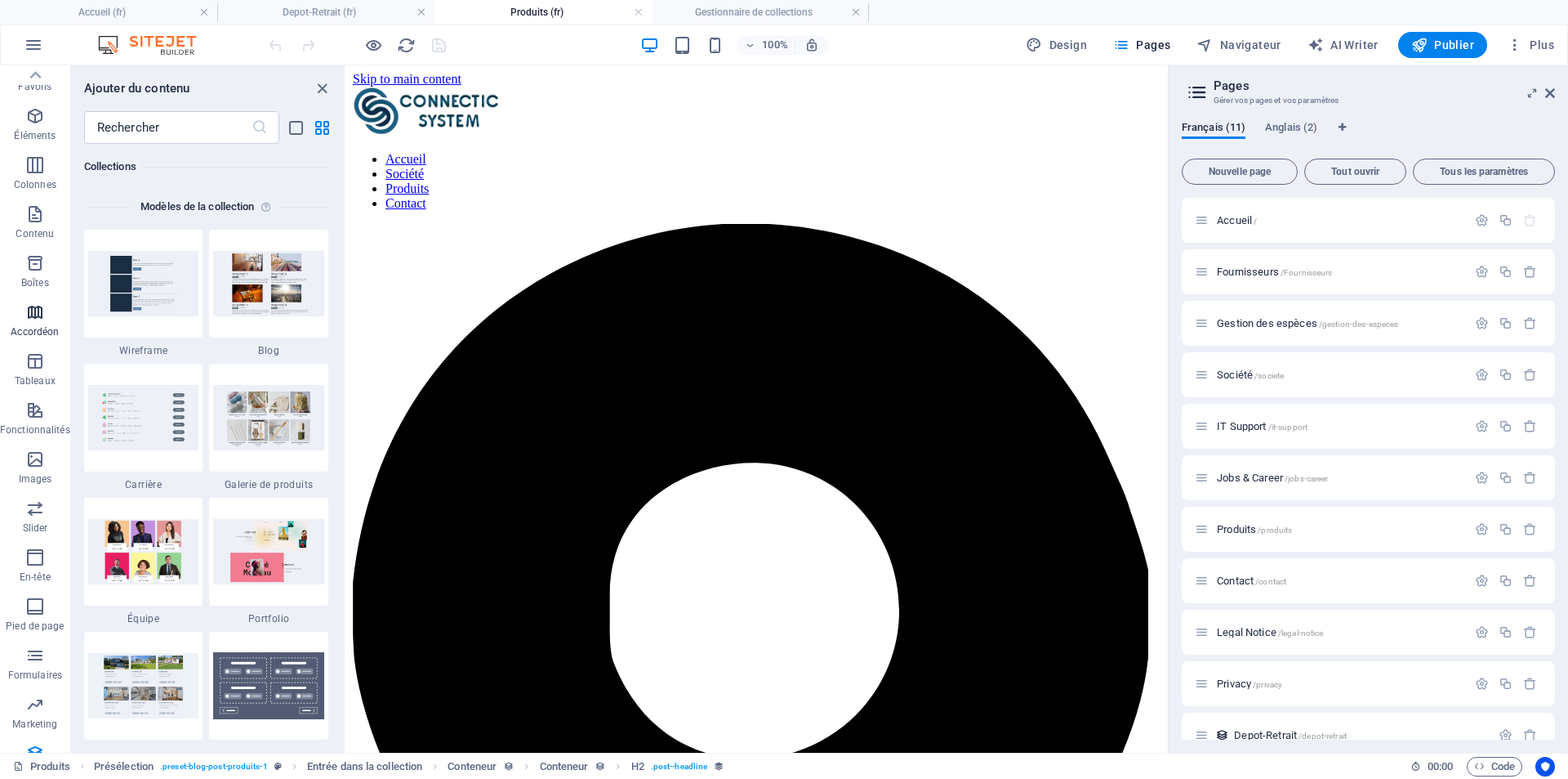
scroll to position [0, 0]
click at [27, 228] on icon "button" at bounding box center [35, 228] width 19 height 19
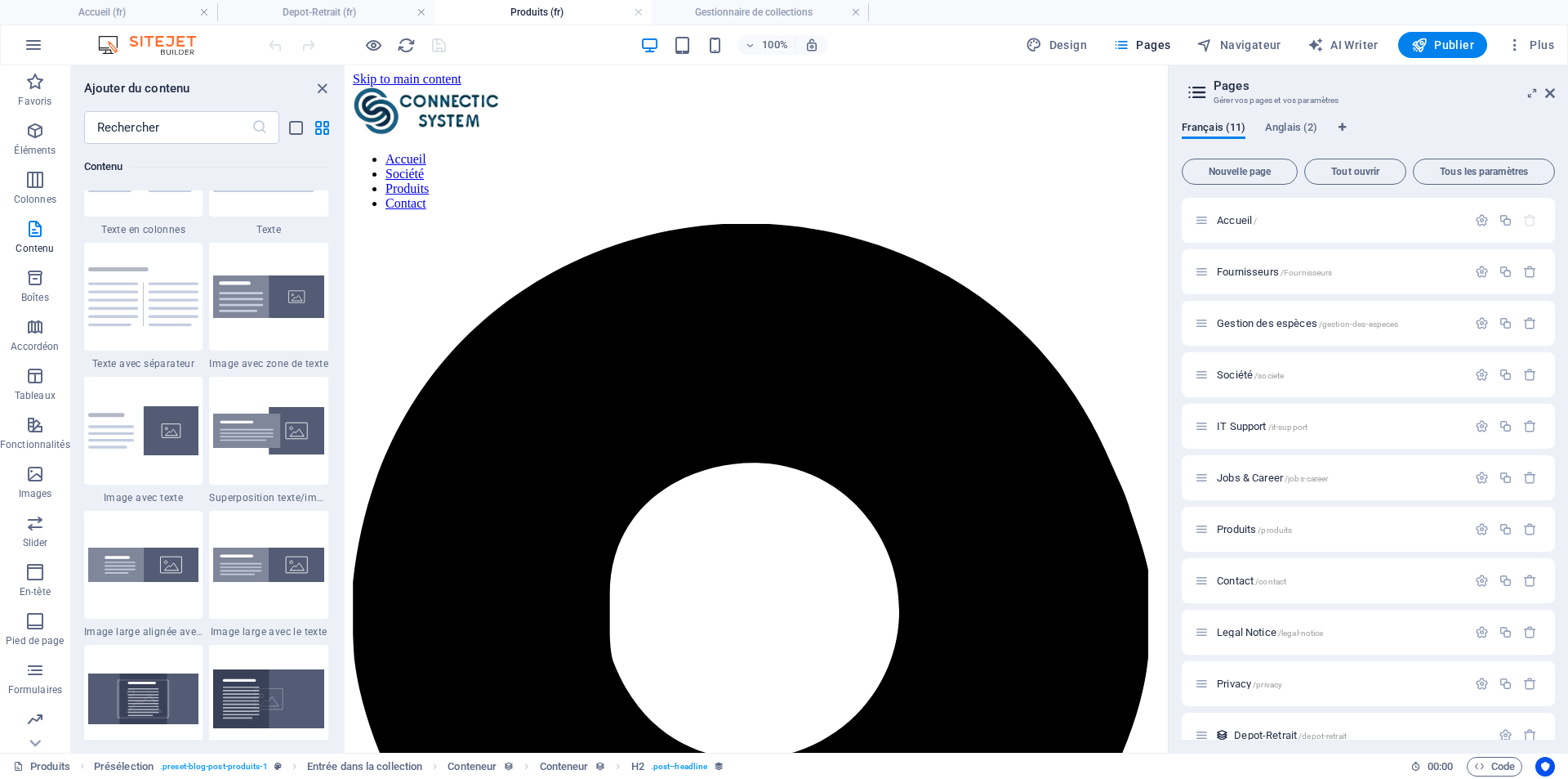
scroll to position [25, 0]
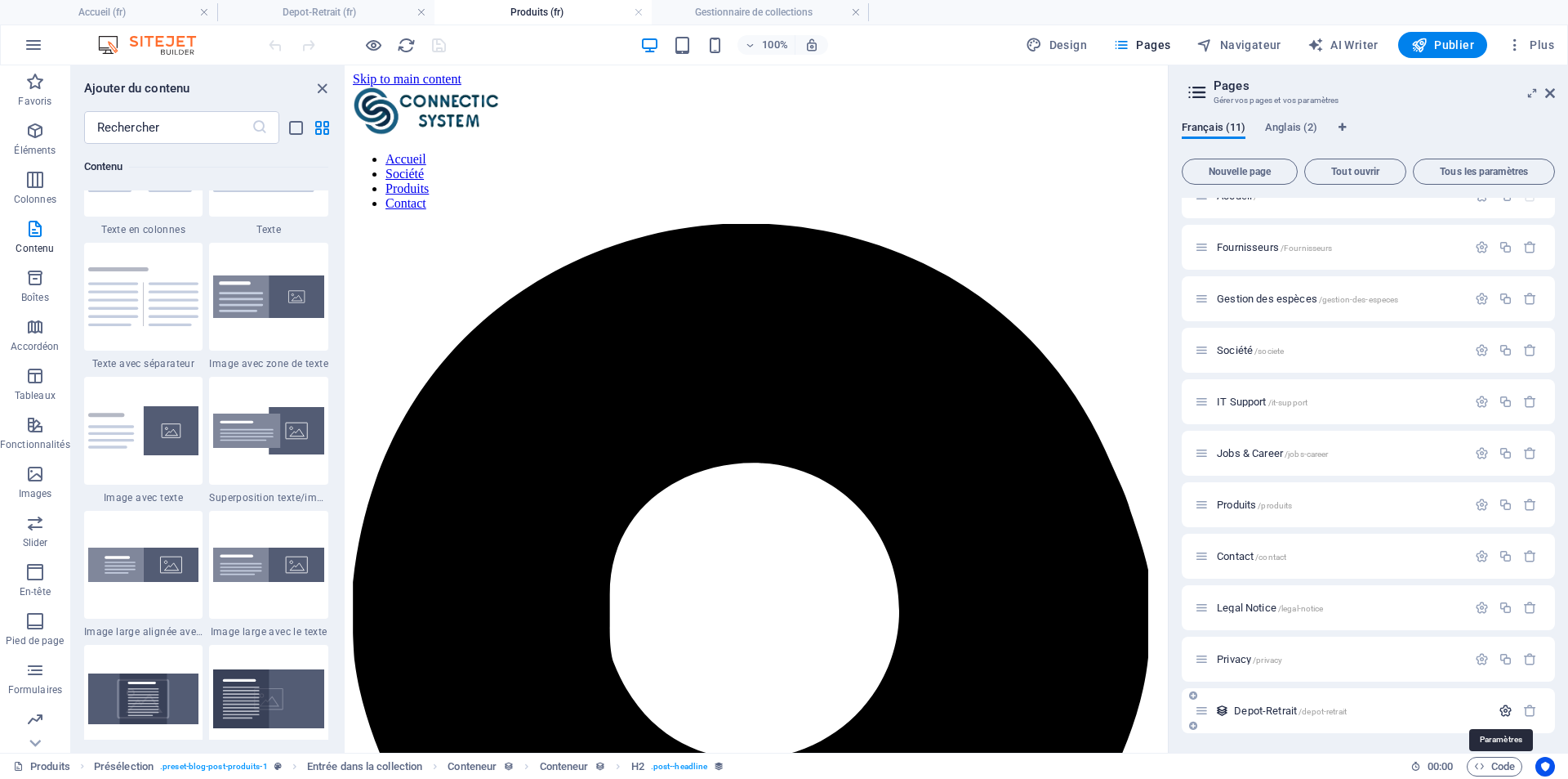
click at [1503, 709] on icon "button" at bounding box center [1505, 710] width 14 height 14
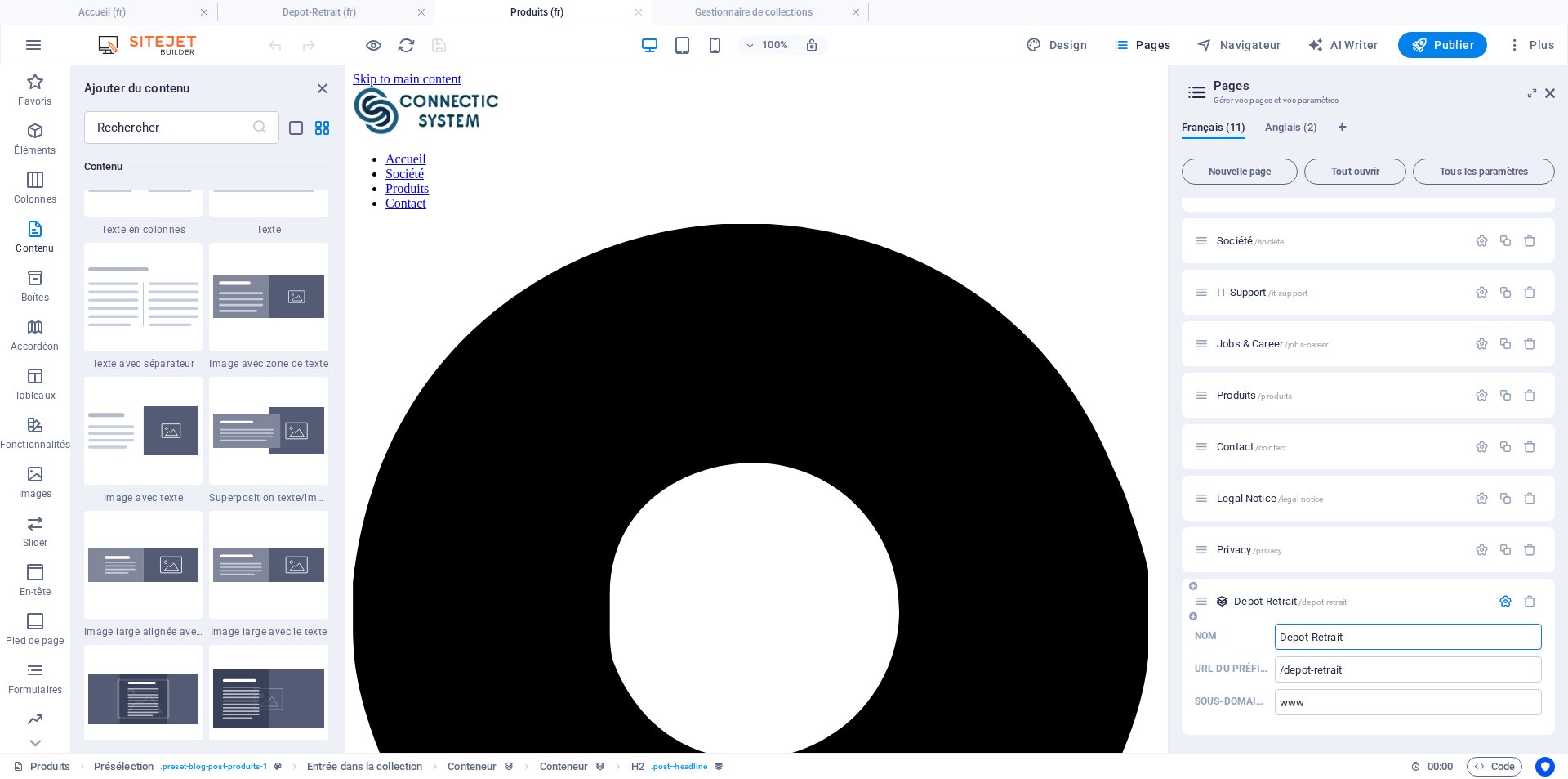
scroll to position [135, 0]
click at [1254, 597] on span "Depot-Retrait /depot-retrait" at bounding box center [1290, 599] width 113 height 12
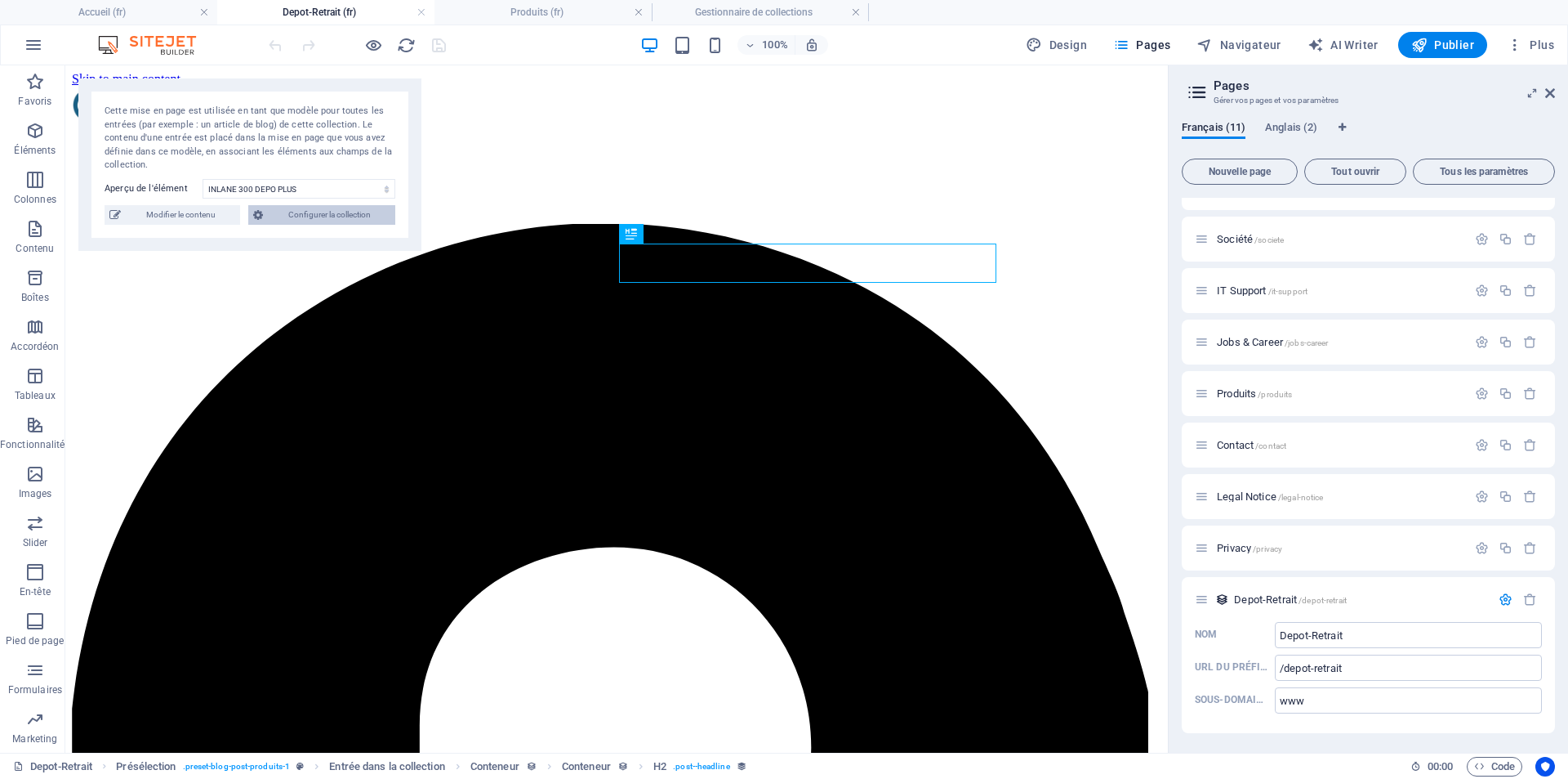
click at [331, 215] on span "Configurer la collection" at bounding box center [329, 214] width 123 height 19
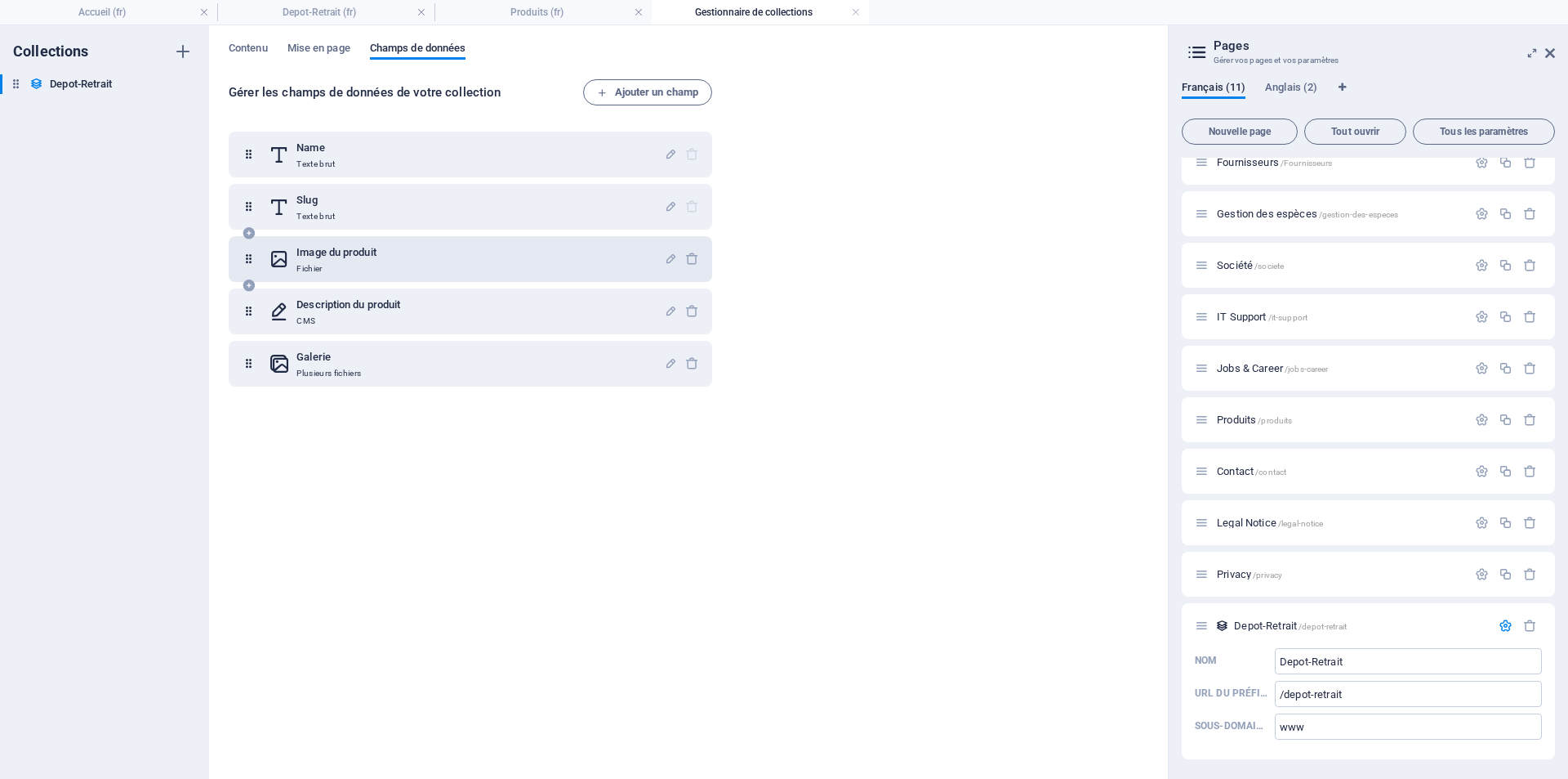
scroll to position [70, 0]
click at [180, 87] on icon "button" at bounding box center [183, 84] width 11 height 11
drag, startPoint x: 4, startPoint y: 245, endPoint x: 36, endPoint y: 185, distance: 68.0
click at [5, 245] on div at bounding box center [784, 389] width 1568 height 779
click at [52, 104] on div "Collections Depot-Retrait Depot-Retrait" at bounding box center [104, 402] width 209 height 753
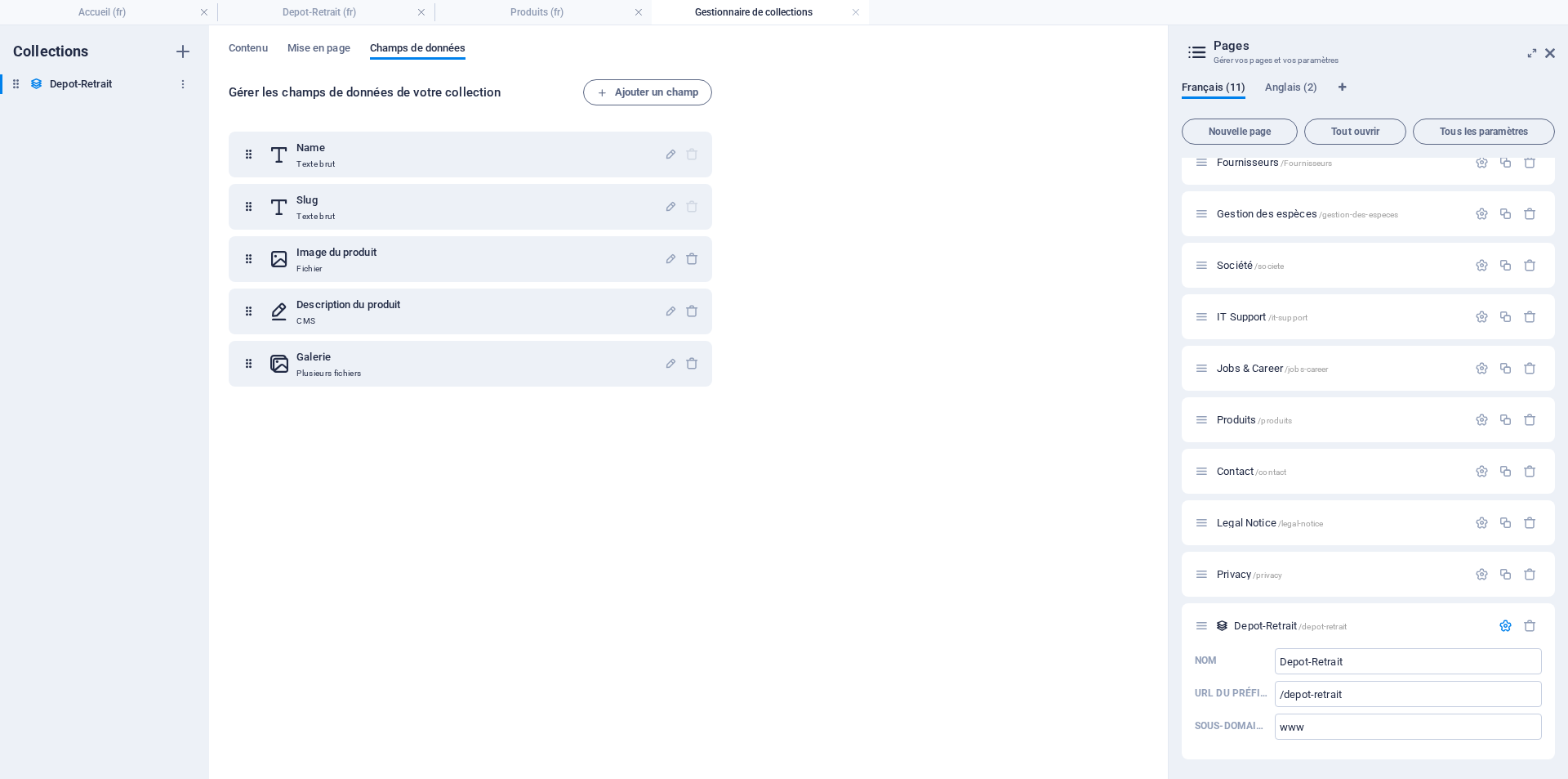
click at [90, 85] on h6 "Depot-Retrait" at bounding box center [81, 83] width 62 height 19
click at [569, 12] on h4 "Produits (fr)" at bounding box center [542, 13] width 217 height 18
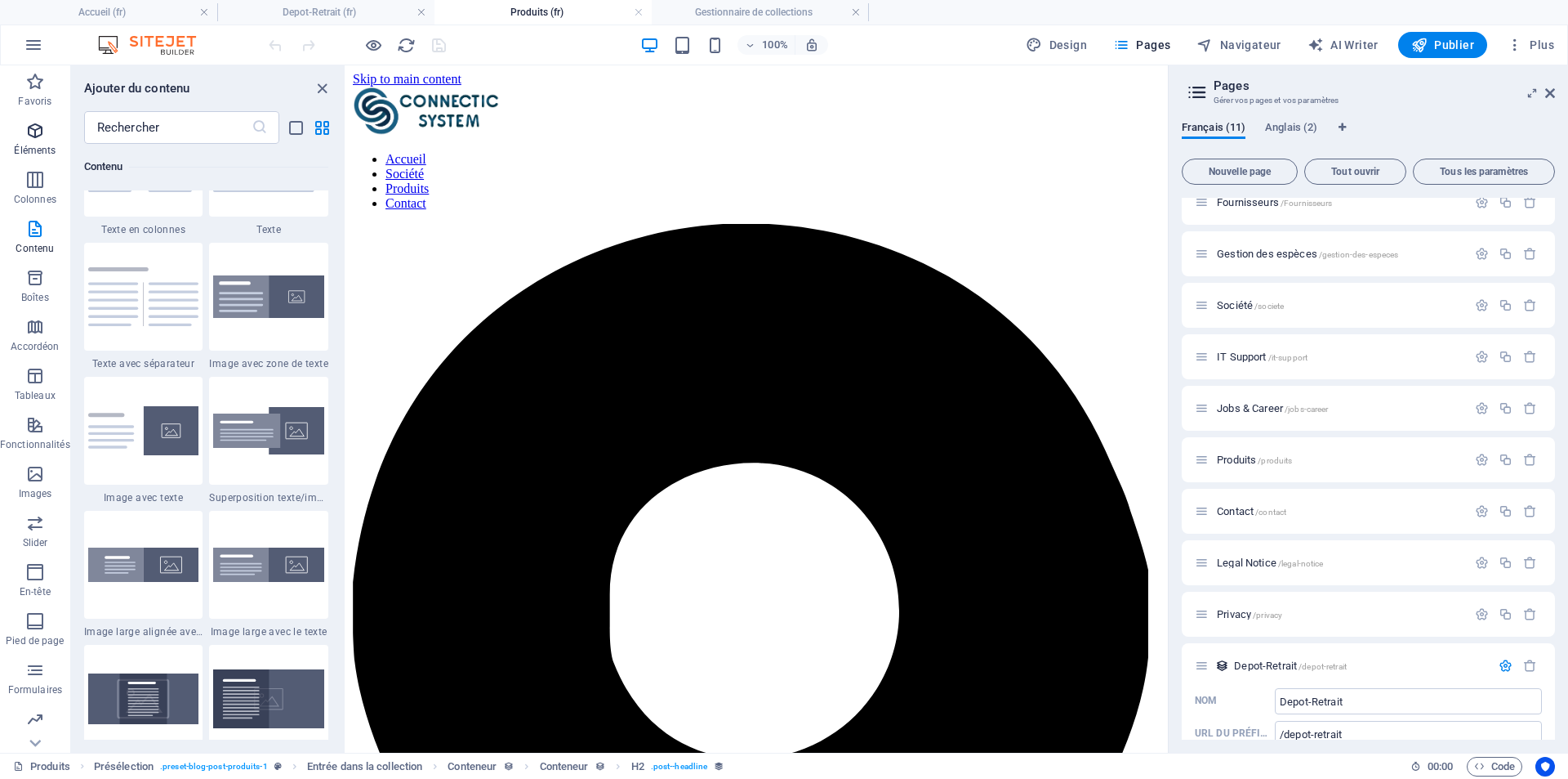
click at [38, 129] on icon "button" at bounding box center [35, 130] width 19 height 19
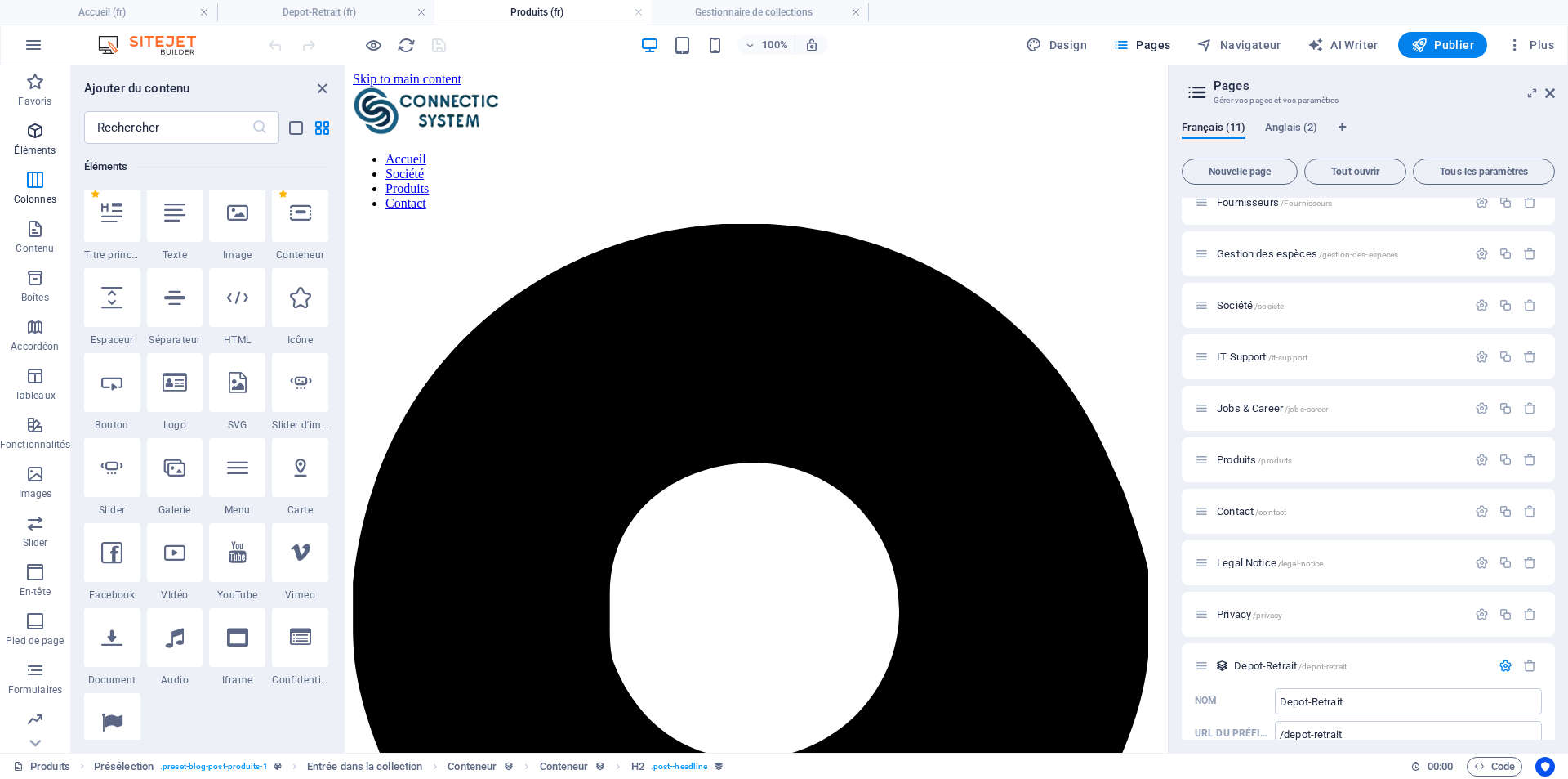
scroll to position [174, 0]
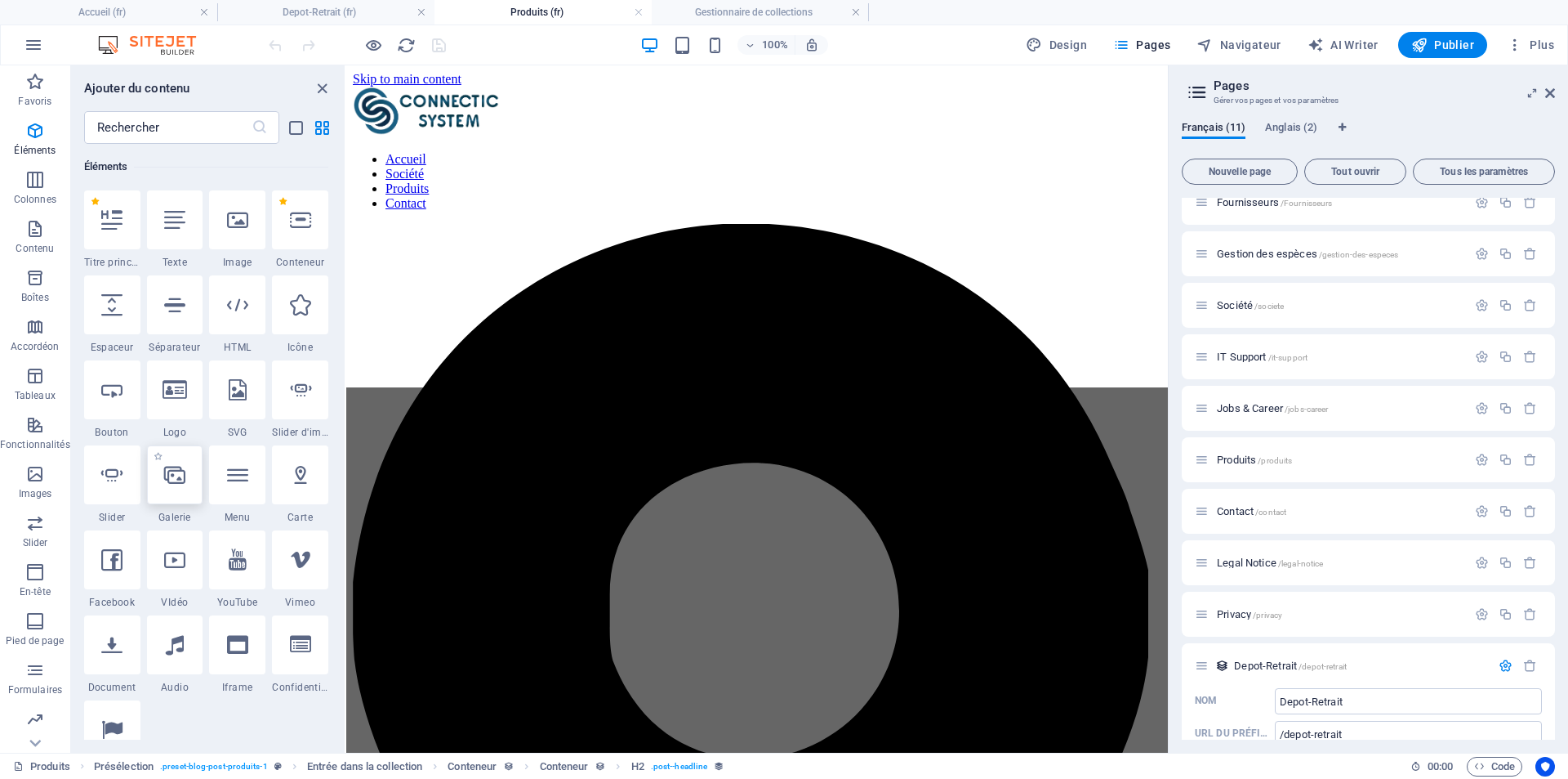
select select "4"
select select "%"
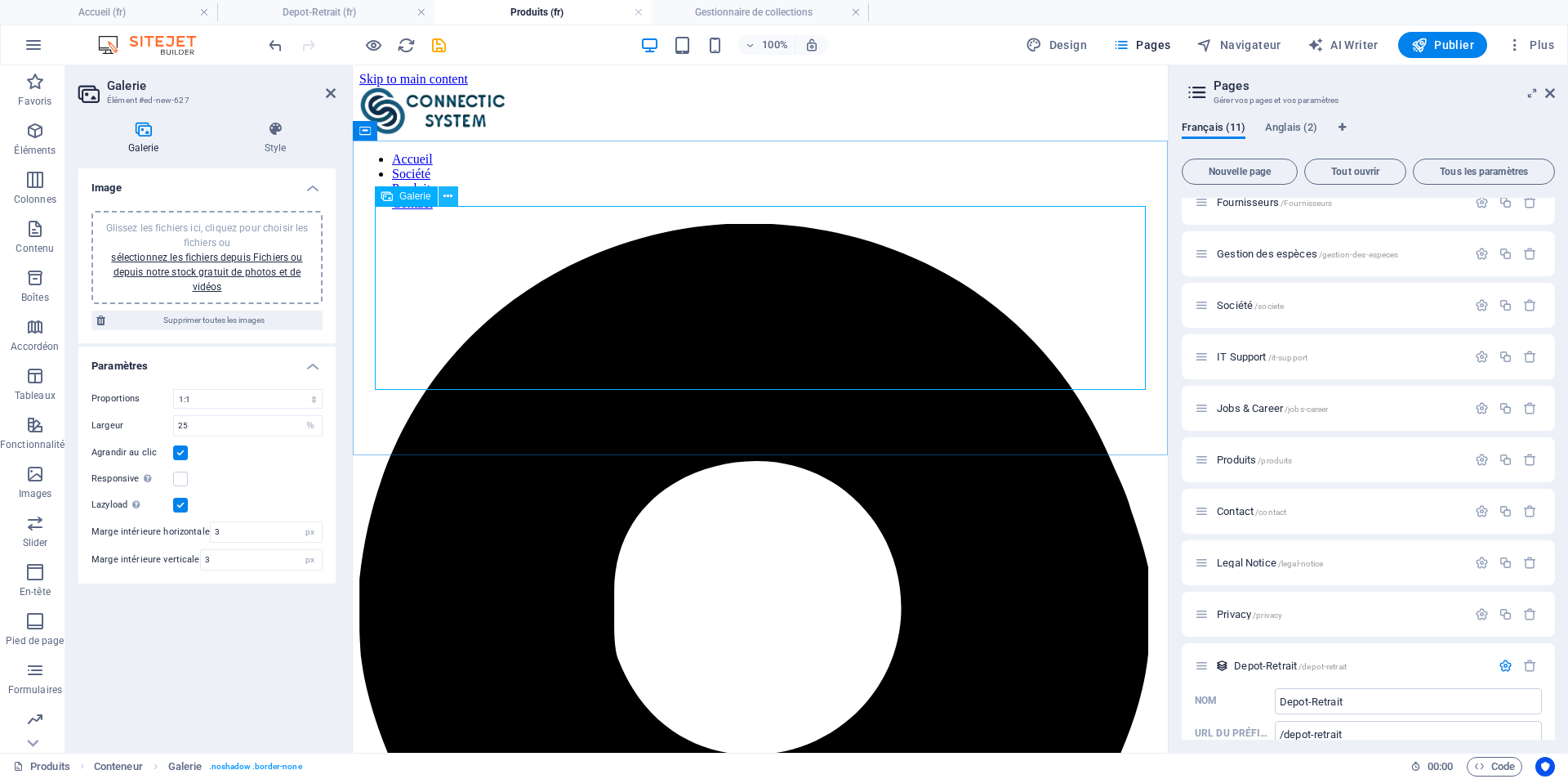
click at [447, 189] on icon at bounding box center [448, 196] width 9 height 17
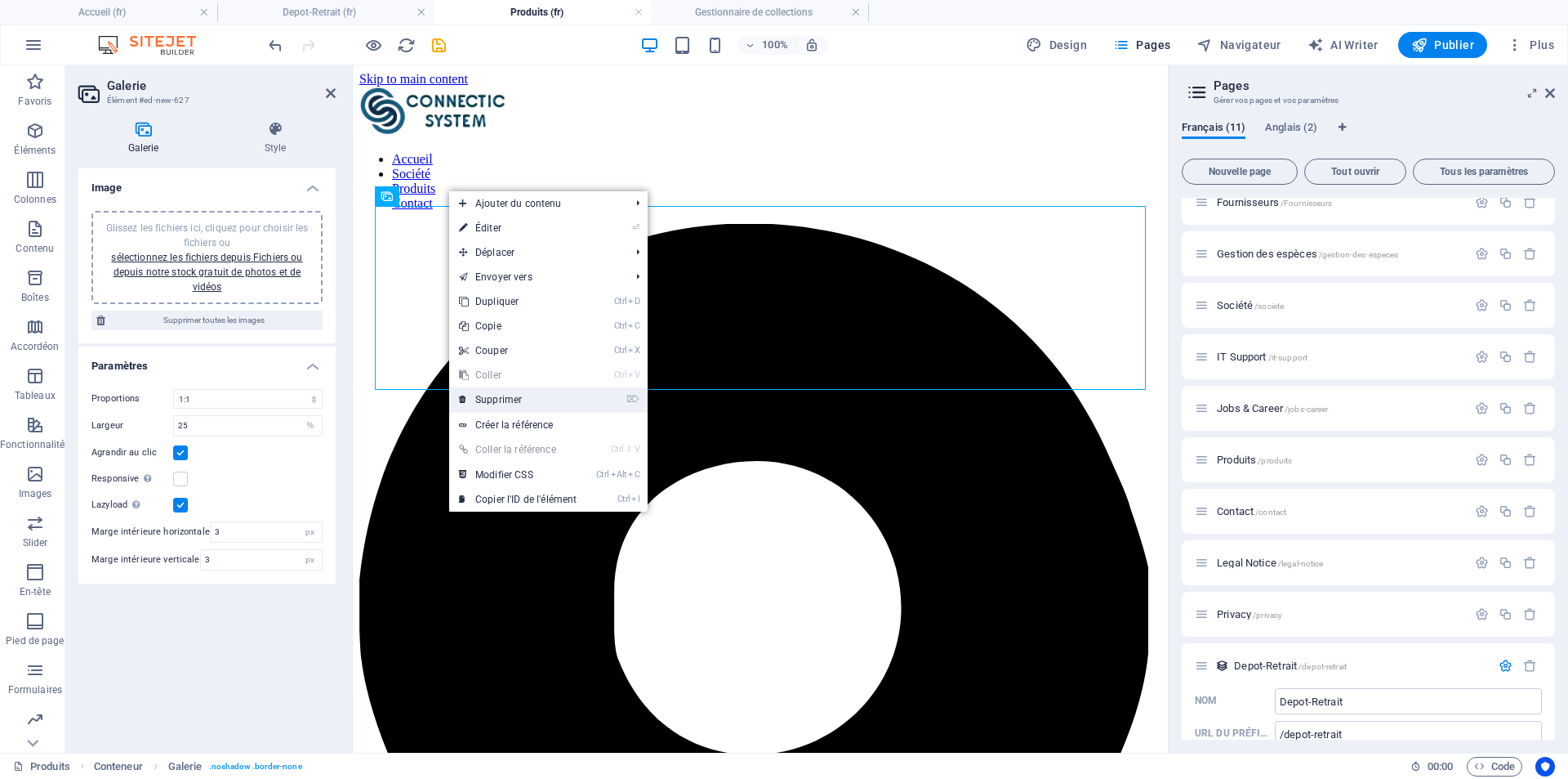
click at [521, 394] on link "⌦ Supprimer" at bounding box center [518, 399] width 137 height 25
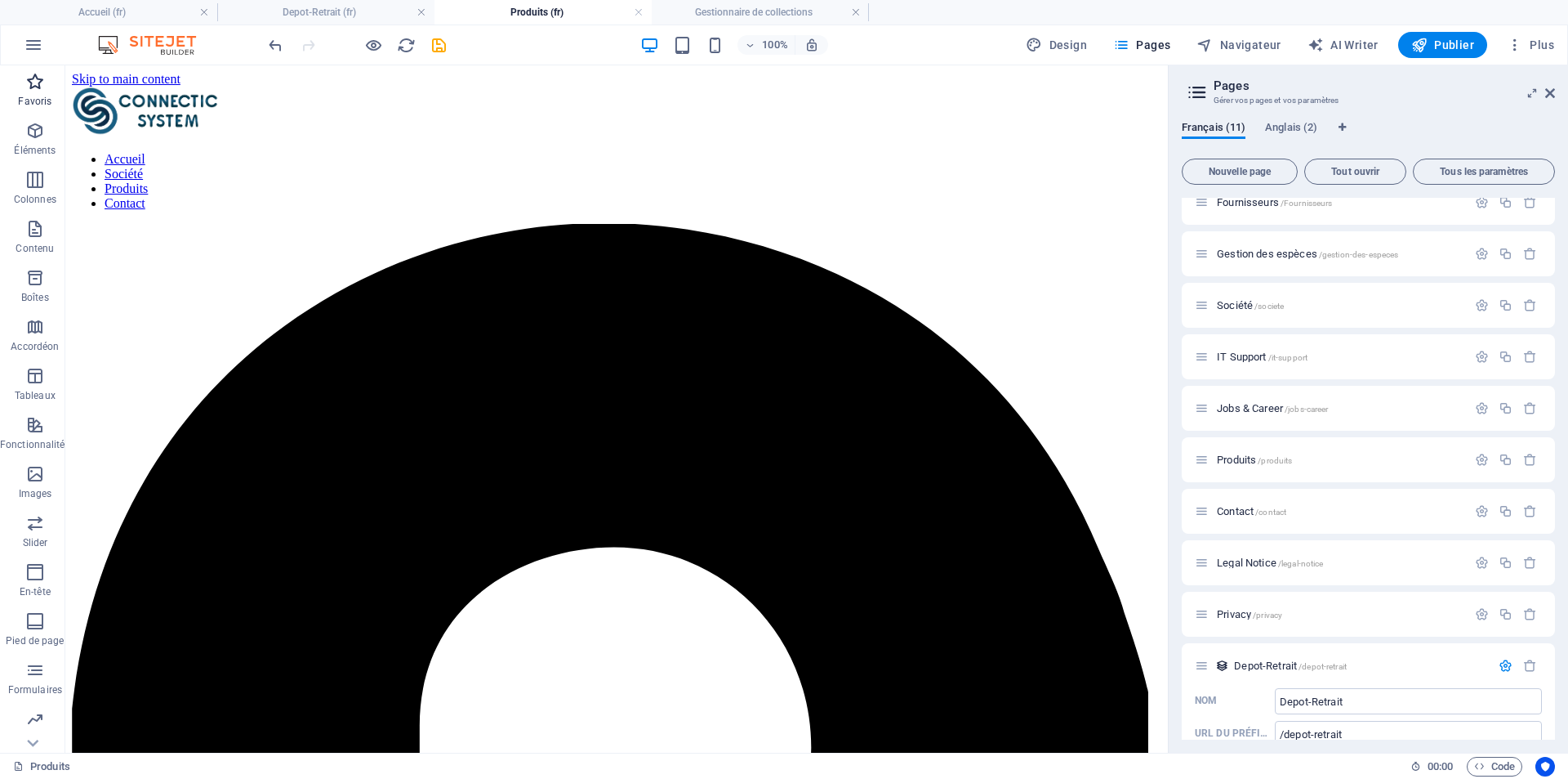
click at [38, 94] on span "Favoris" at bounding box center [35, 92] width 70 height 39
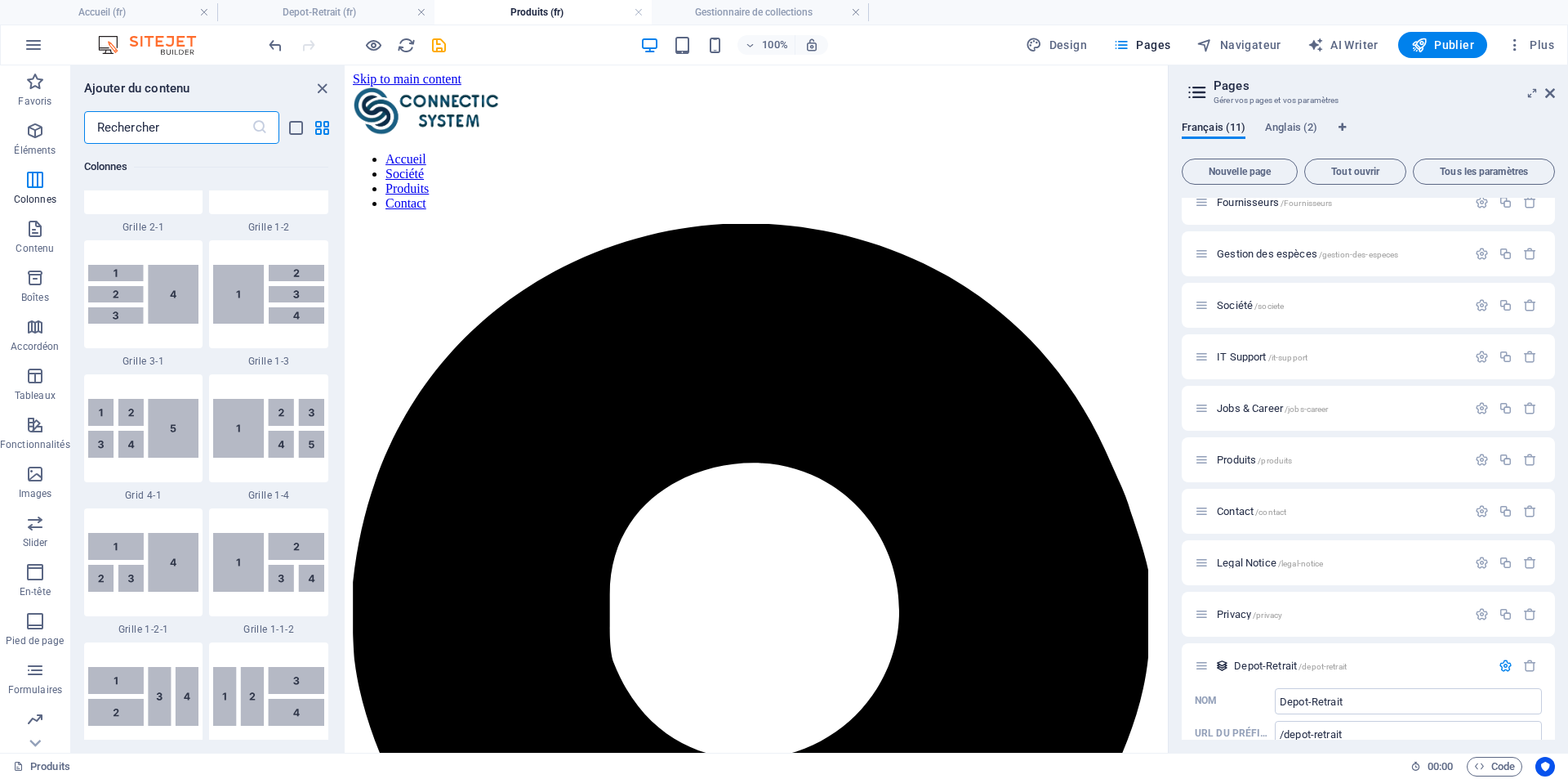
scroll to position [2125, 0]
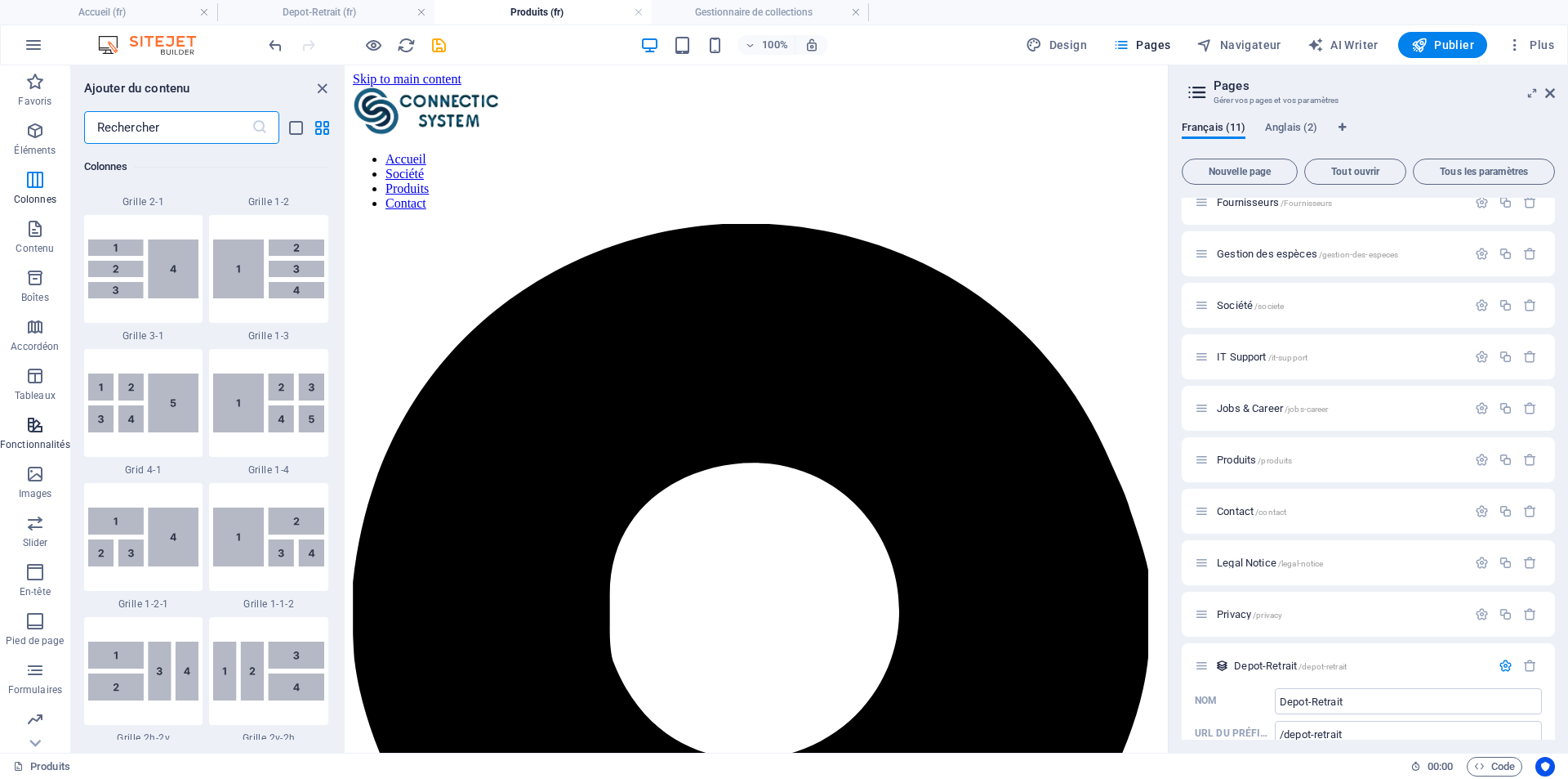
click at [31, 427] on icon "button" at bounding box center [35, 424] width 19 height 19
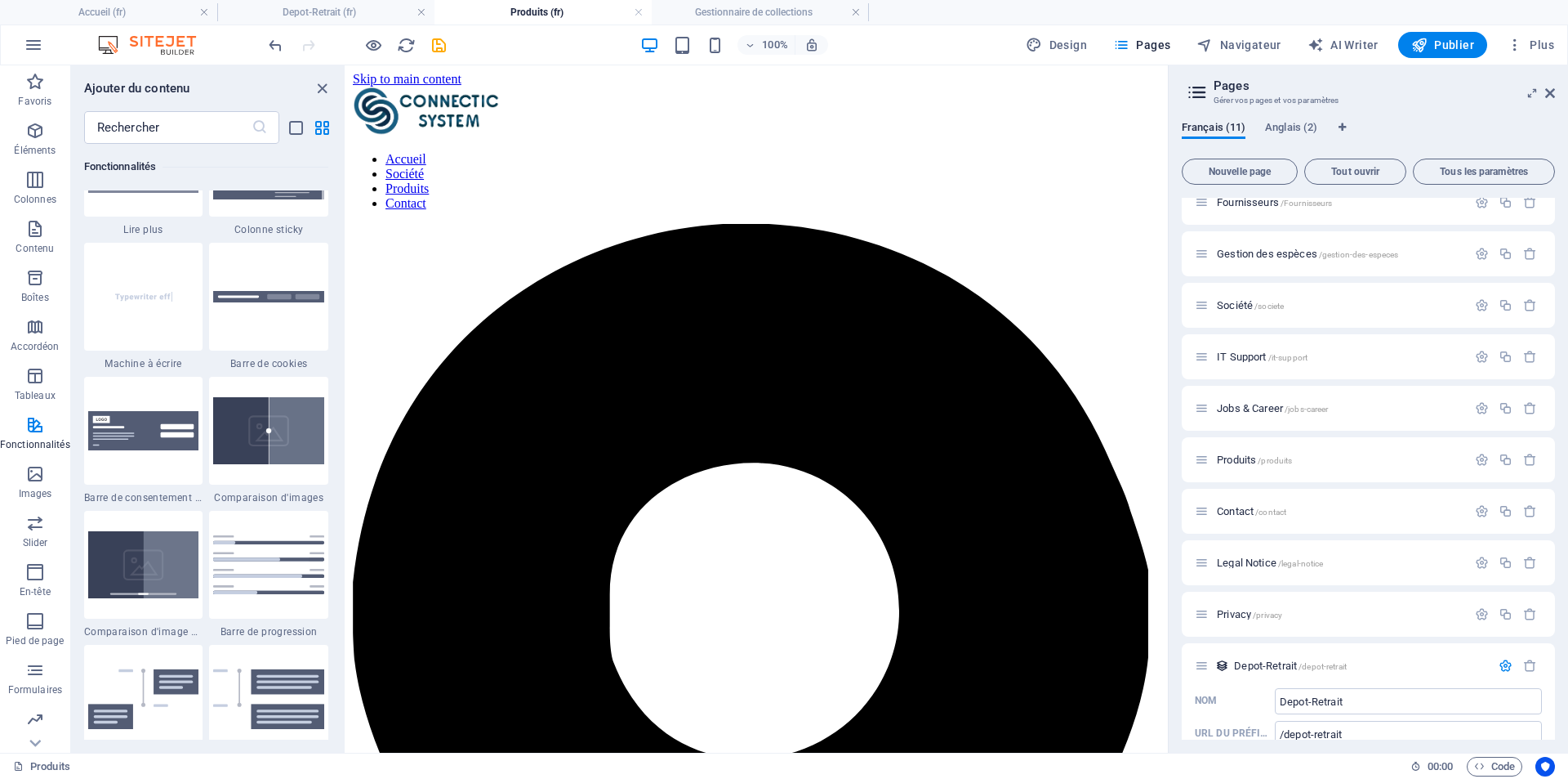
scroll to position [6532, 0]
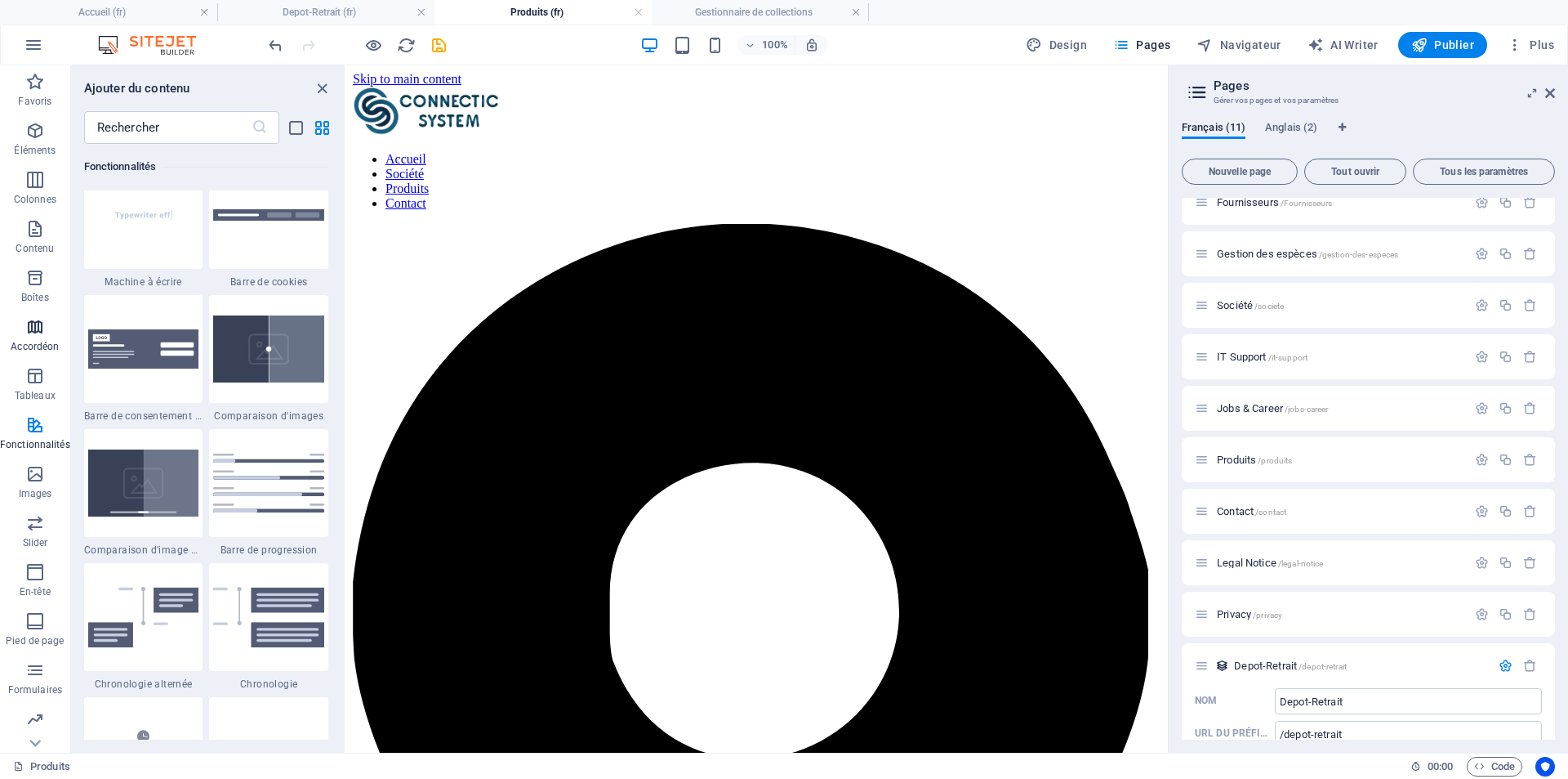
click at [26, 333] on icon "button" at bounding box center [35, 326] width 19 height 19
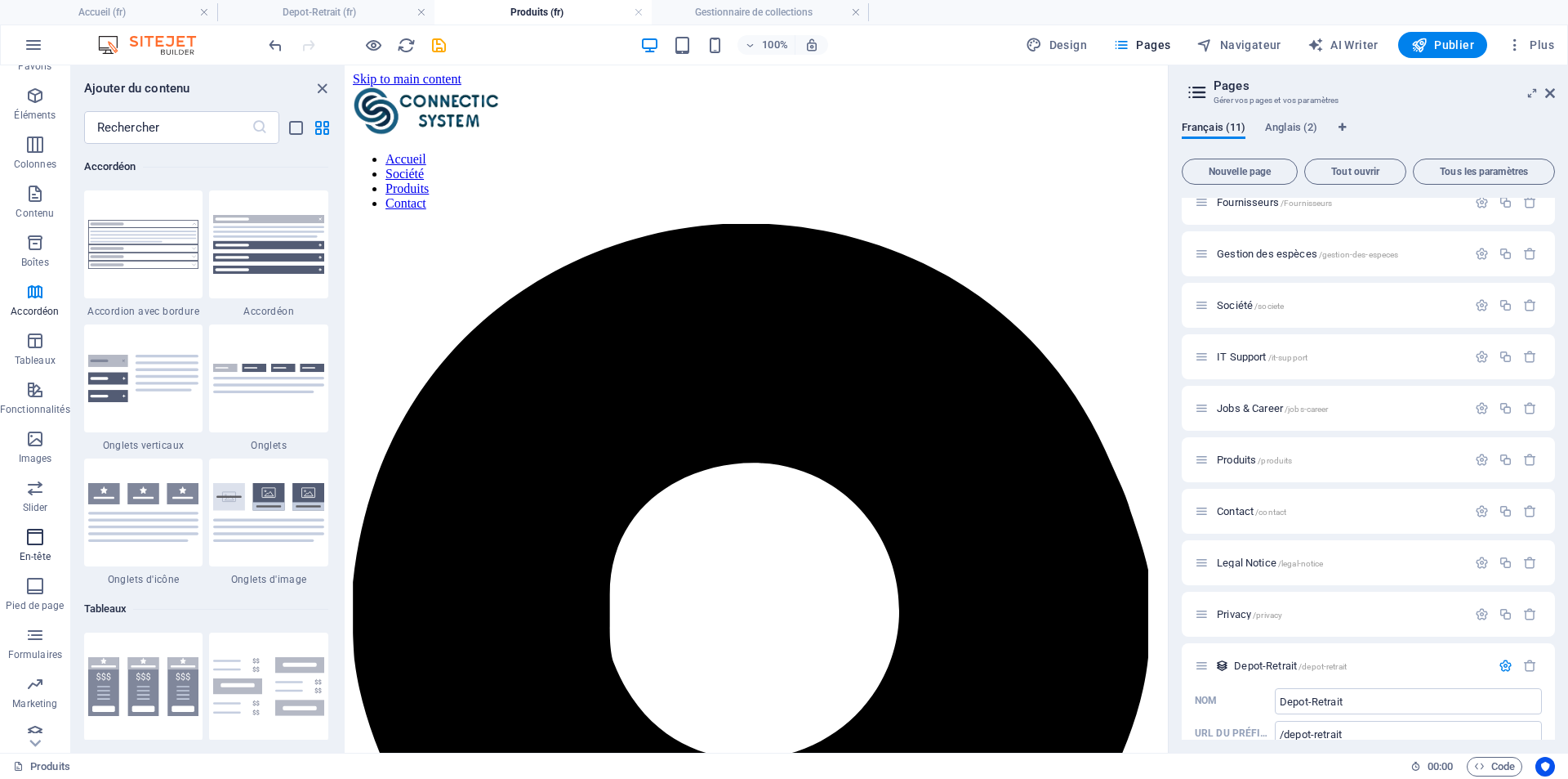
scroll to position [49, 0]
click at [27, 732] on span "Collections" at bounding box center [35, 730] width 70 height 39
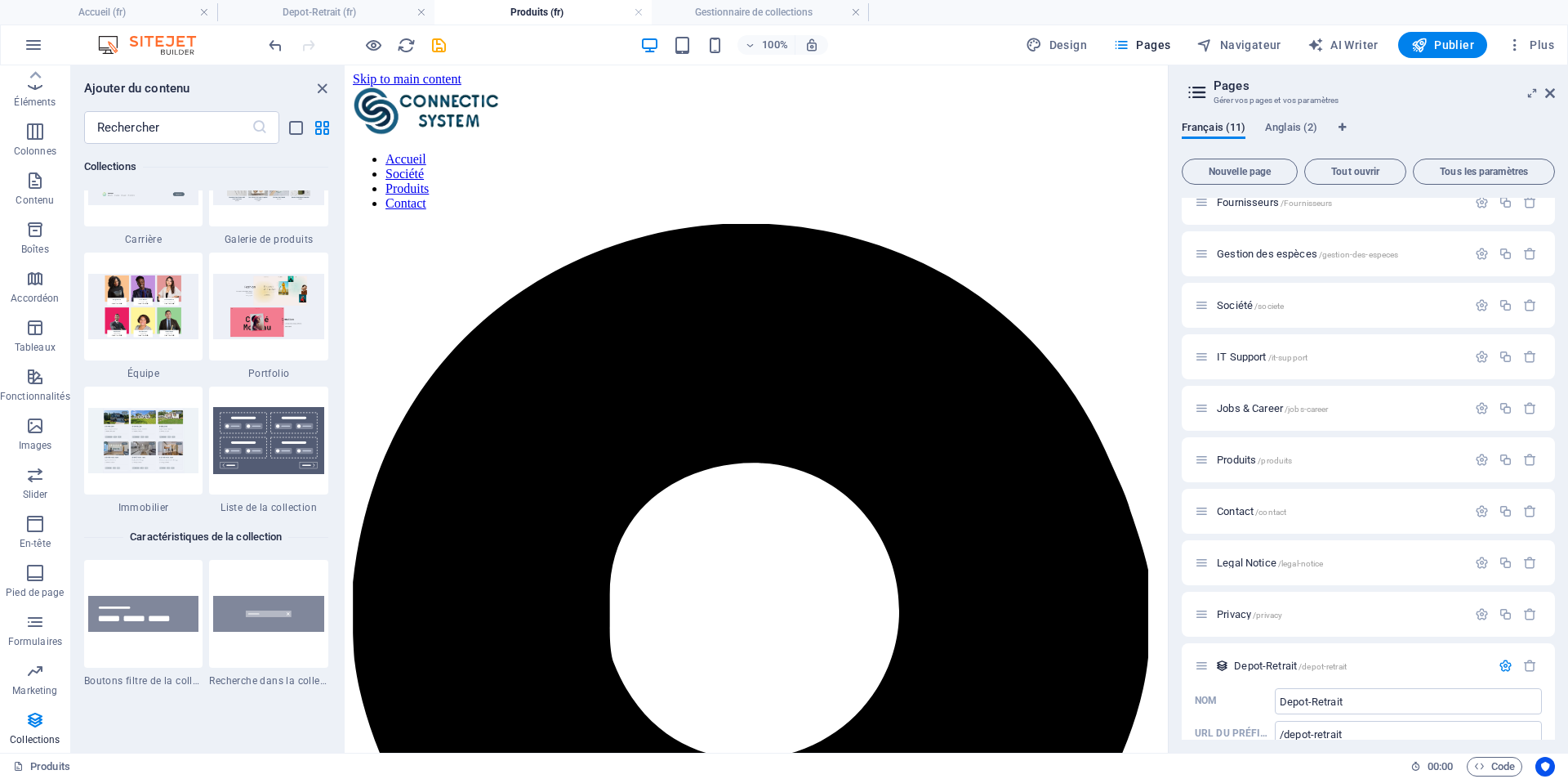
scroll to position [15284, 0]
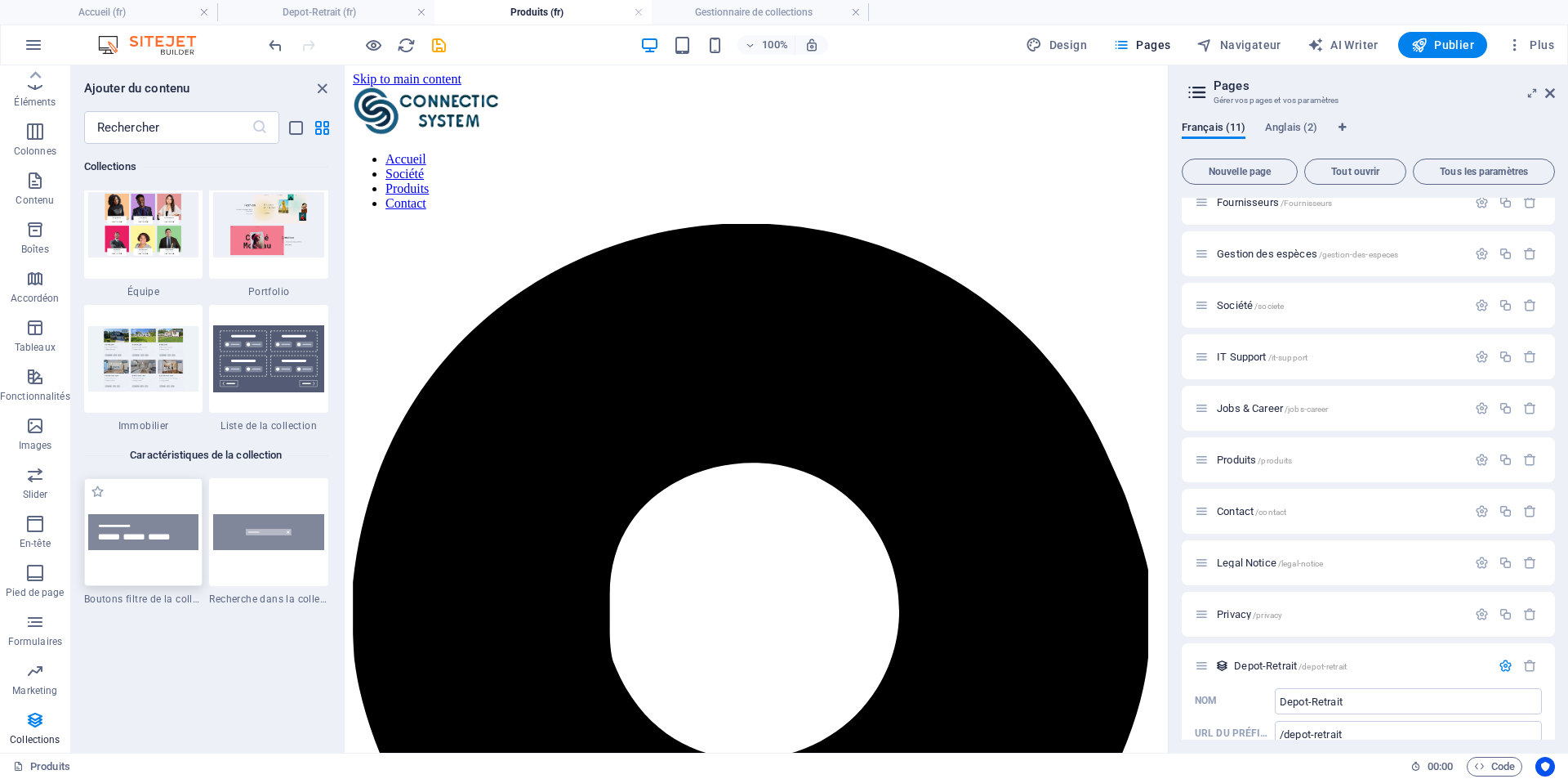
click at [171, 542] on div at bounding box center [144, 532] width 119 height 108
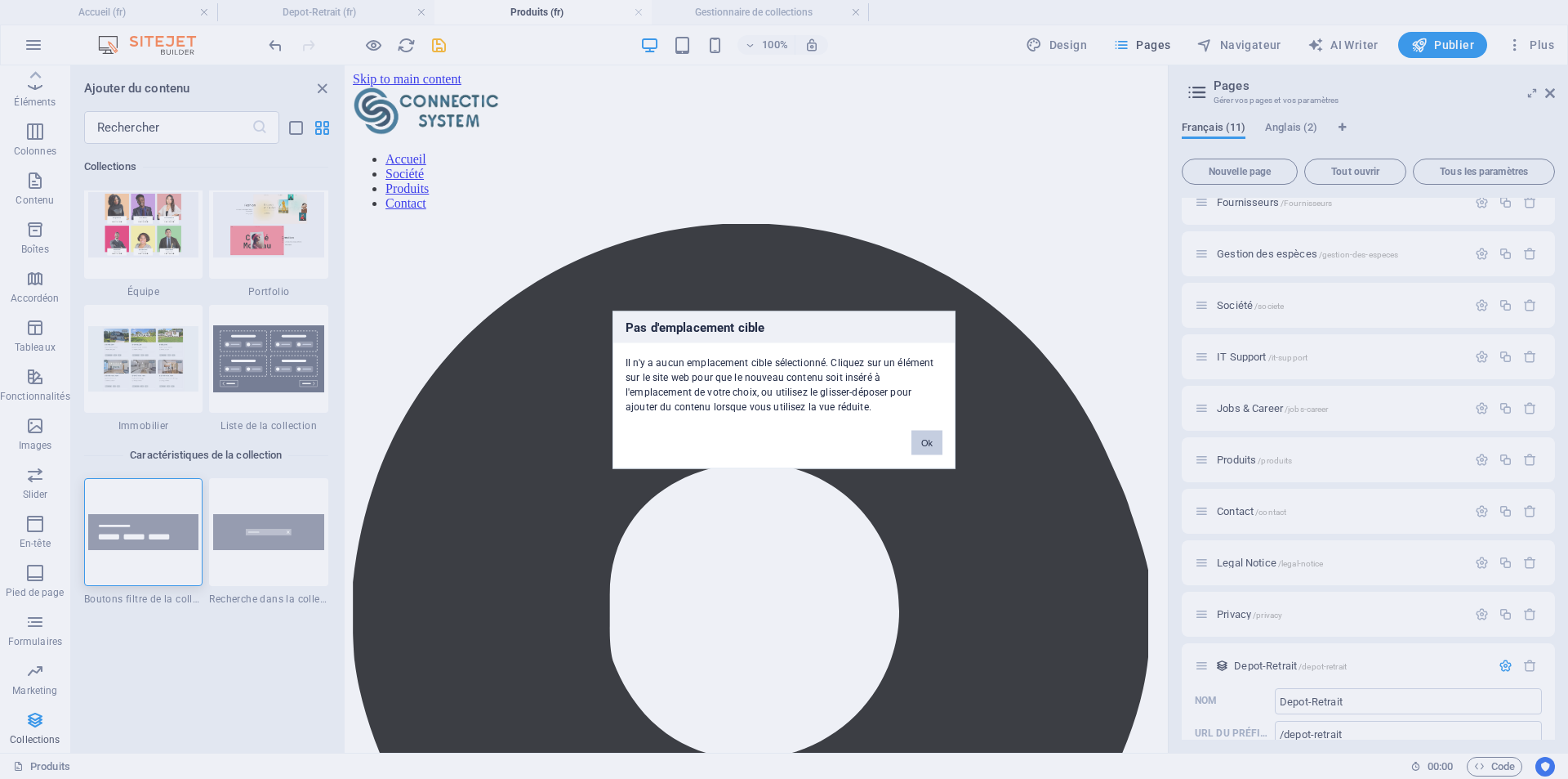
click at [929, 446] on button "Ok" at bounding box center [927, 442] width 31 height 25
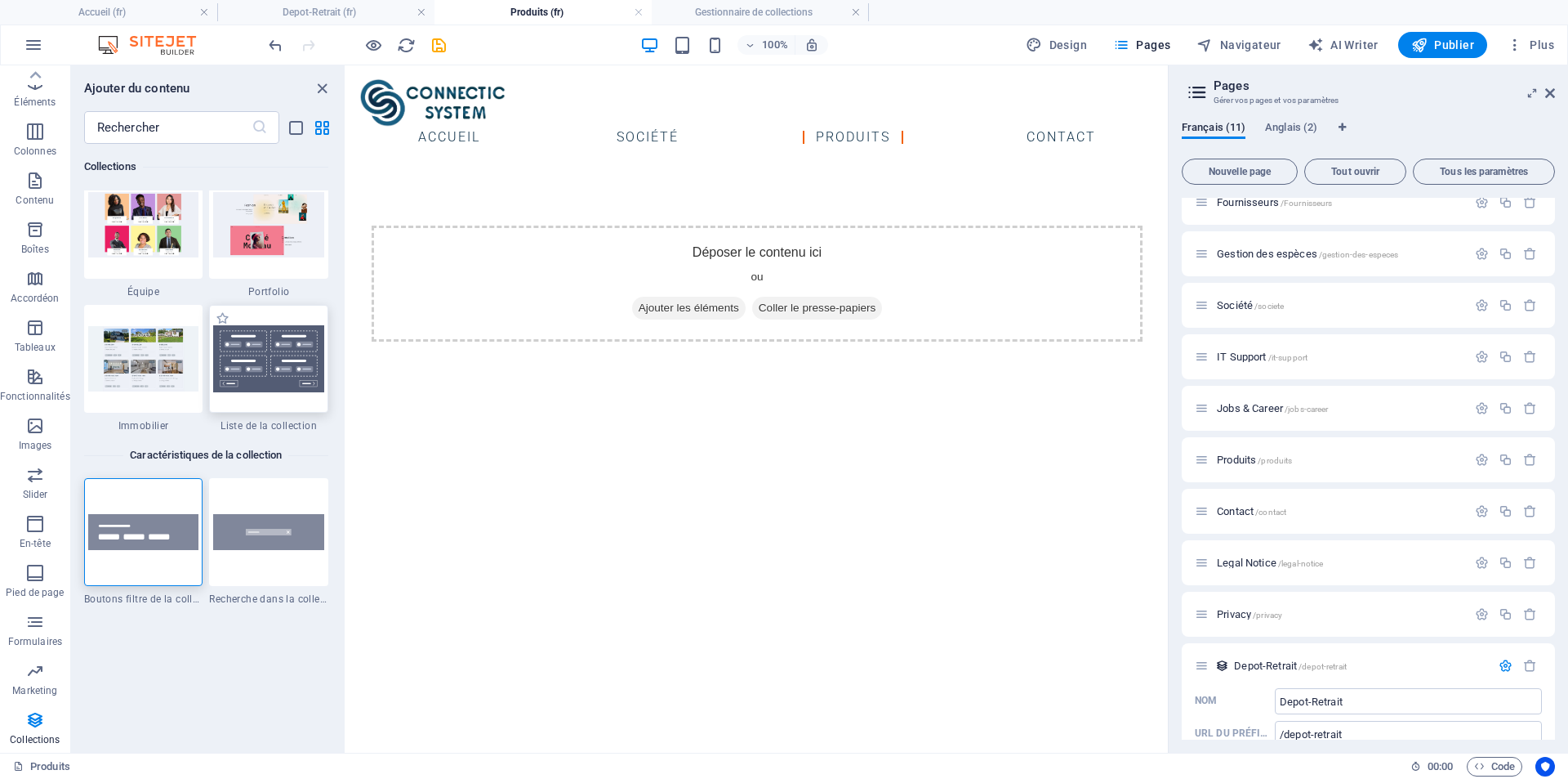
click at [279, 363] on img at bounding box center [268, 358] width 111 height 67
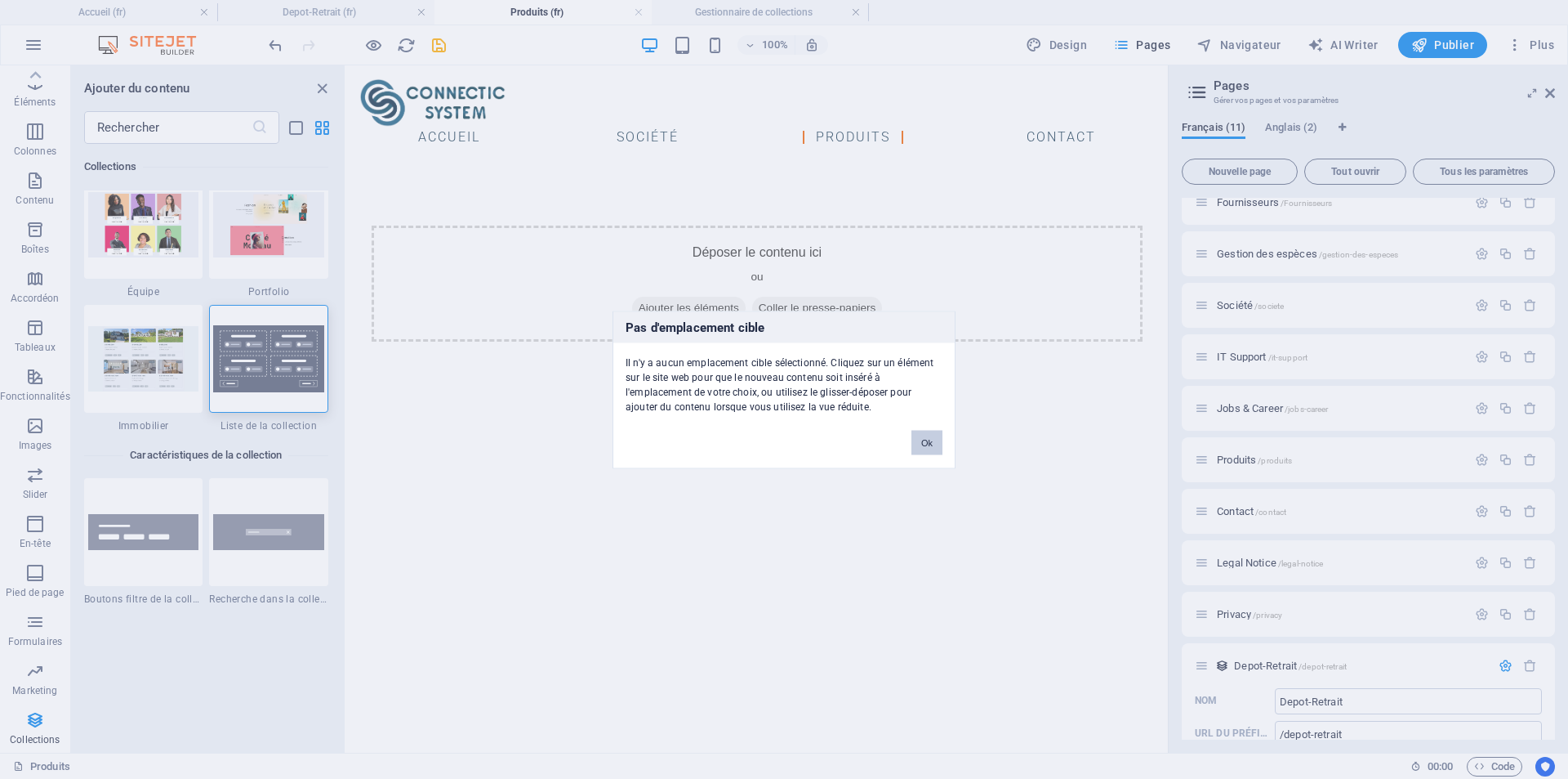
click at [938, 436] on button "Ok" at bounding box center [927, 442] width 31 height 25
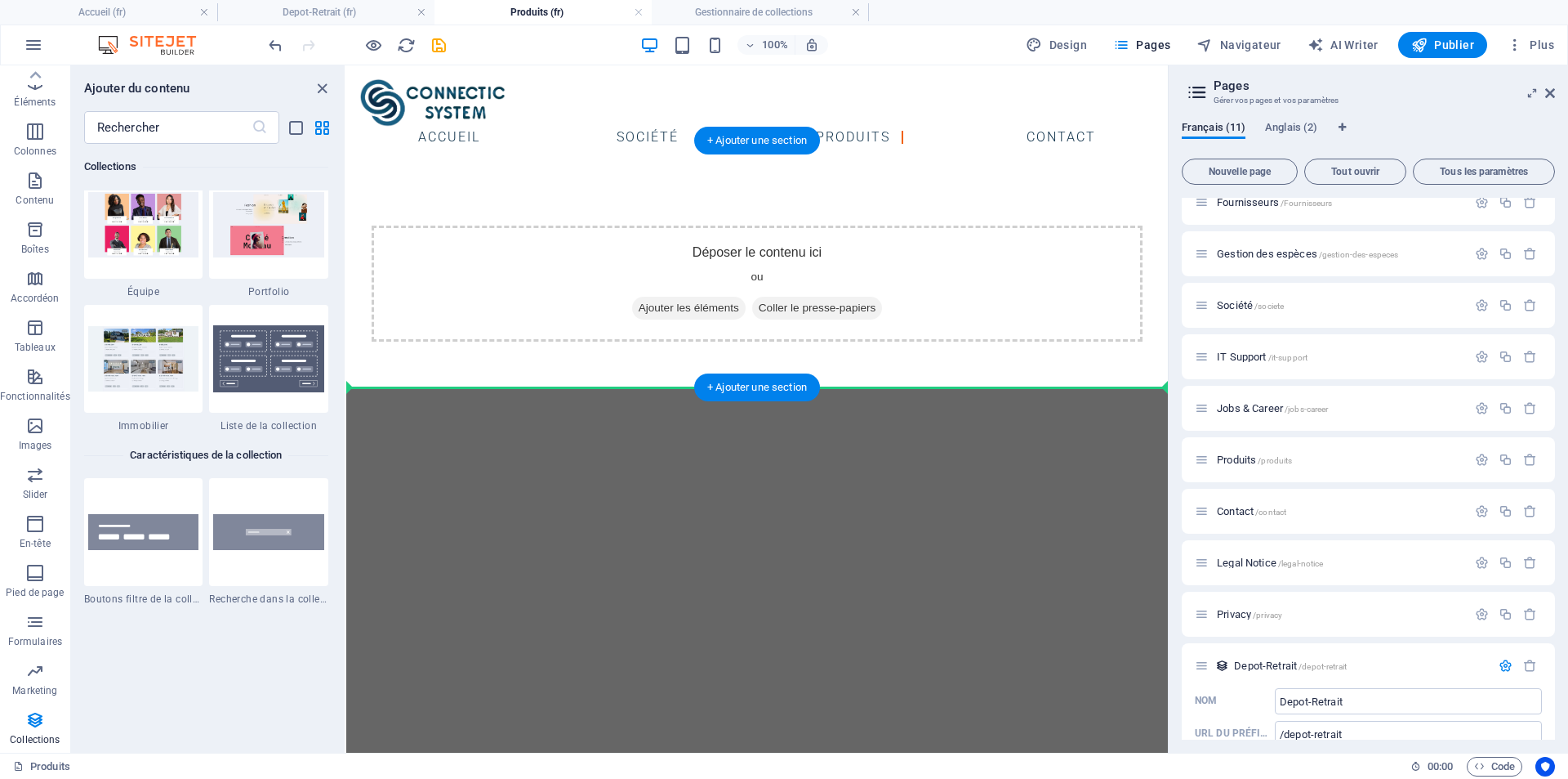
click at [356, 385] on div "Déposer le contenu ici ou Ajouter les éléments Coller le presse-papiers" at bounding box center [757, 284] width 822 height 247
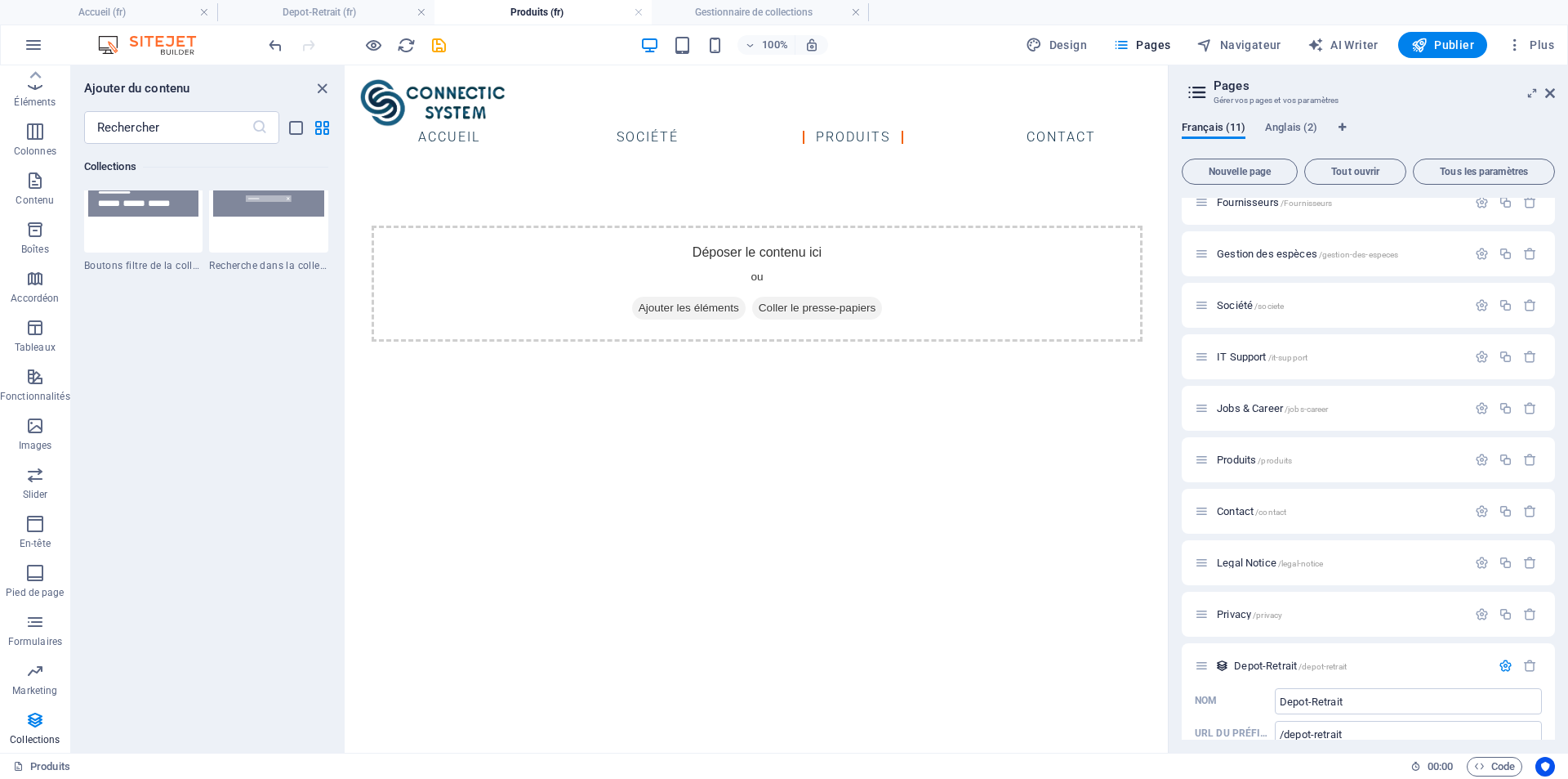
scroll to position [15684, 0]
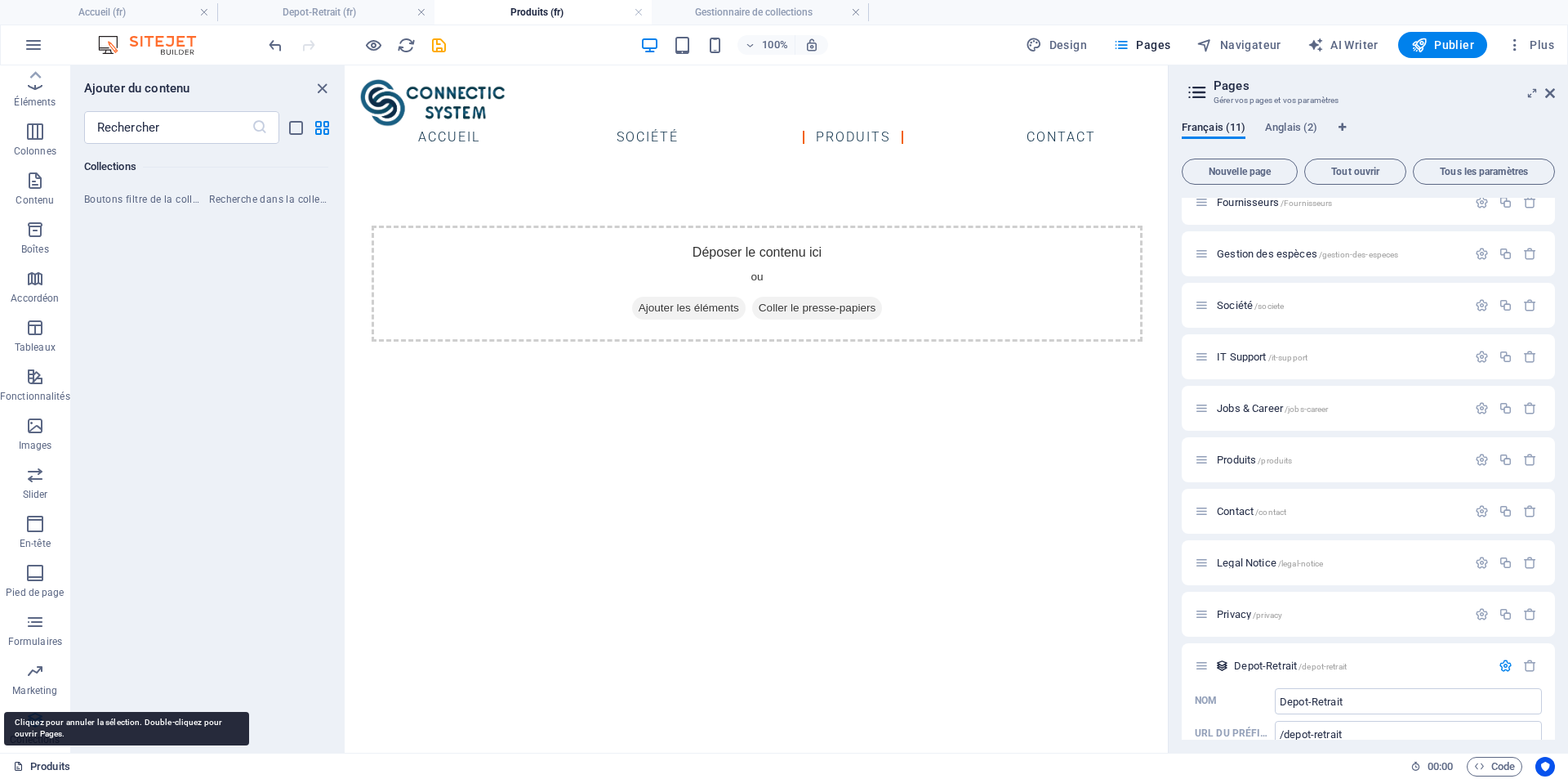
click at [52, 767] on link "Produits" at bounding box center [41, 766] width 57 height 19
click at [48, 765] on link "Produits" at bounding box center [41, 766] width 57 height 19
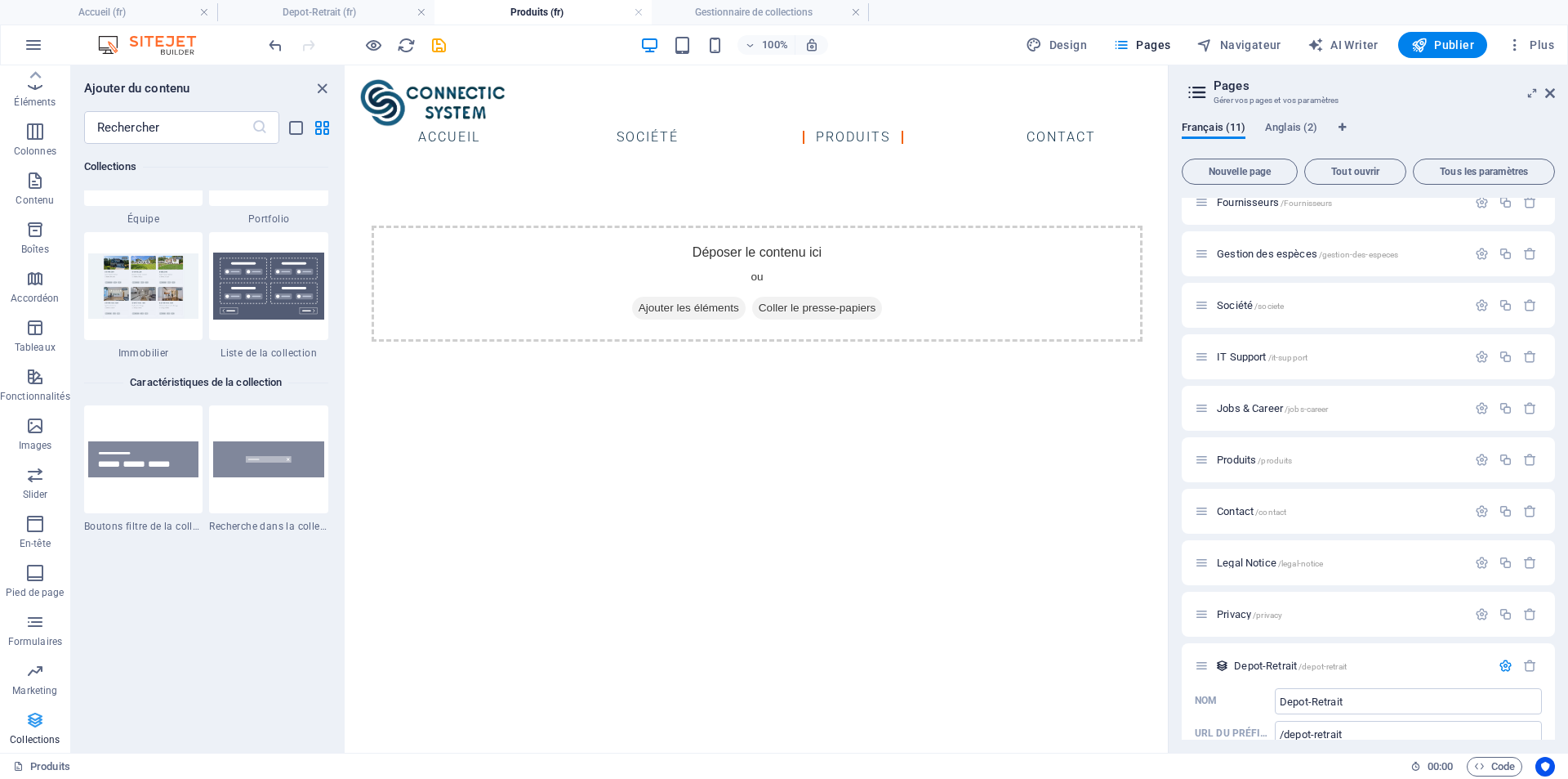
click at [27, 723] on icon "button" at bounding box center [35, 719] width 19 height 19
click at [1233, 664] on div "Depot-Retrait /depot-retrait" at bounding box center [1359, 665] width 262 height 11
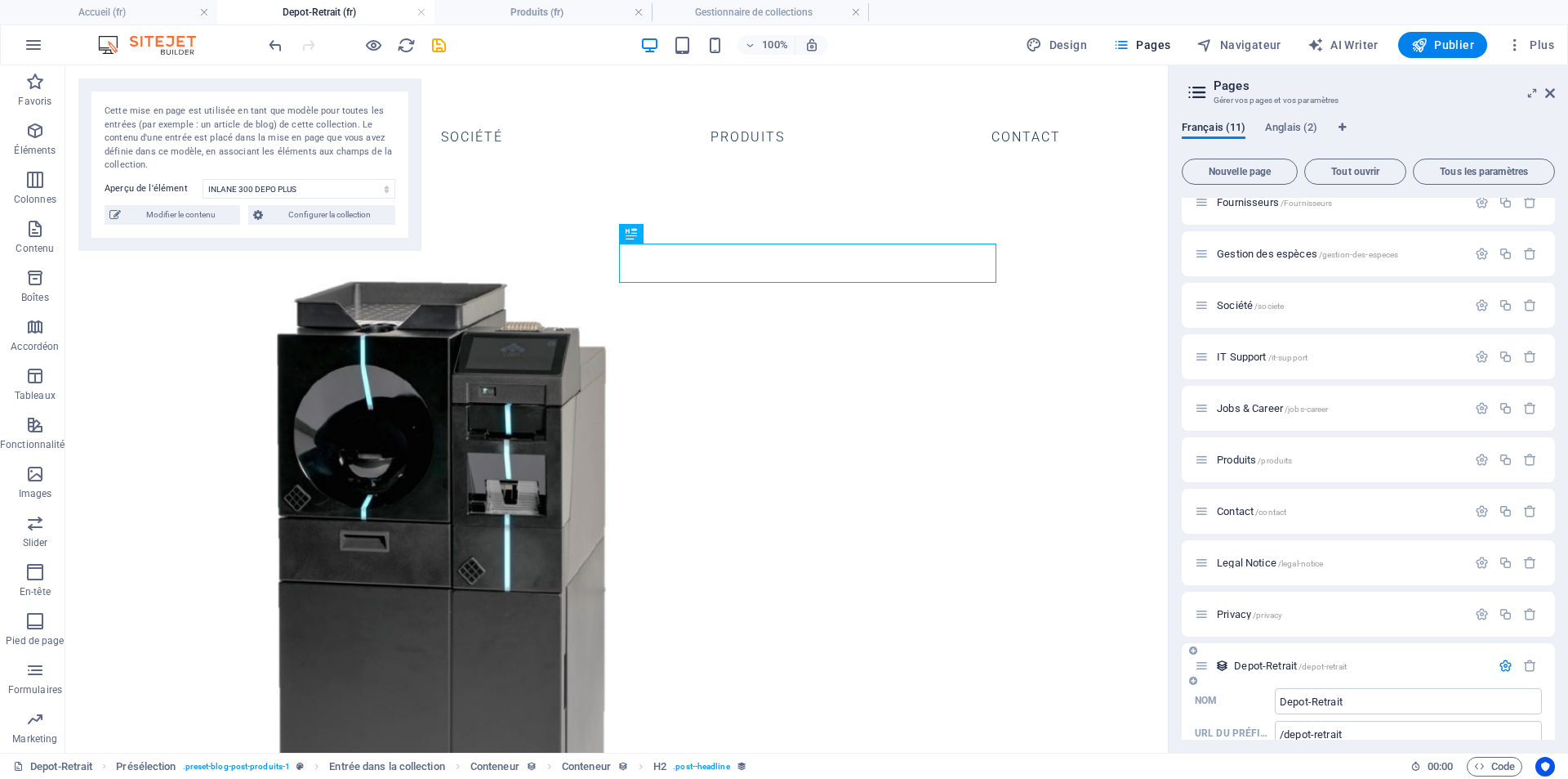
click at [1233, 664] on div "Depot-Retrait /depot-retrait" at bounding box center [1359, 665] width 262 height 11
click at [310, 218] on span "Configurer la collection" at bounding box center [329, 214] width 123 height 19
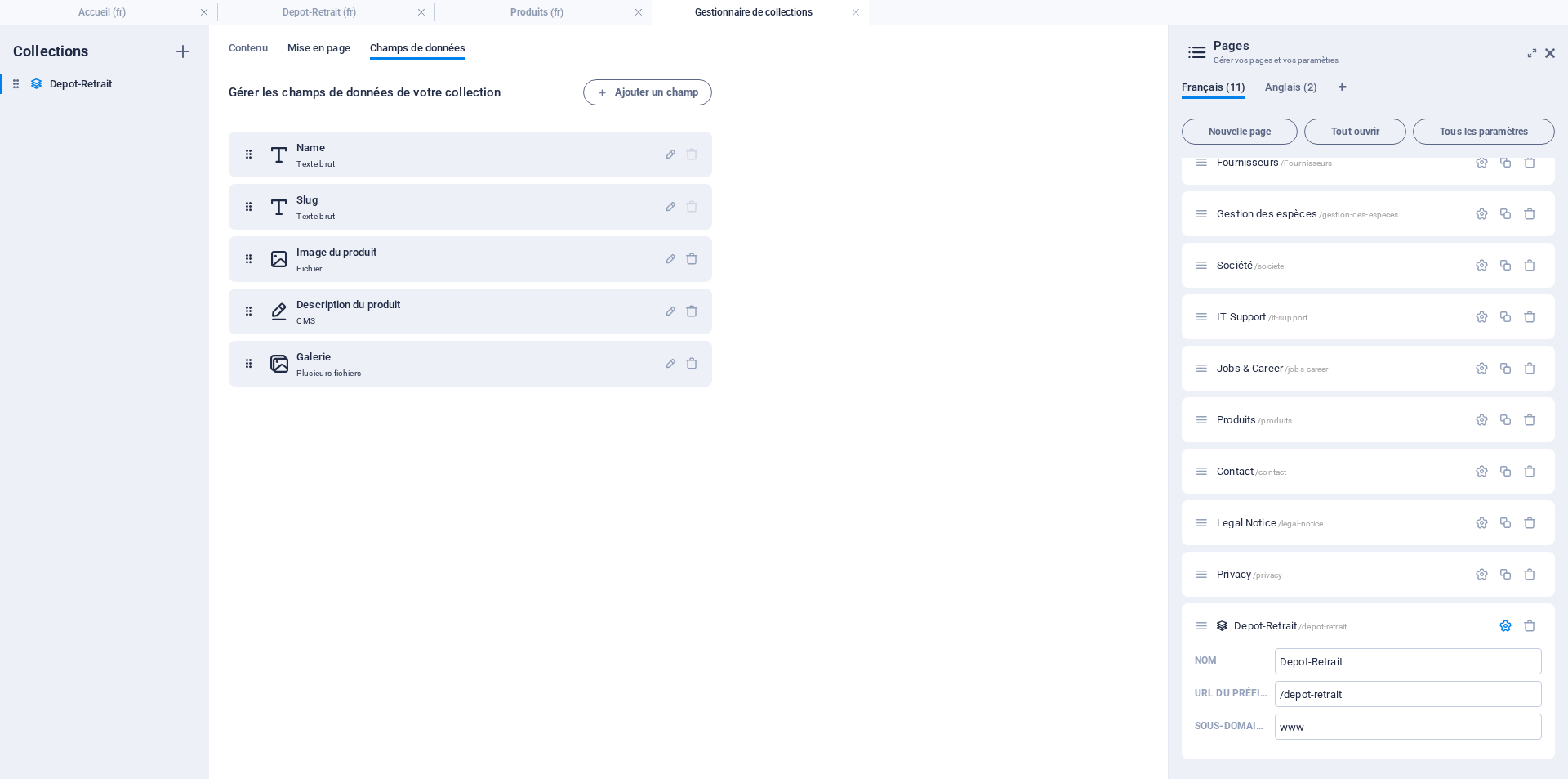
click at [322, 49] on span "Mise en page" at bounding box center [318, 49] width 63 height 23
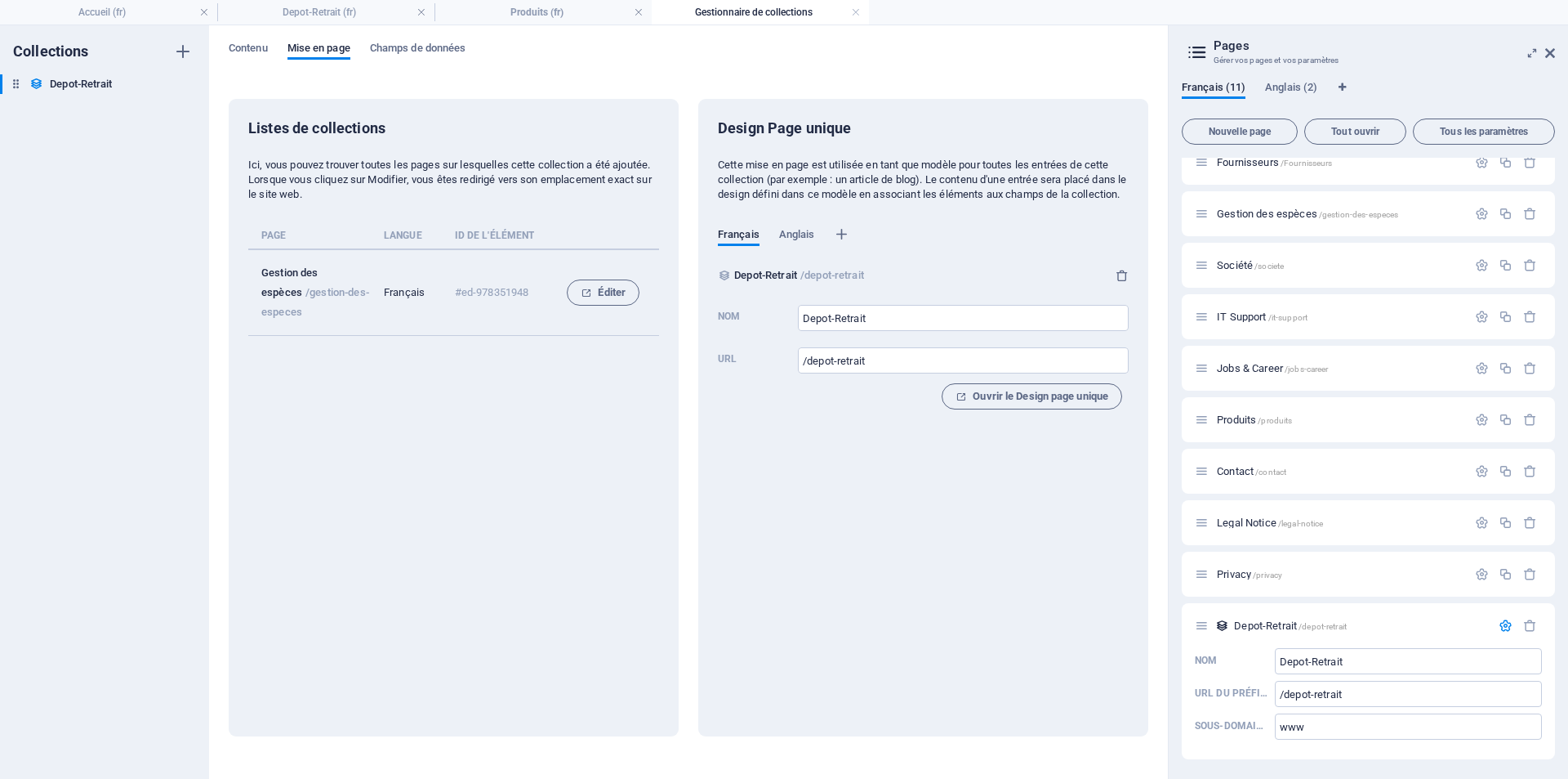
drag, startPoint x: 309, startPoint y: 289, endPoint x: 331, endPoint y: 322, distance: 39.7
click at [331, 322] on td "Gestion des espèces /gestion-des-especes" at bounding box center [316, 292] width 135 height 87
click at [346, 426] on div "Listes de collections Ici, vous pouvez trouver toutes les pages sur lesquelles …" at bounding box center [454, 417] width 450 height 637
drag, startPoint x: 314, startPoint y: 164, endPoint x: 555, endPoint y: 165, distance: 241.0
click at [555, 165] on p "Ici, vous pouvez trouver toutes les pages sur lesquelles cette collection a été…" at bounding box center [453, 179] width 411 height 44
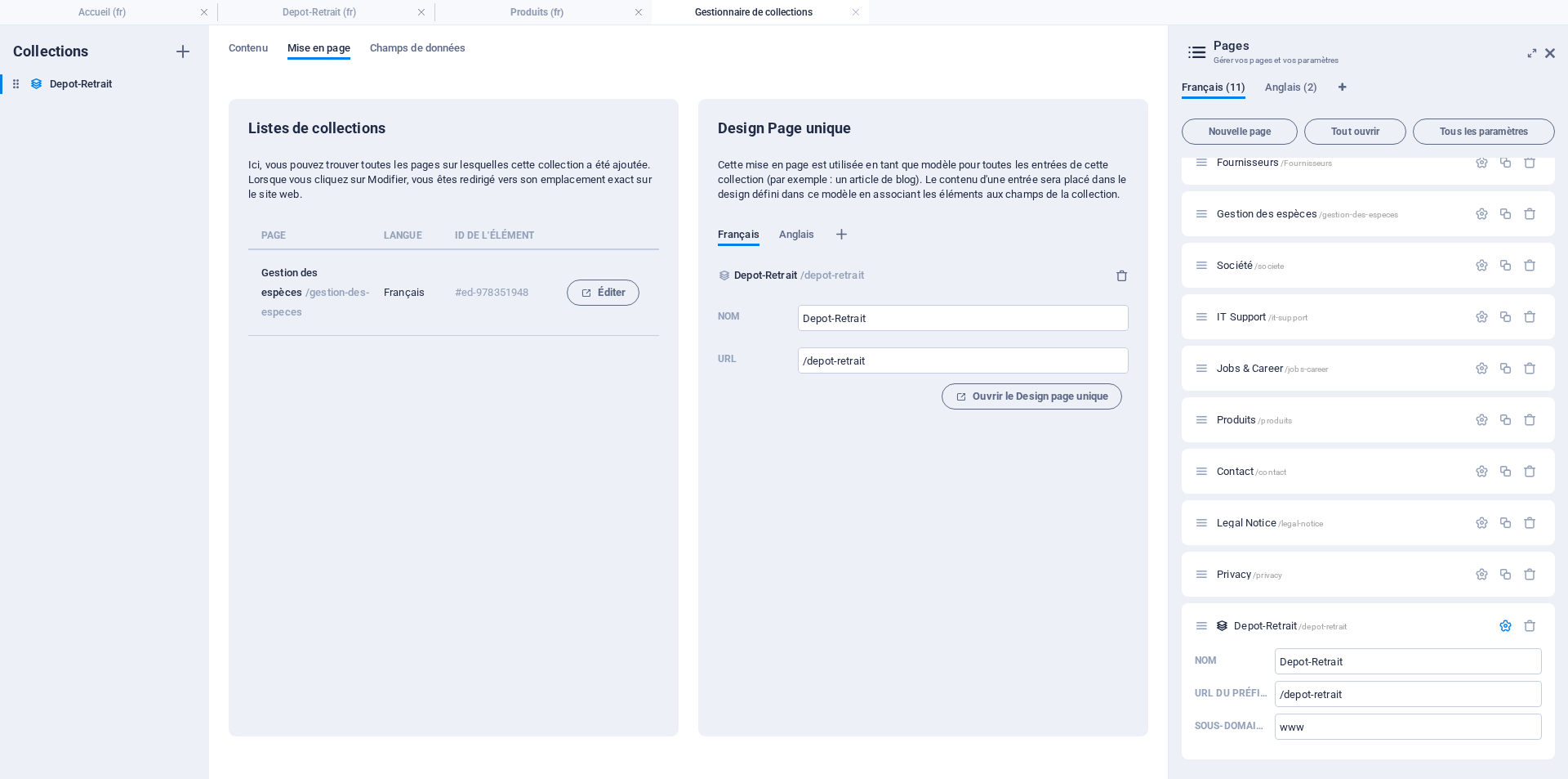
drag, startPoint x: 303, startPoint y: 179, endPoint x: 515, endPoint y: 179, distance: 212.0
click at [515, 179] on p "Ici, vous pouvez trouver toutes les pages sur lesquelles cette collection a été…" at bounding box center [453, 179] width 411 height 44
drag, startPoint x: 450, startPoint y: 294, endPoint x: 532, endPoint y: 294, distance: 82.0
click at [532, 294] on td "#ed-978351948" at bounding box center [498, 292] width 113 height 87
click at [528, 400] on div "Listes de collections Ici, vous pouvez trouver toutes les pages sur lesquelles …" at bounding box center [454, 417] width 450 height 637
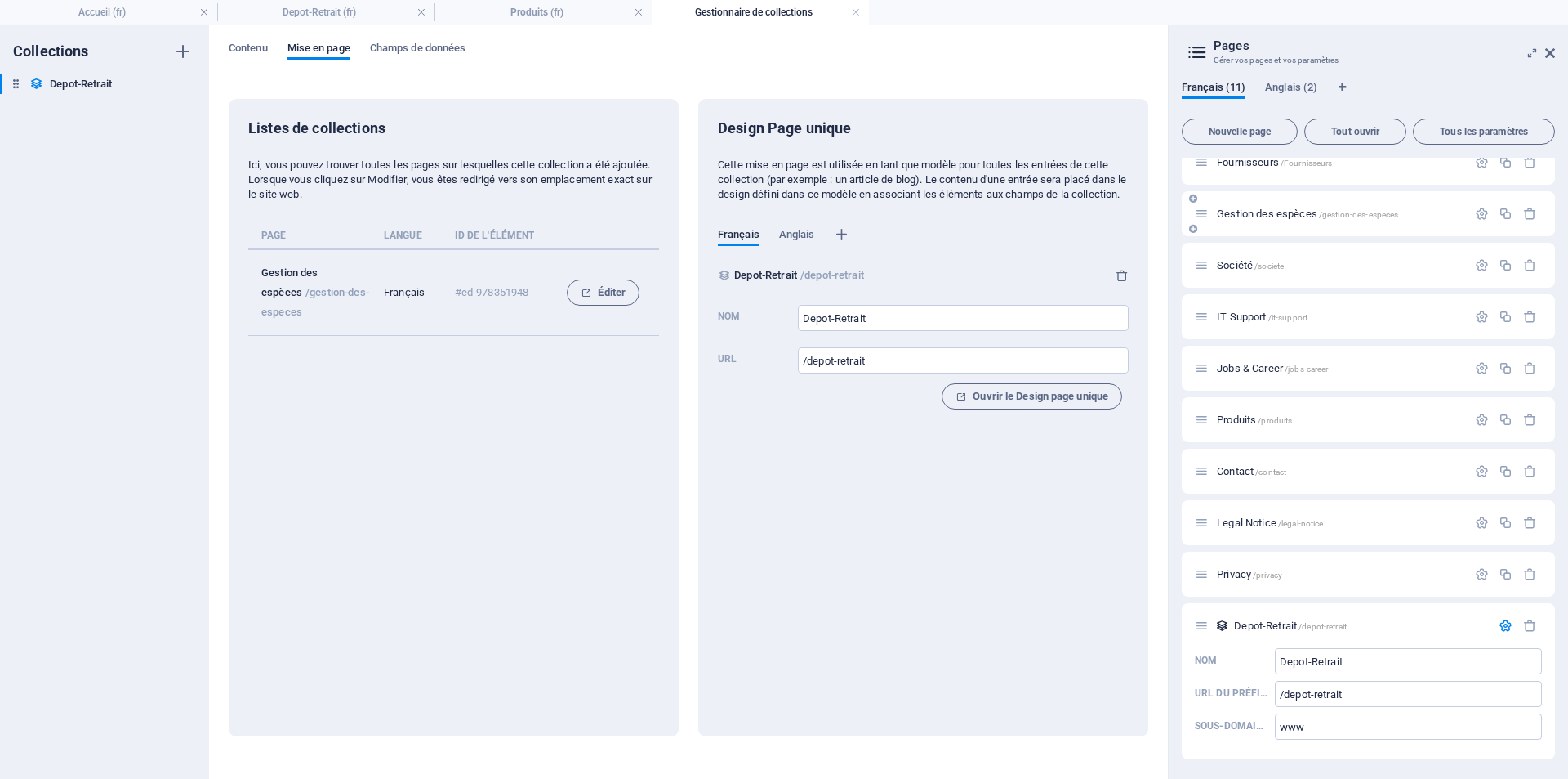
click at [1259, 210] on span "Gestion des espèces /gestion-des-especes" at bounding box center [1307, 213] width 181 height 12
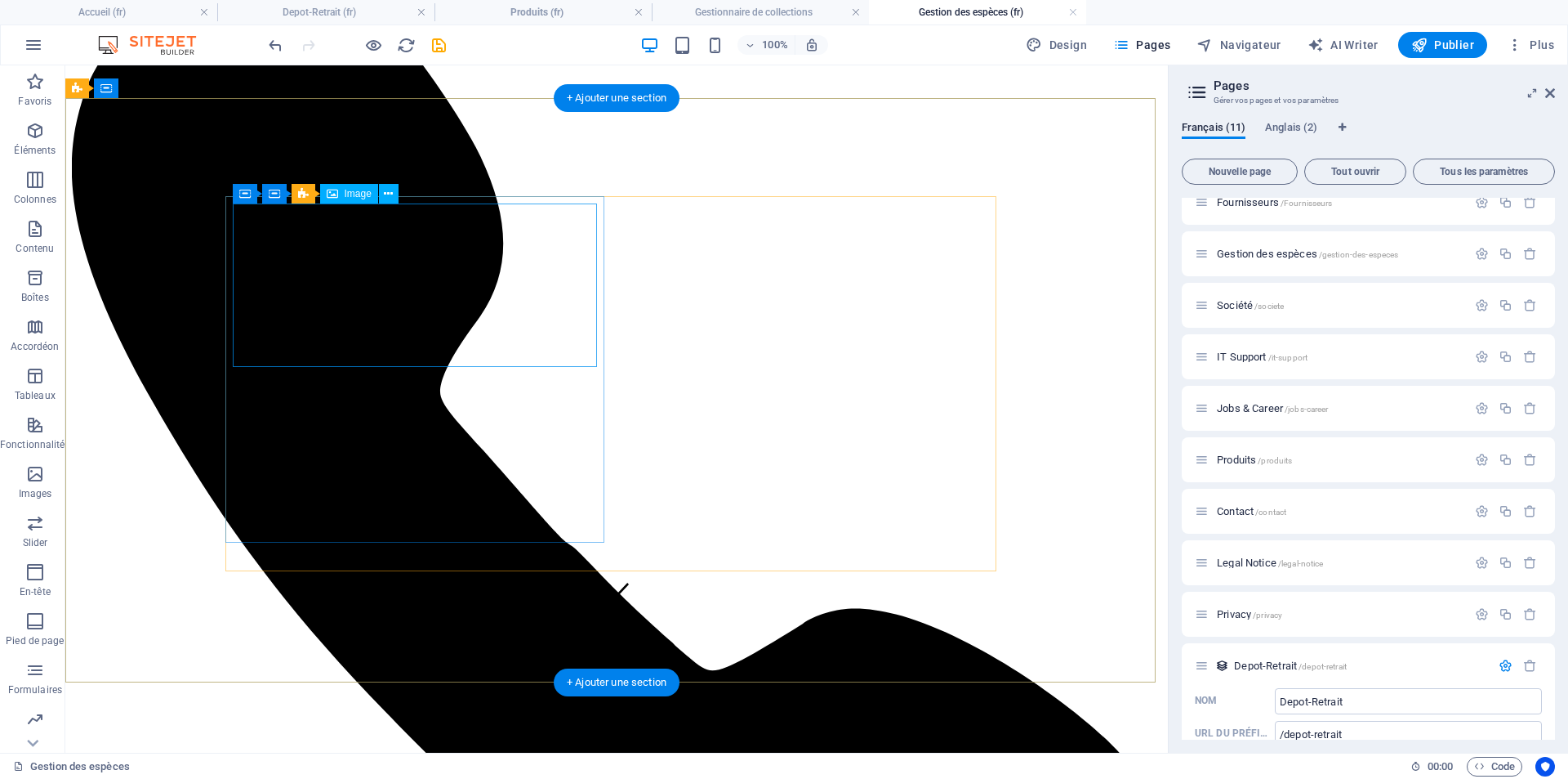
scroll to position [245, 0]
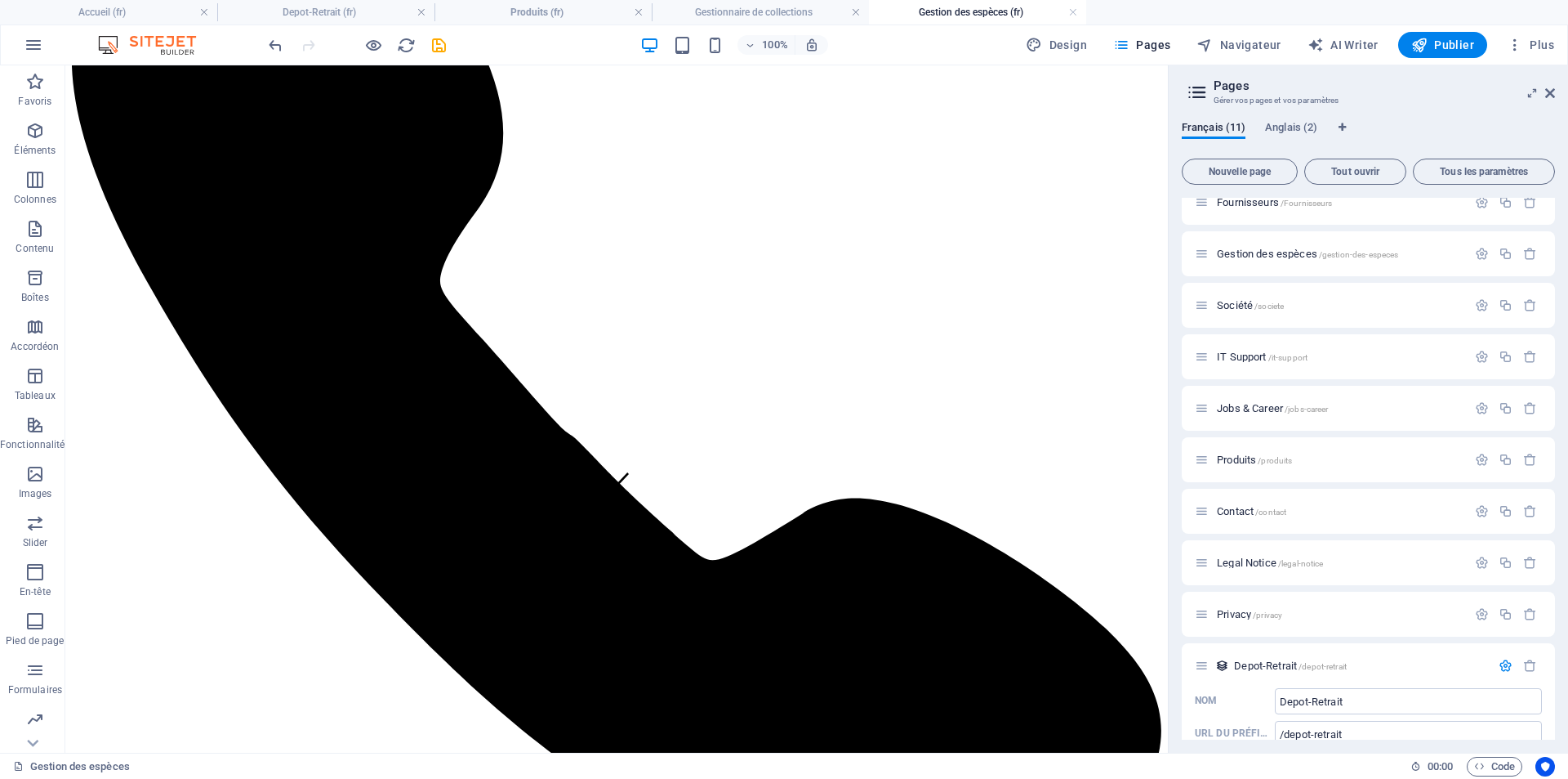
click at [424, 39] on div at bounding box center [357, 45] width 183 height 27
drag, startPoint x: 439, startPoint y: 46, endPoint x: 477, endPoint y: 21, distance: 45.5
click at [439, 46] on icon "save" at bounding box center [439, 45] width 19 height 19
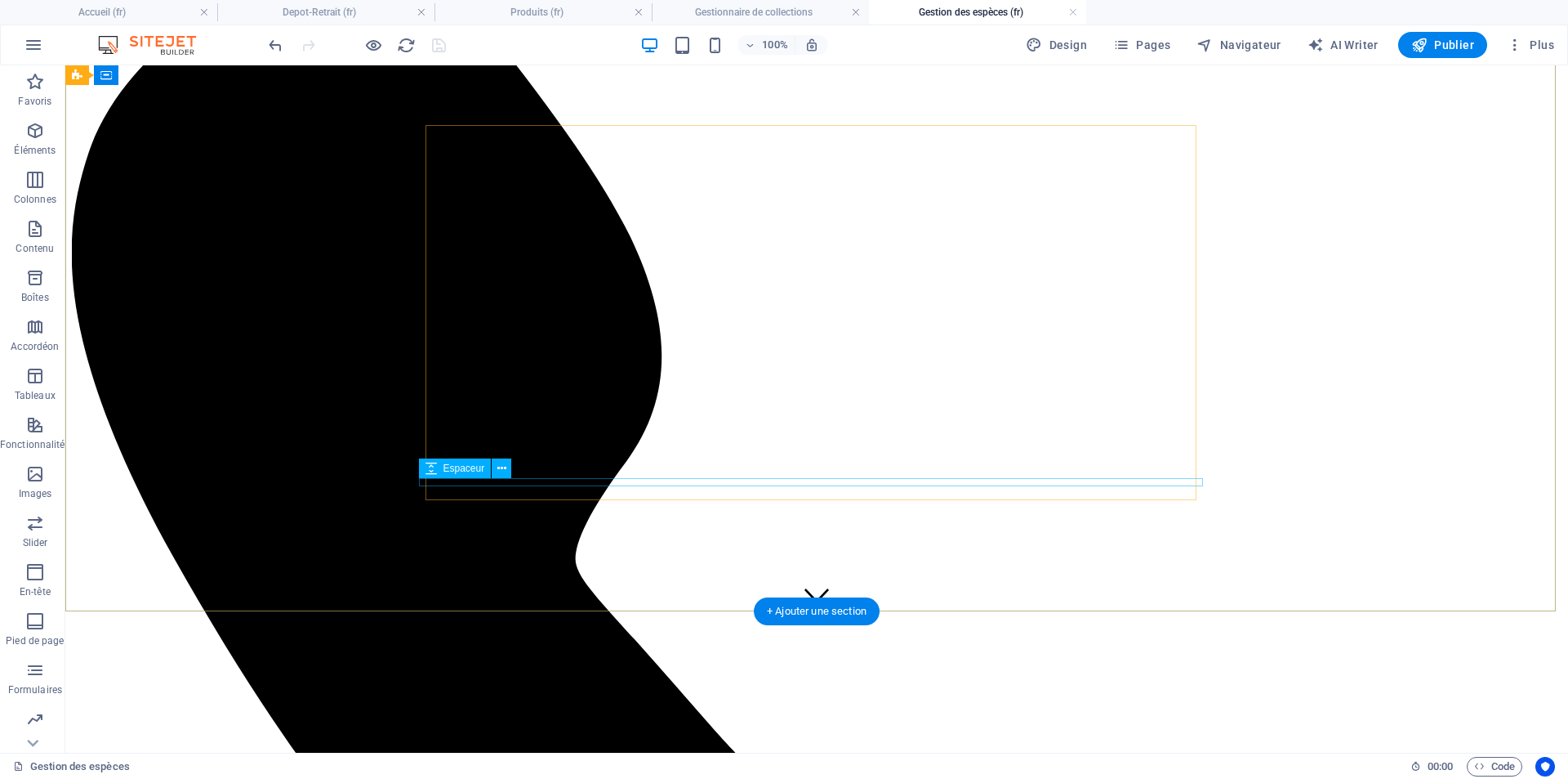
scroll to position [0, 0]
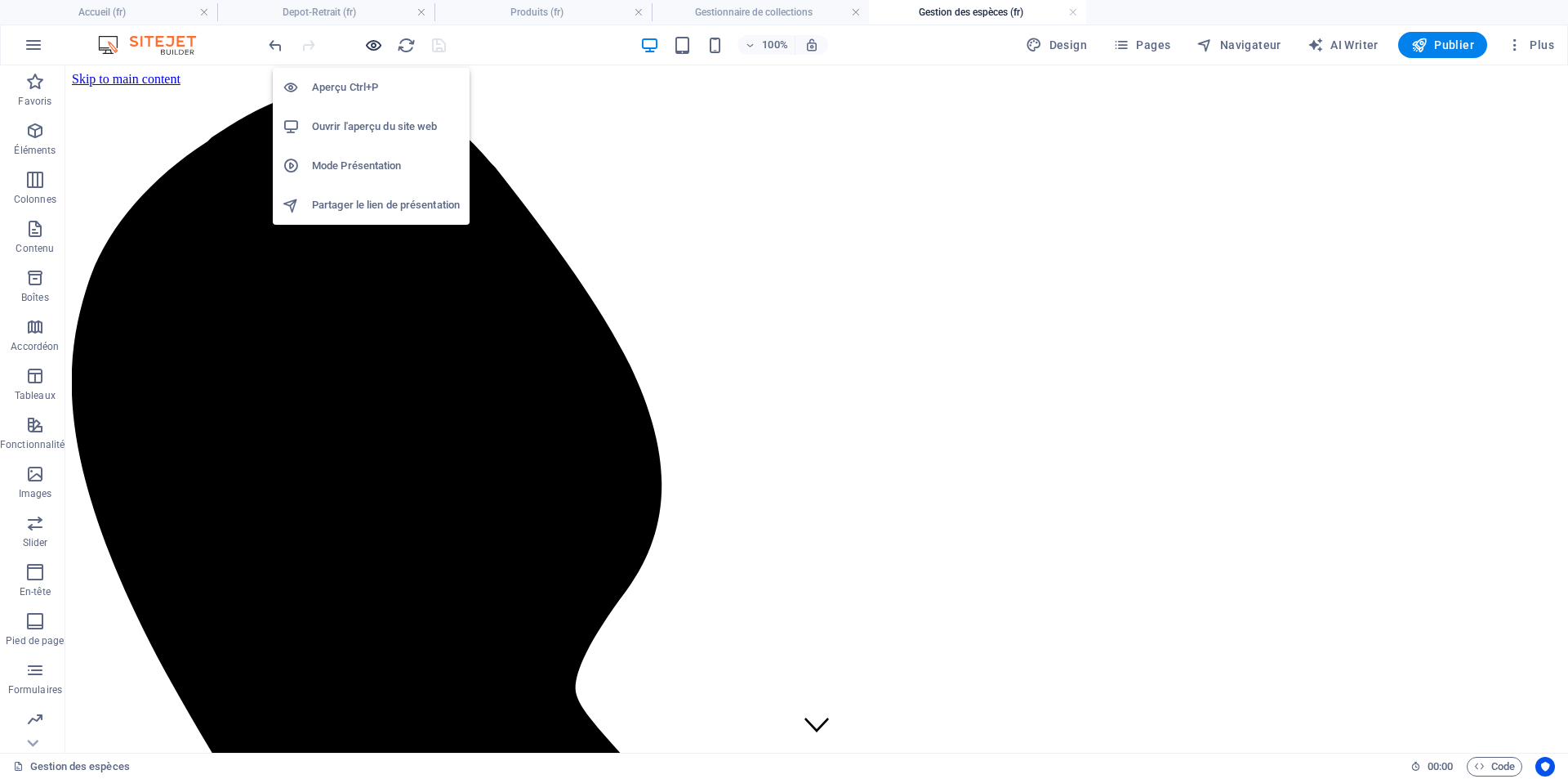
click at [380, 50] on icon "button" at bounding box center [373, 45] width 19 height 19
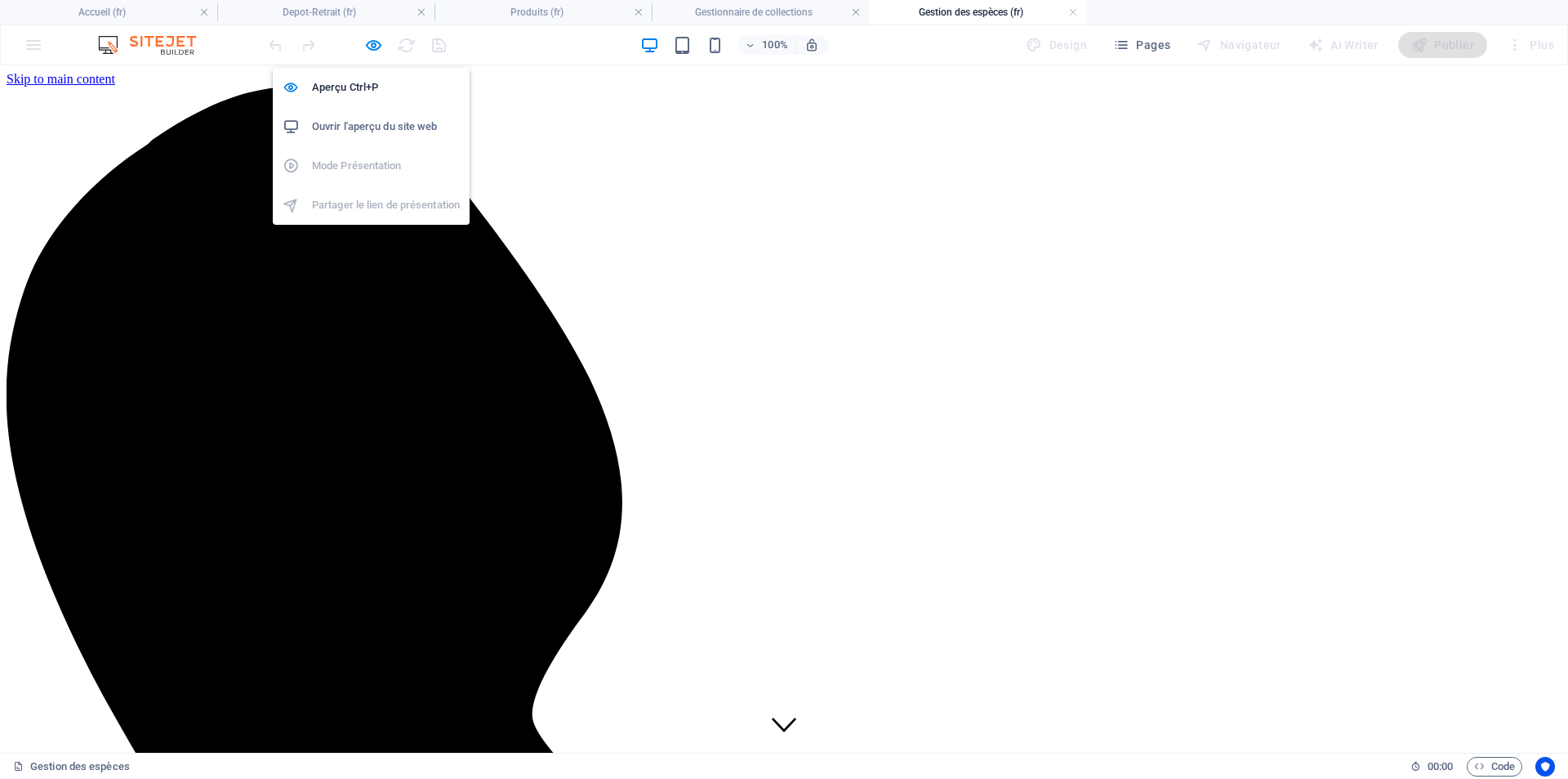
click at [378, 110] on li "Ouvrir l'aperçu du site web" at bounding box center [371, 126] width 197 height 39
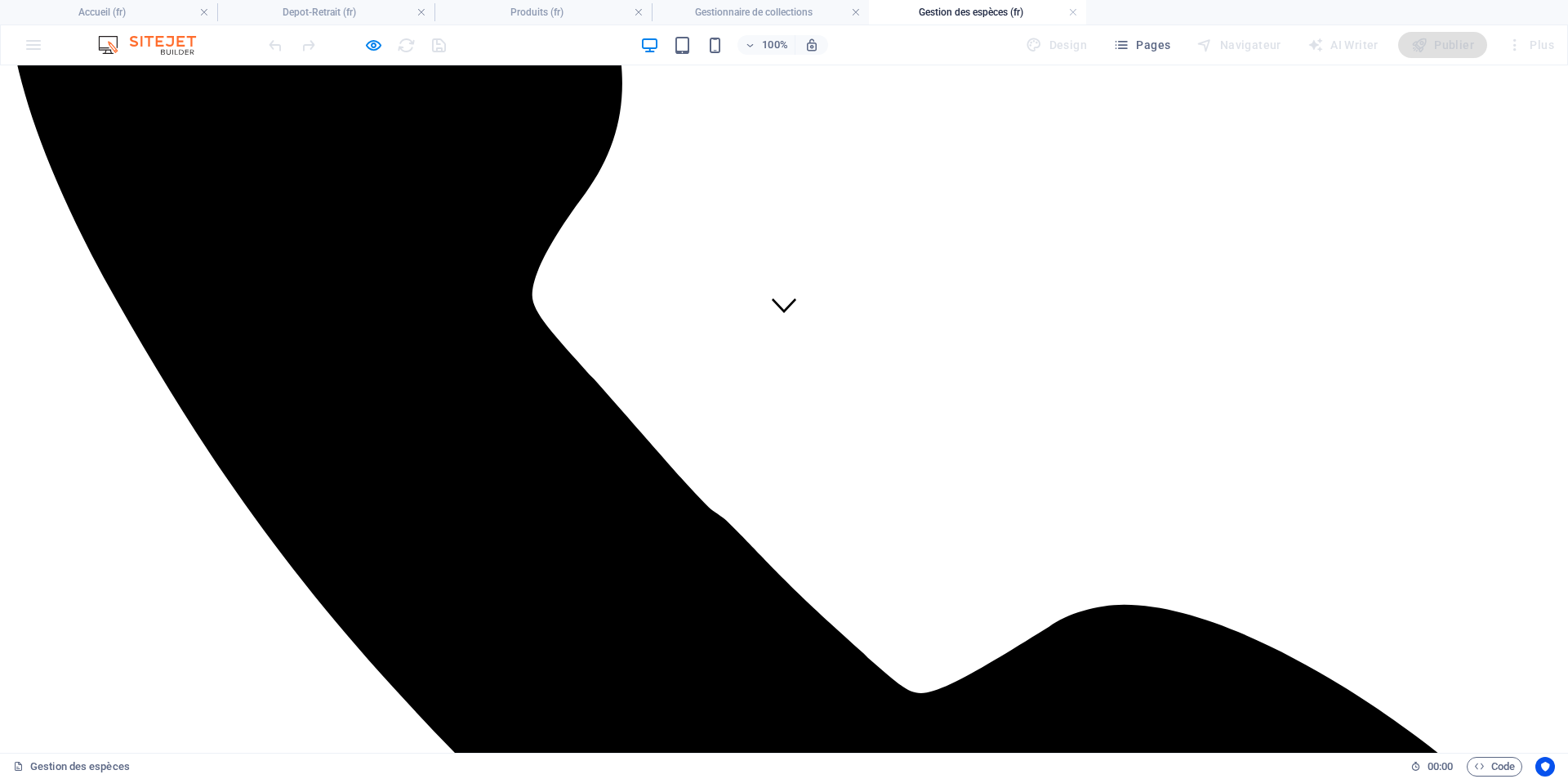
scroll to position [572, 0]
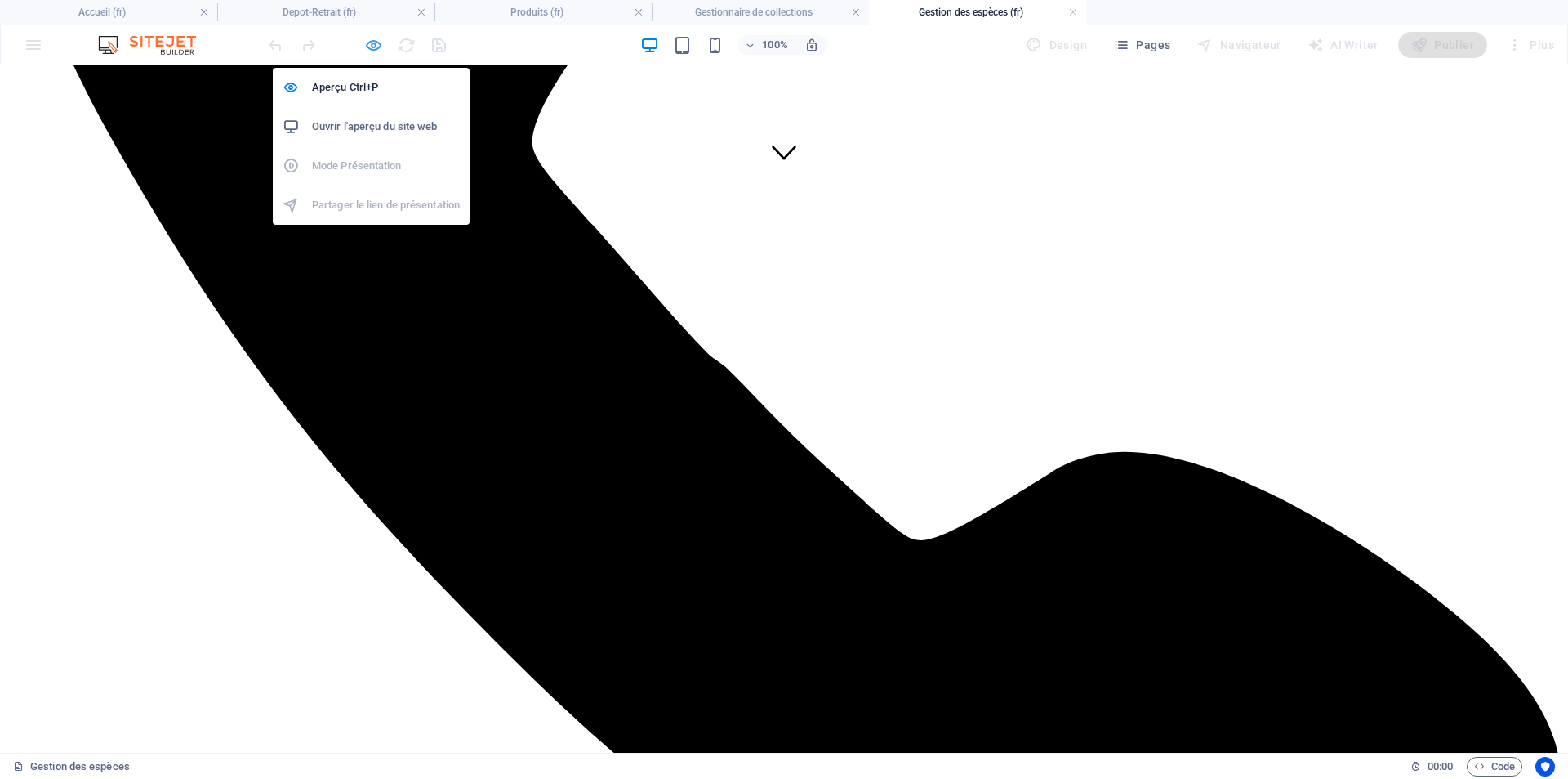
click at [380, 48] on icon "button" at bounding box center [373, 45] width 19 height 19
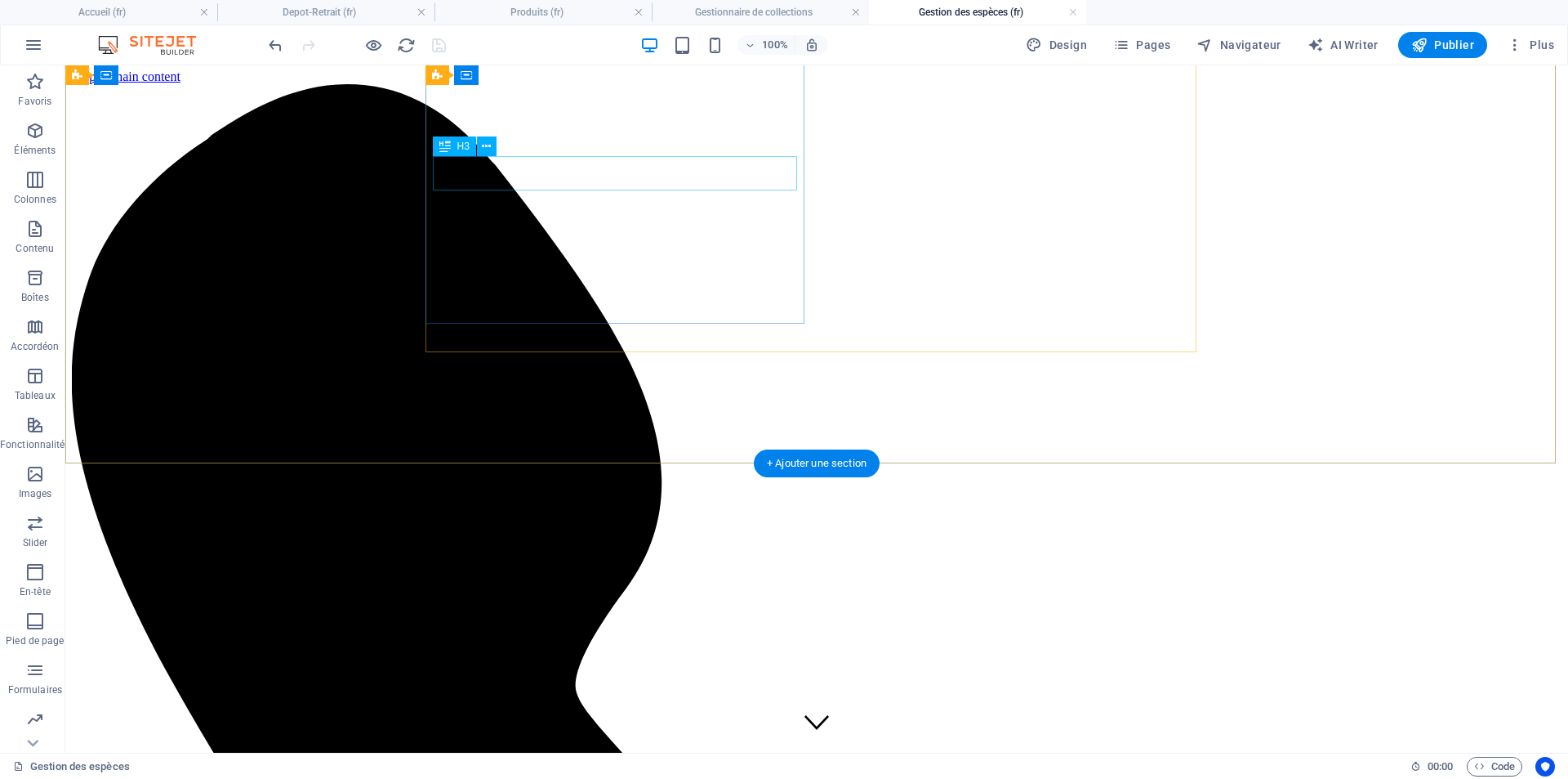
scroll to position [0, 0]
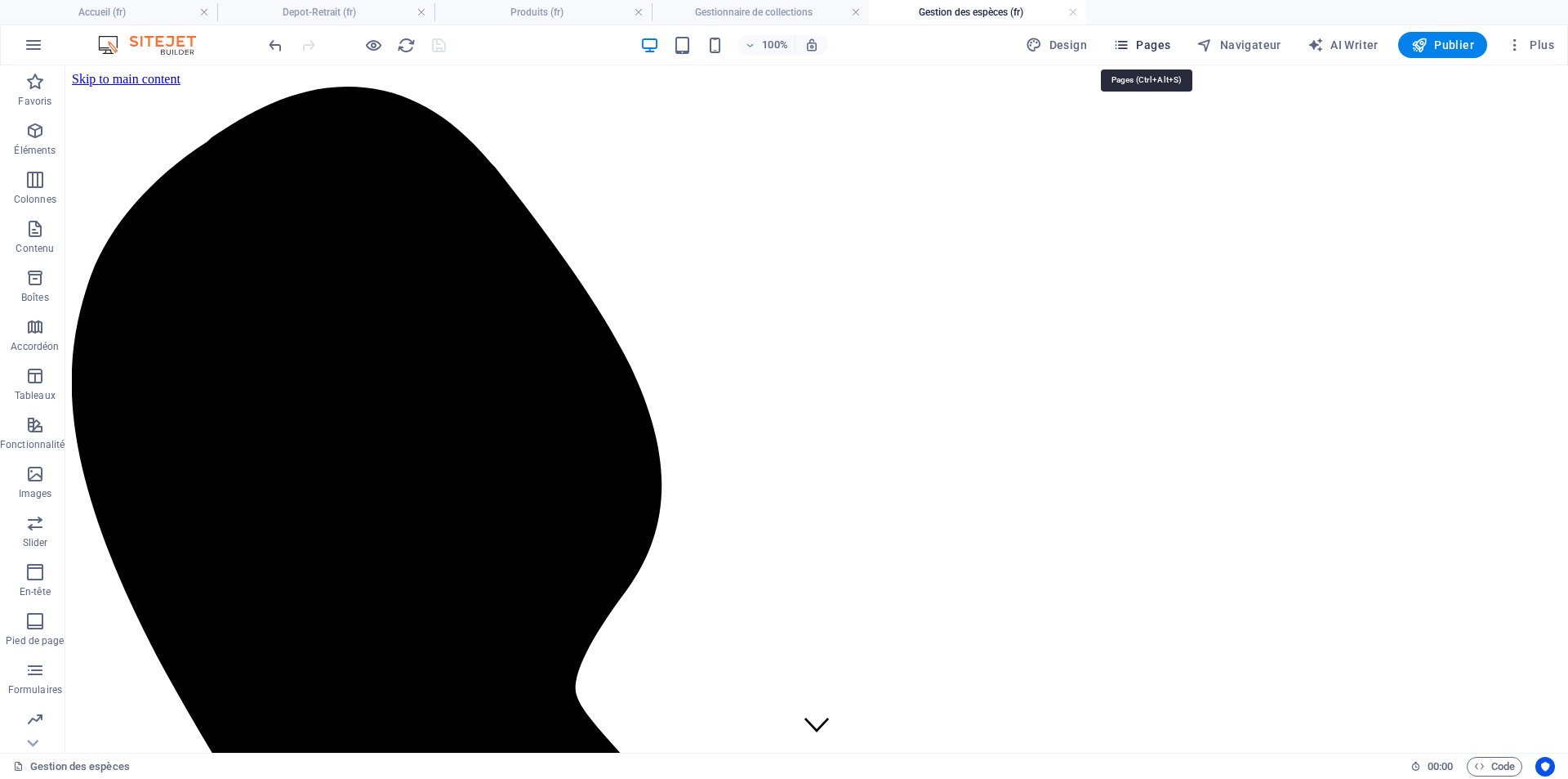
click at [1176, 42] on button "Pages" at bounding box center [1141, 45] width 70 height 27
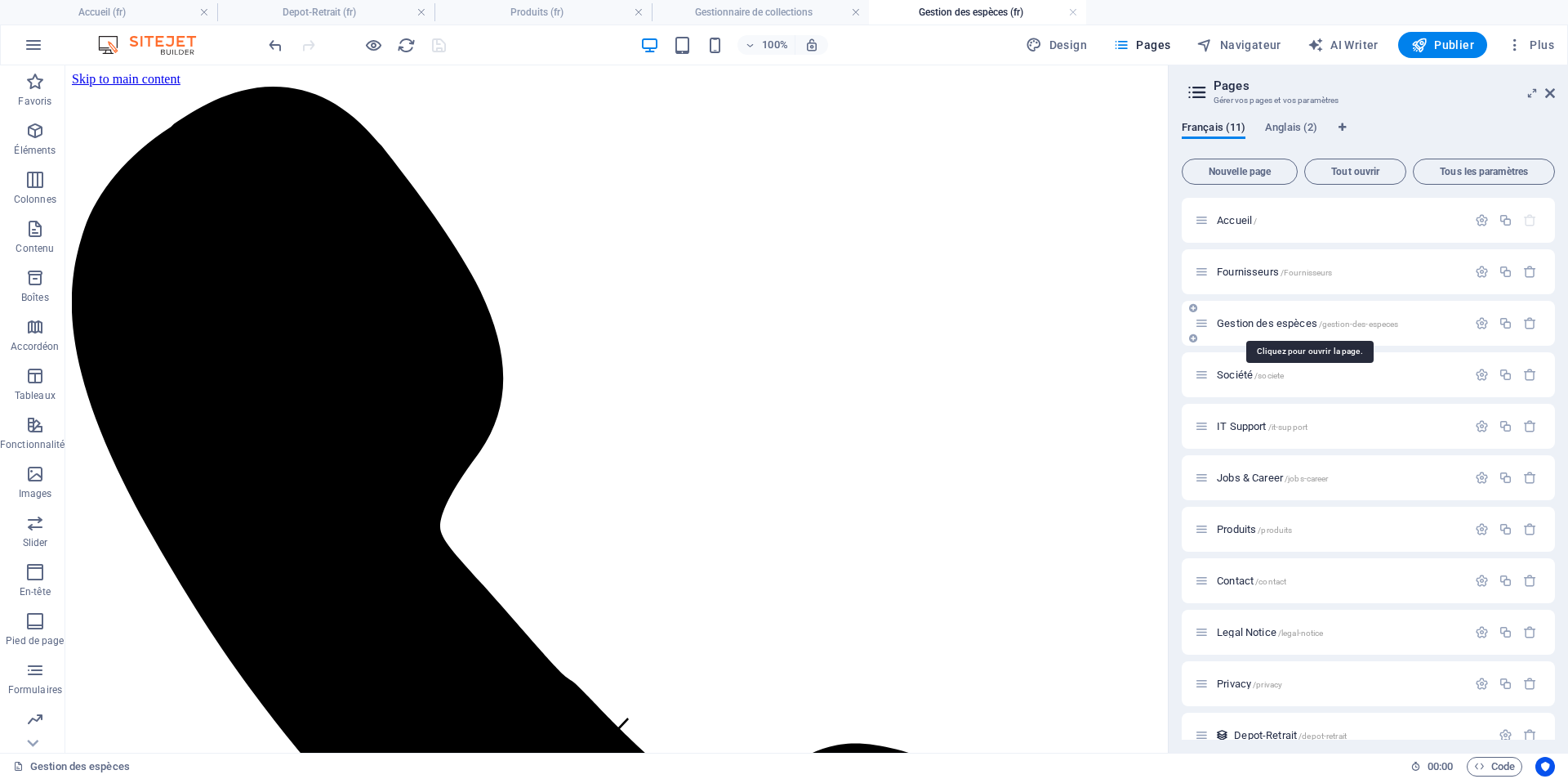
click at [1234, 327] on span "Gestion des espèces /gestion-des-especes" at bounding box center [1307, 322] width 181 height 12
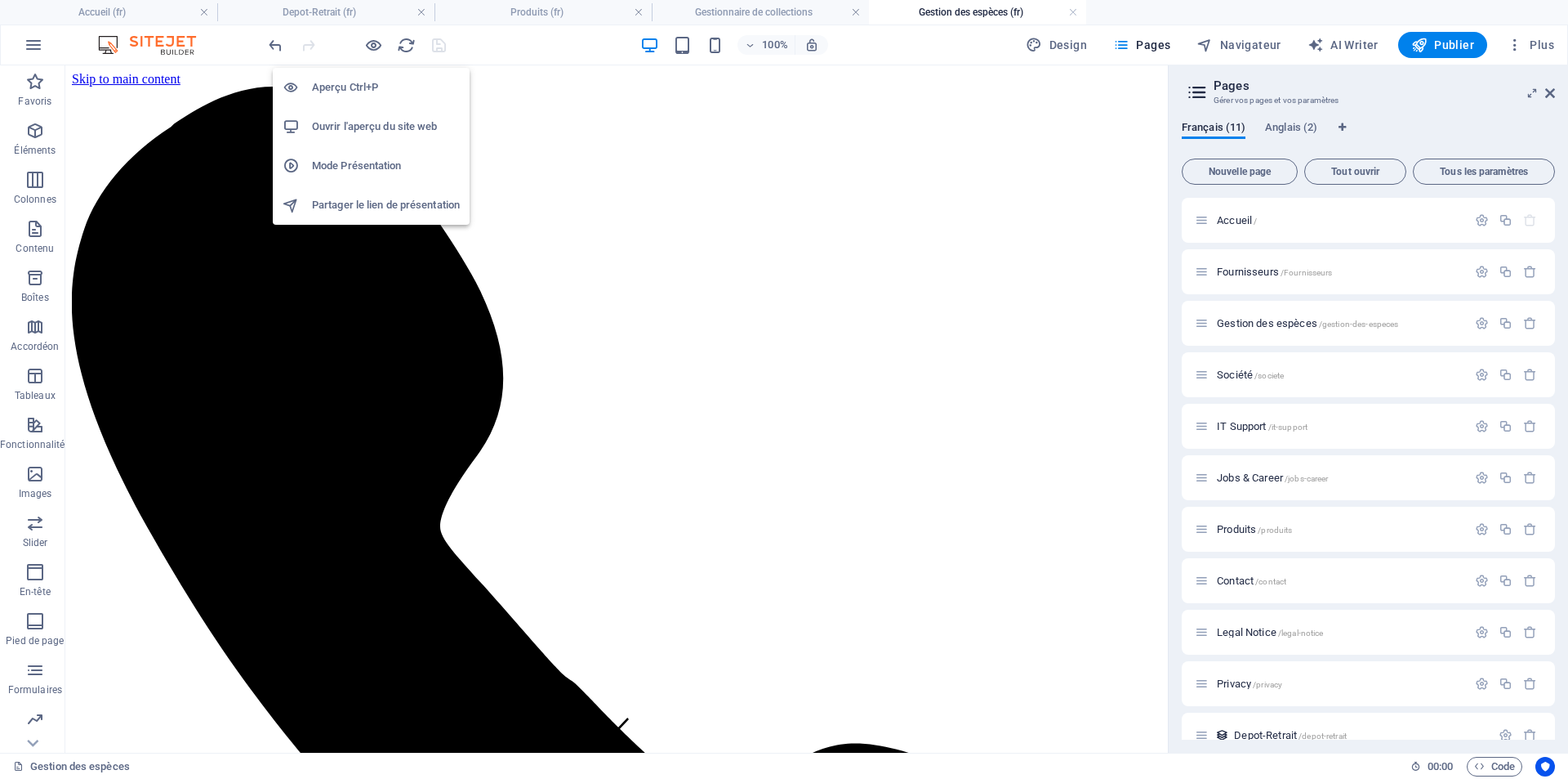
drag, startPoint x: 377, startPoint y: 45, endPoint x: 381, endPoint y: 124, distance: 79.1
click at [381, 124] on body "[DOMAIN_NAME] Accueil (fr) Depot-Retrait (fr) Produits (fr) Gestionnaire de col…" at bounding box center [784, 389] width 1568 height 779
click at [381, 124] on h6 "Ouvrir l'aperçu du site web" at bounding box center [386, 126] width 148 height 19
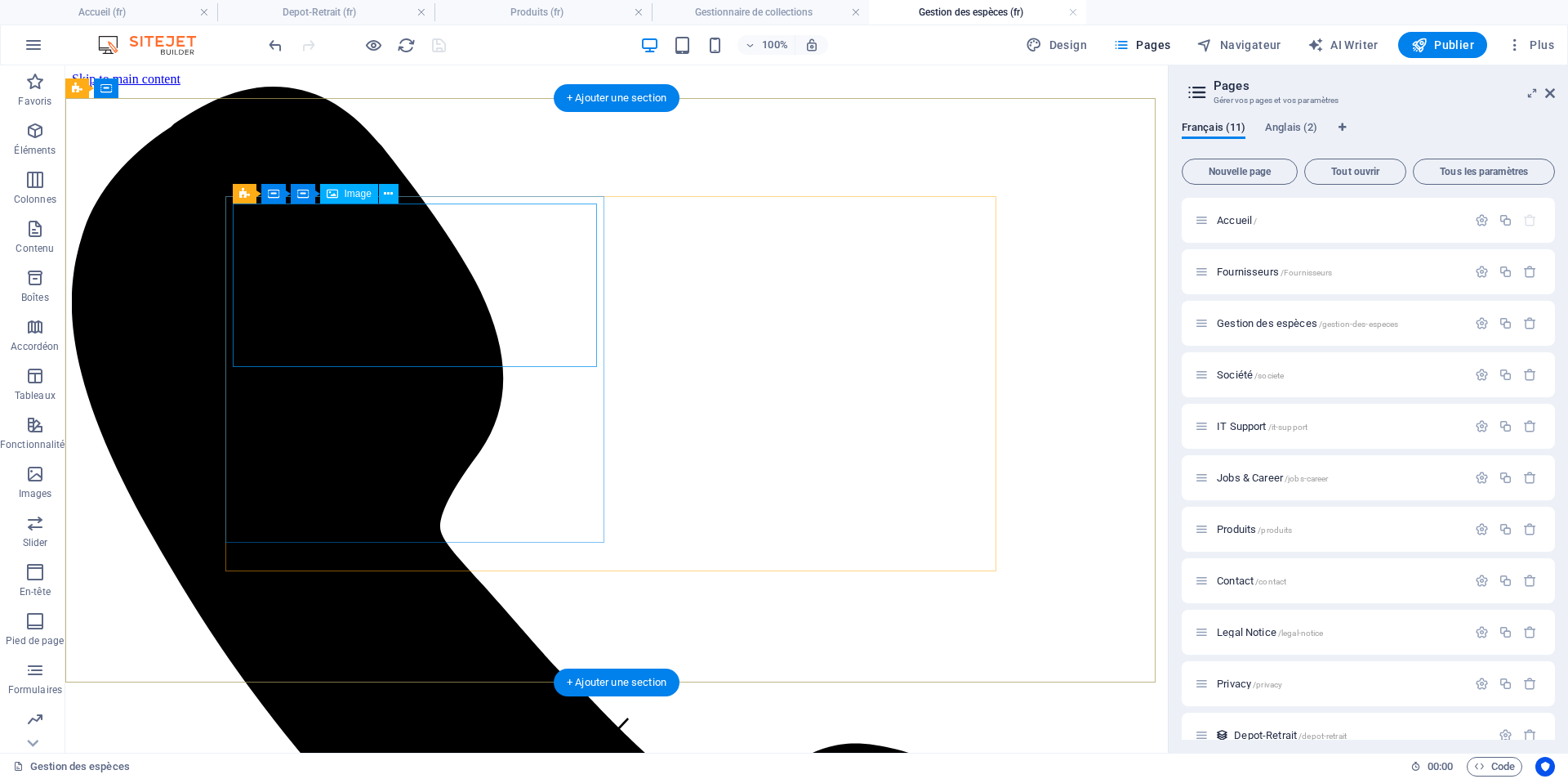
drag, startPoint x: 409, startPoint y: 292, endPoint x: 123, endPoint y: 292, distance: 286.0
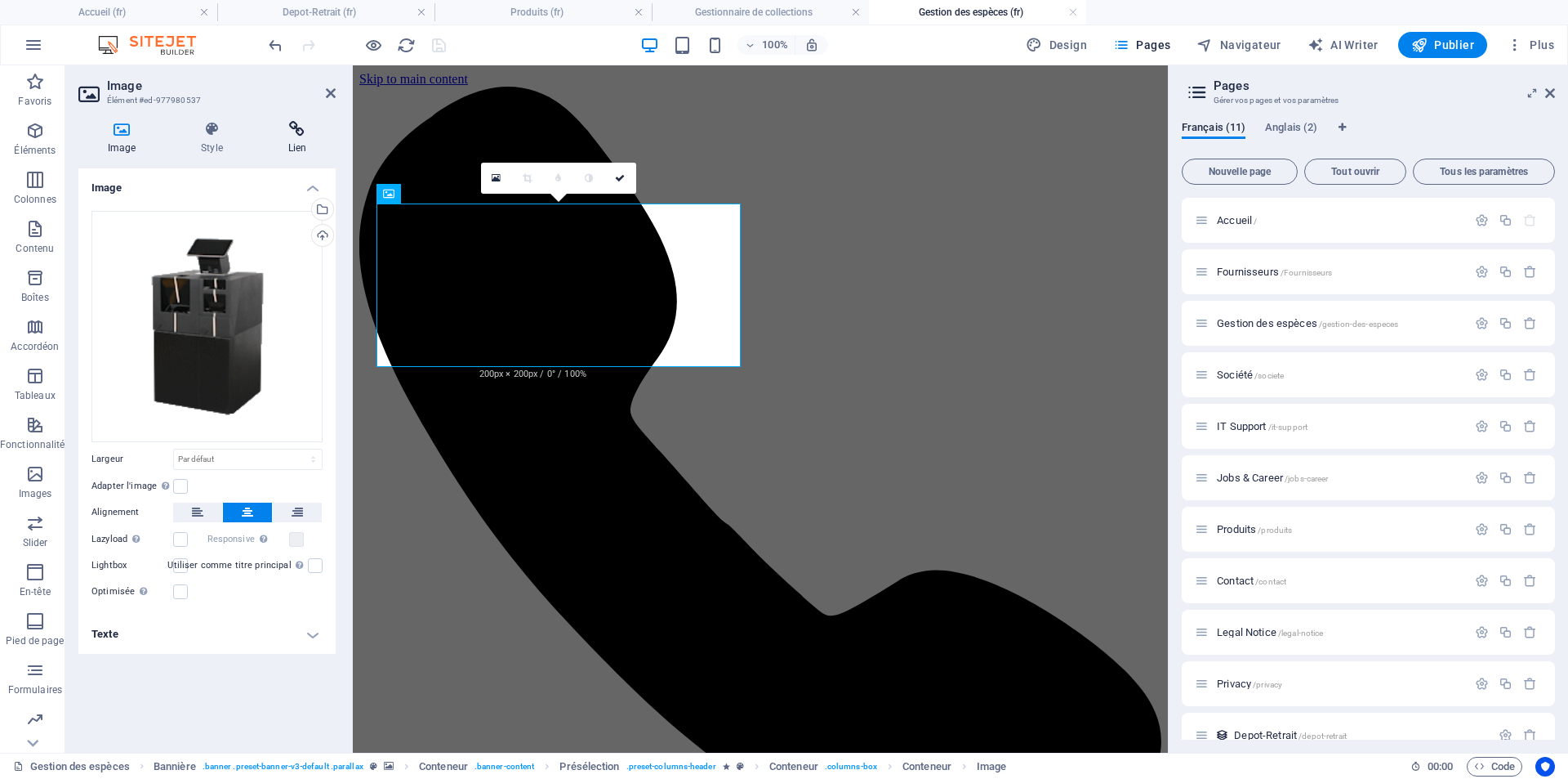
click at [292, 139] on h4 "Lien" at bounding box center [297, 137] width 77 height 34
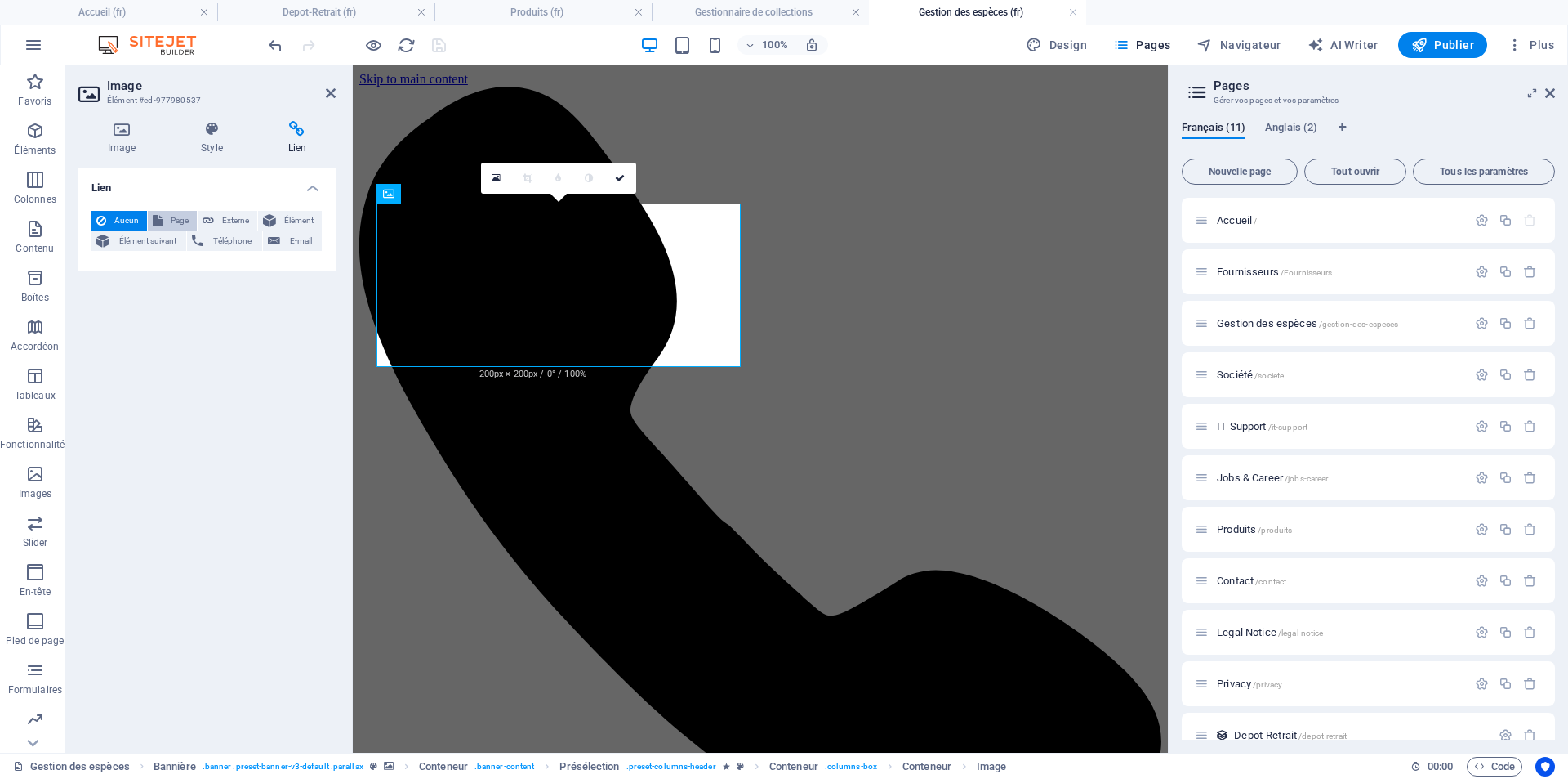
click at [180, 223] on span "Page" at bounding box center [179, 220] width 25 height 19
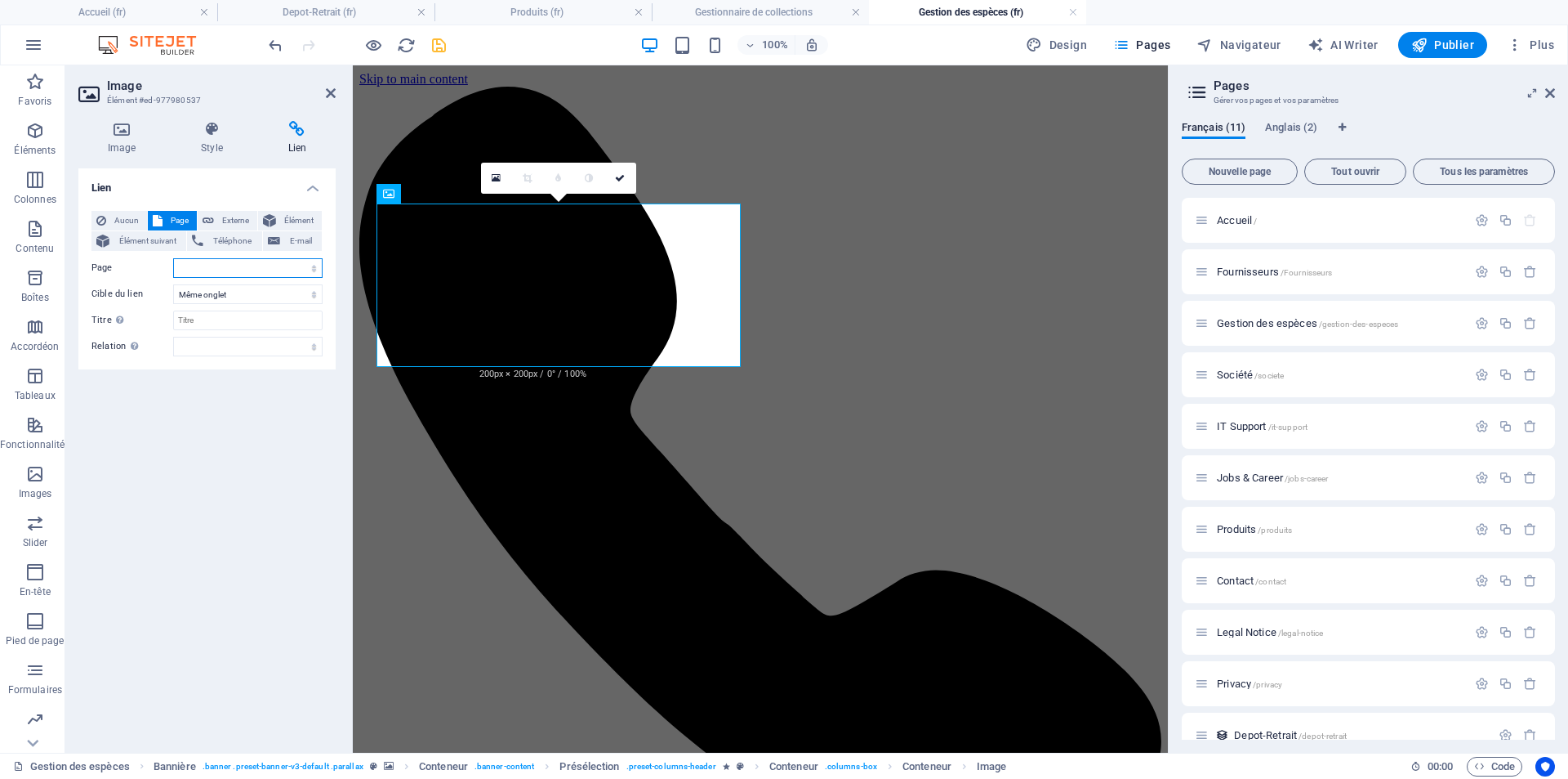
click at [231, 268] on select "Accueil Fournisseurs Gestion des espèces Société IT Support Jobs &amp; Career P…" at bounding box center [247, 267] width 149 height 19
select select "2"
click at [173, 258] on select "Accueil Fournisseurs Gestion des espèces Société IT Support Jobs &amp; Career P…" at bounding box center [247, 267] width 149 height 19
drag, startPoint x: 274, startPoint y: 269, endPoint x: 169, endPoint y: 269, distance: 105.0
click at [170, 266] on div "Page Accueil Fournisseurs Gestion des espèces Société IT Support Jobs &amp; Car…" at bounding box center [207, 267] width 231 height 19
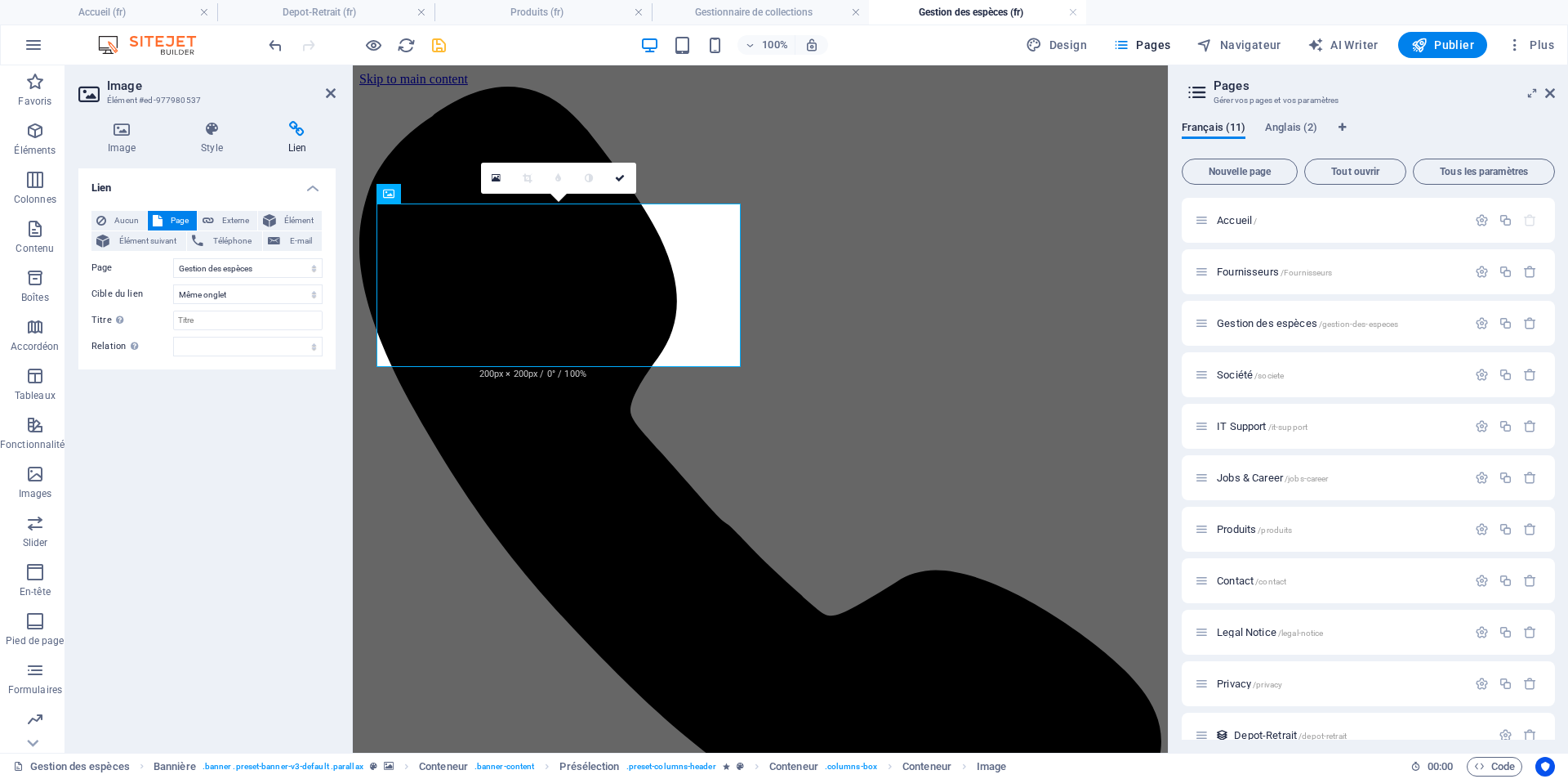
click at [124, 444] on div "Lien Aucun Page Externe Élément Élément suivant Téléphone E-mail Page Accueil F…" at bounding box center [207, 454] width 257 height 571
click at [188, 319] on input "Titre Description supplémentaire du lien. Celle-ci doit être différente du text…" at bounding box center [247, 319] width 149 height 19
drag, startPoint x: 258, startPoint y: 321, endPoint x: 145, endPoint y: 313, distance: 113.3
click at [145, 312] on div "Titre Description supplémentaire du lien. Celle-ci doit être différente du text…" at bounding box center [207, 319] width 231 height 19
type input "Gestion des espèces"
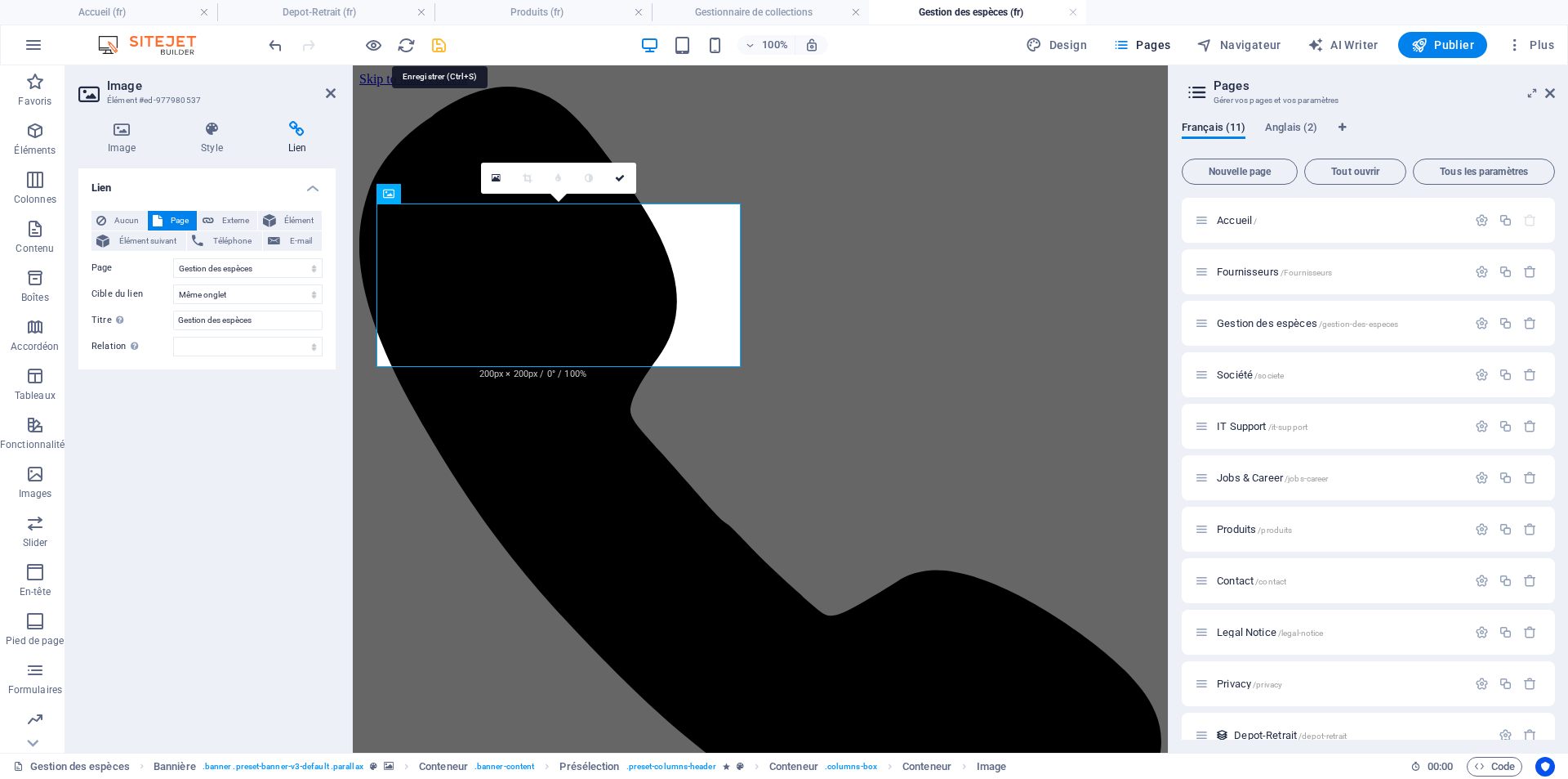
click at [438, 45] on icon "save" at bounding box center [439, 45] width 19 height 19
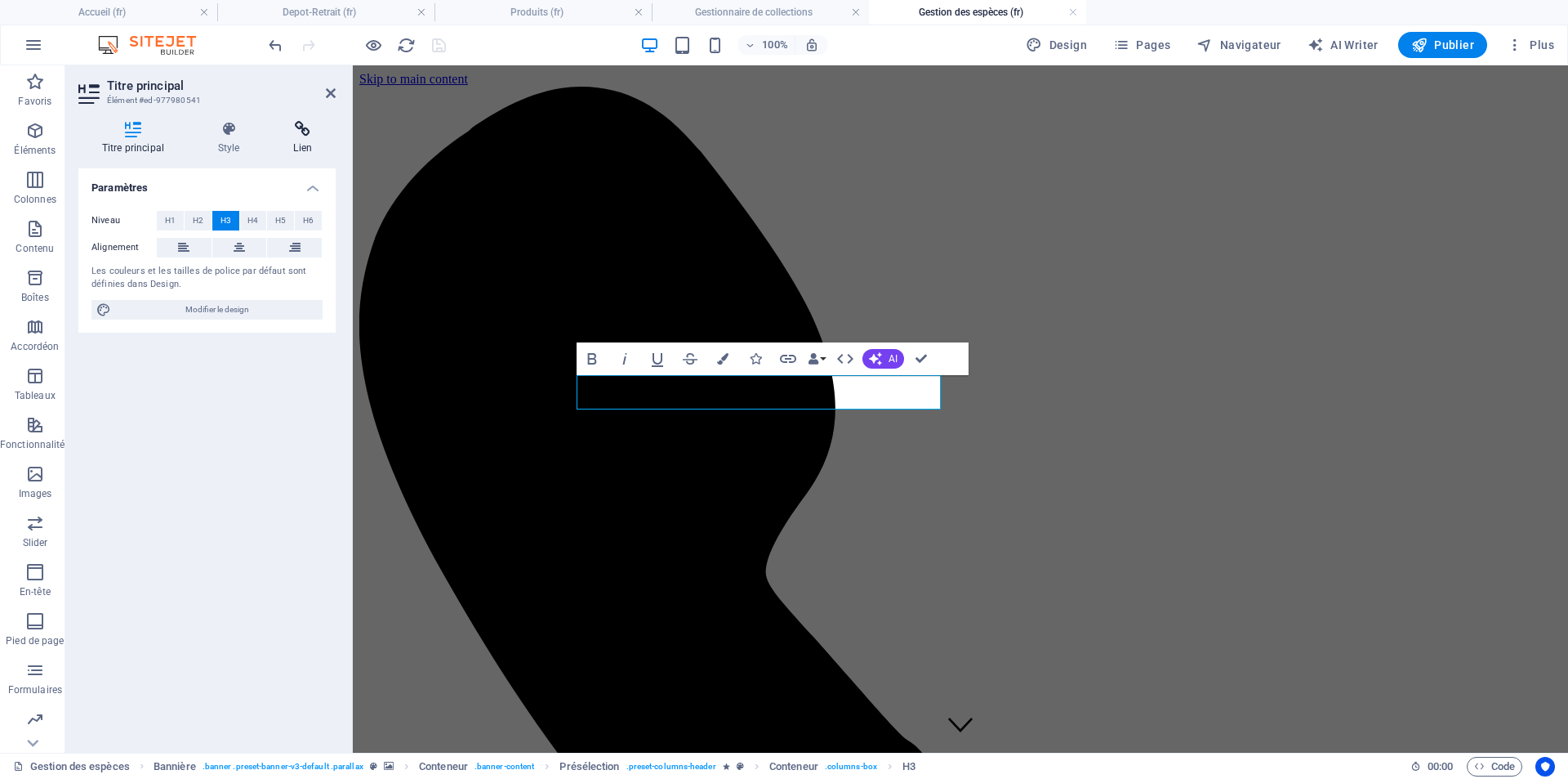
click at [289, 142] on h4 "Lien" at bounding box center [302, 137] width 65 height 34
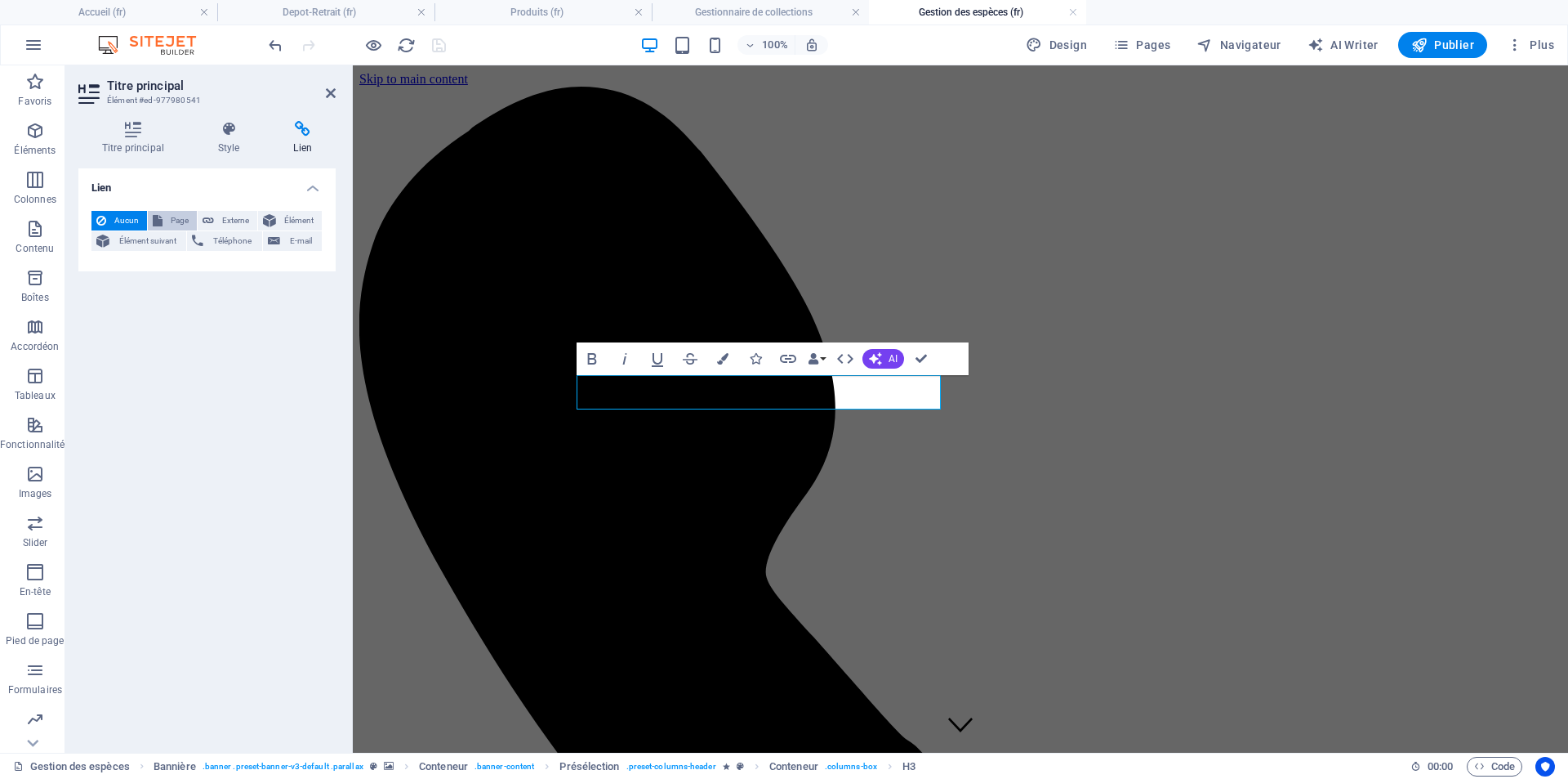
click at [185, 220] on span "Page" at bounding box center [179, 220] width 25 height 19
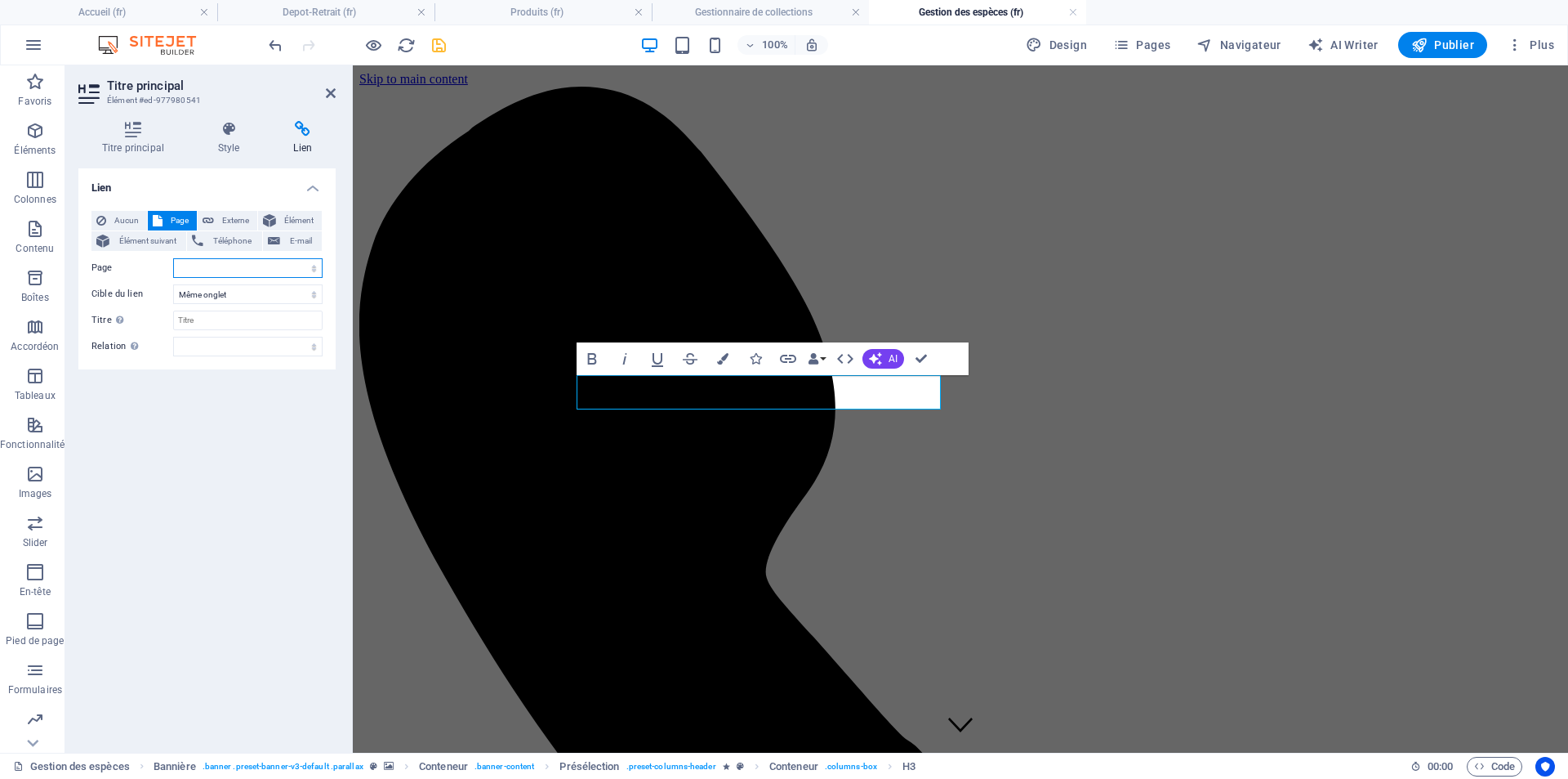
click at [247, 267] on select "Accueil Fournisseurs Gestion des espèces Société IT Support Jobs &amp; Career P…" at bounding box center [247, 267] width 149 height 19
select select "2"
click at [173, 258] on select "Accueil Fournisseurs Gestion des espèces Société IT Support Jobs &amp; Career P…" at bounding box center [247, 267] width 149 height 19
click at [228, 347] on select "alternate author bookmark external help license next nofollow noreferrer noopen…" at bounding box center [247, 346] width 149 height 19
click at [217, 317] on input "Titre Description supplémentaire du lien. Celle-ci doit être différente du text…" at bounding box center [247, 319] width 149 height 19
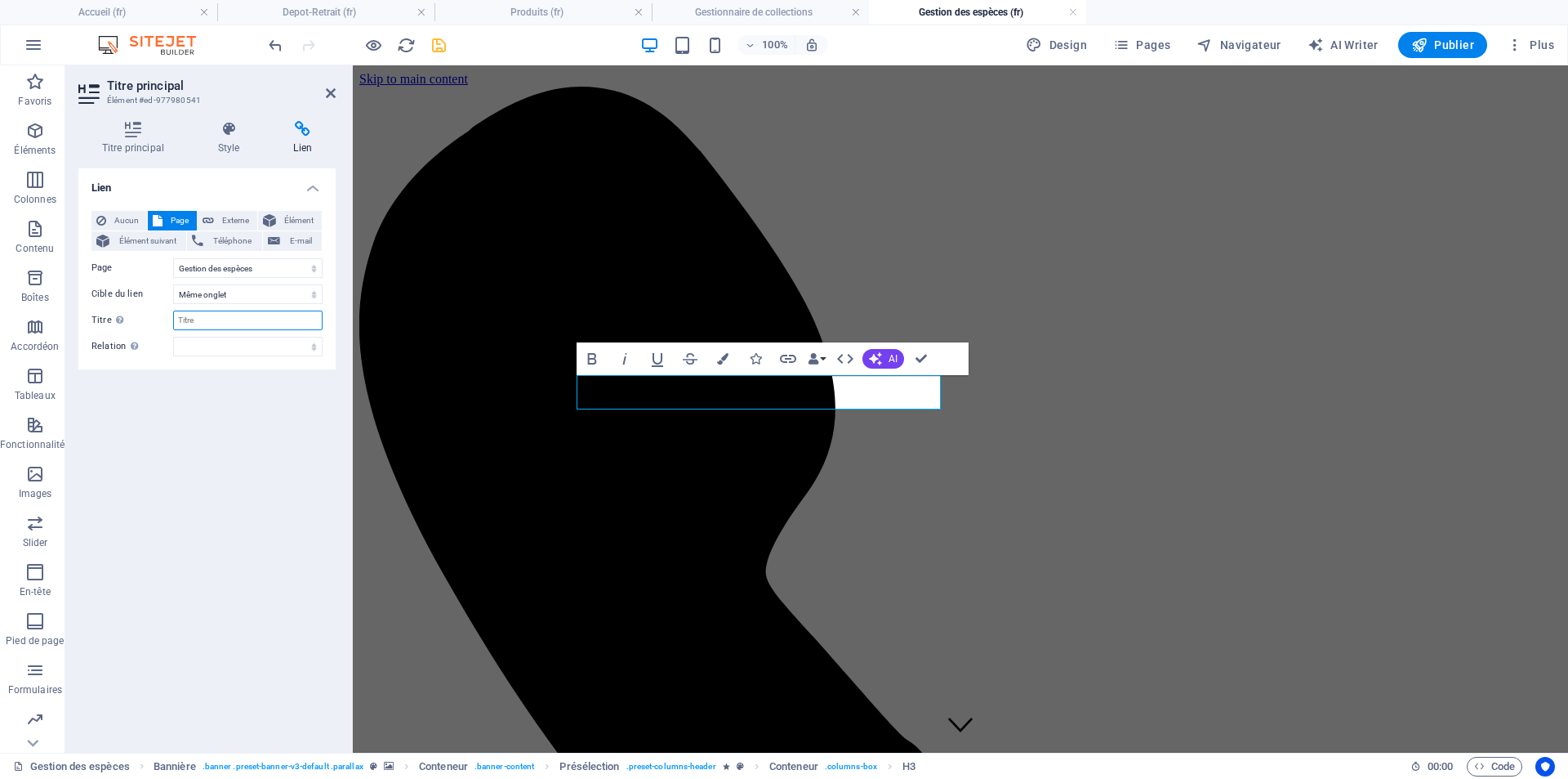
paste input "Gestion des espèces"
type input "Gestion des espèces"
click at [436, 44] on icon "save" at bounding box center [439, 45] width 19 height 19
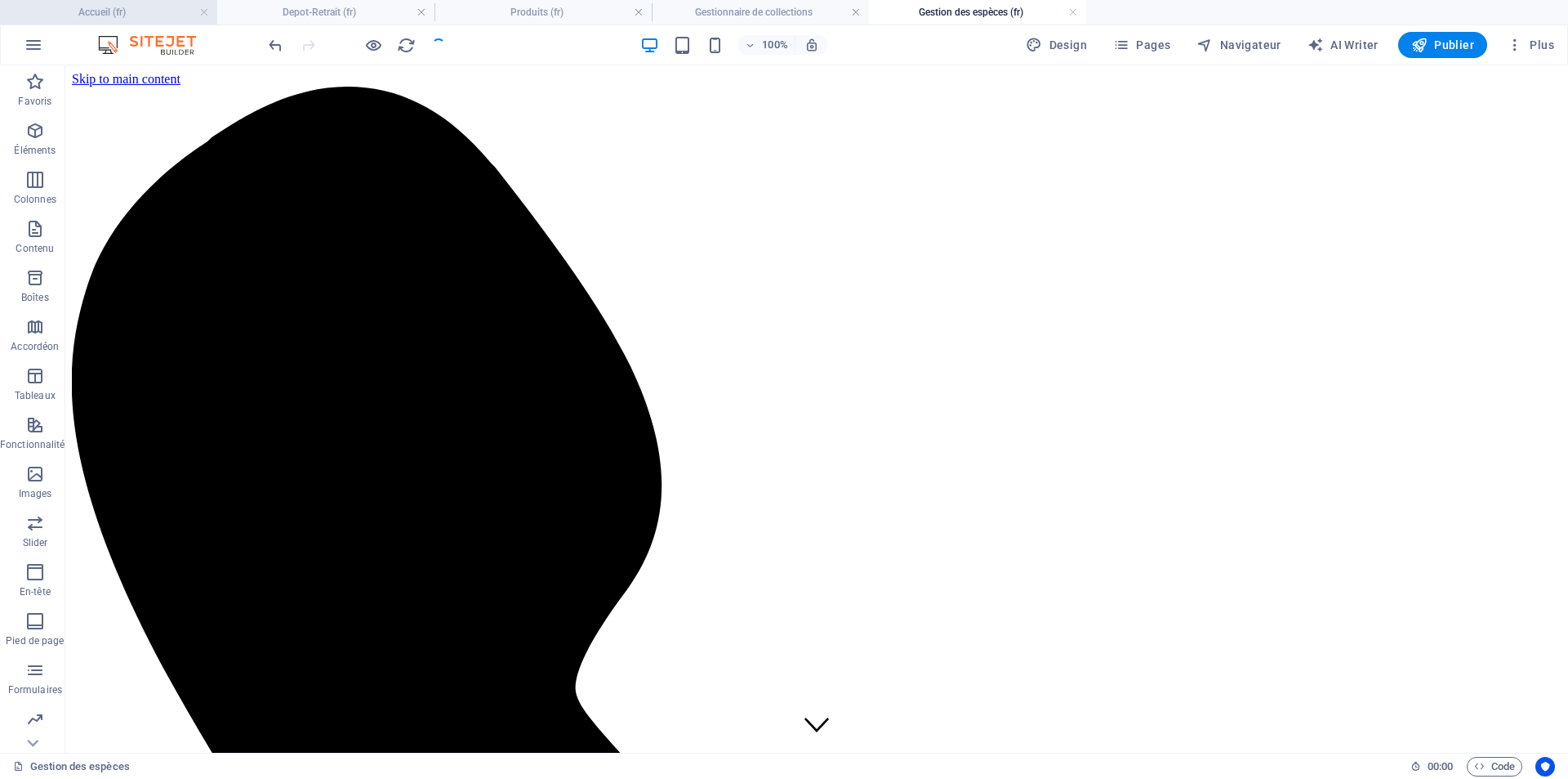
click at [123, 9] on h4 "Accueil (fr)" at bounding box center [108, 13] width 217 height 18
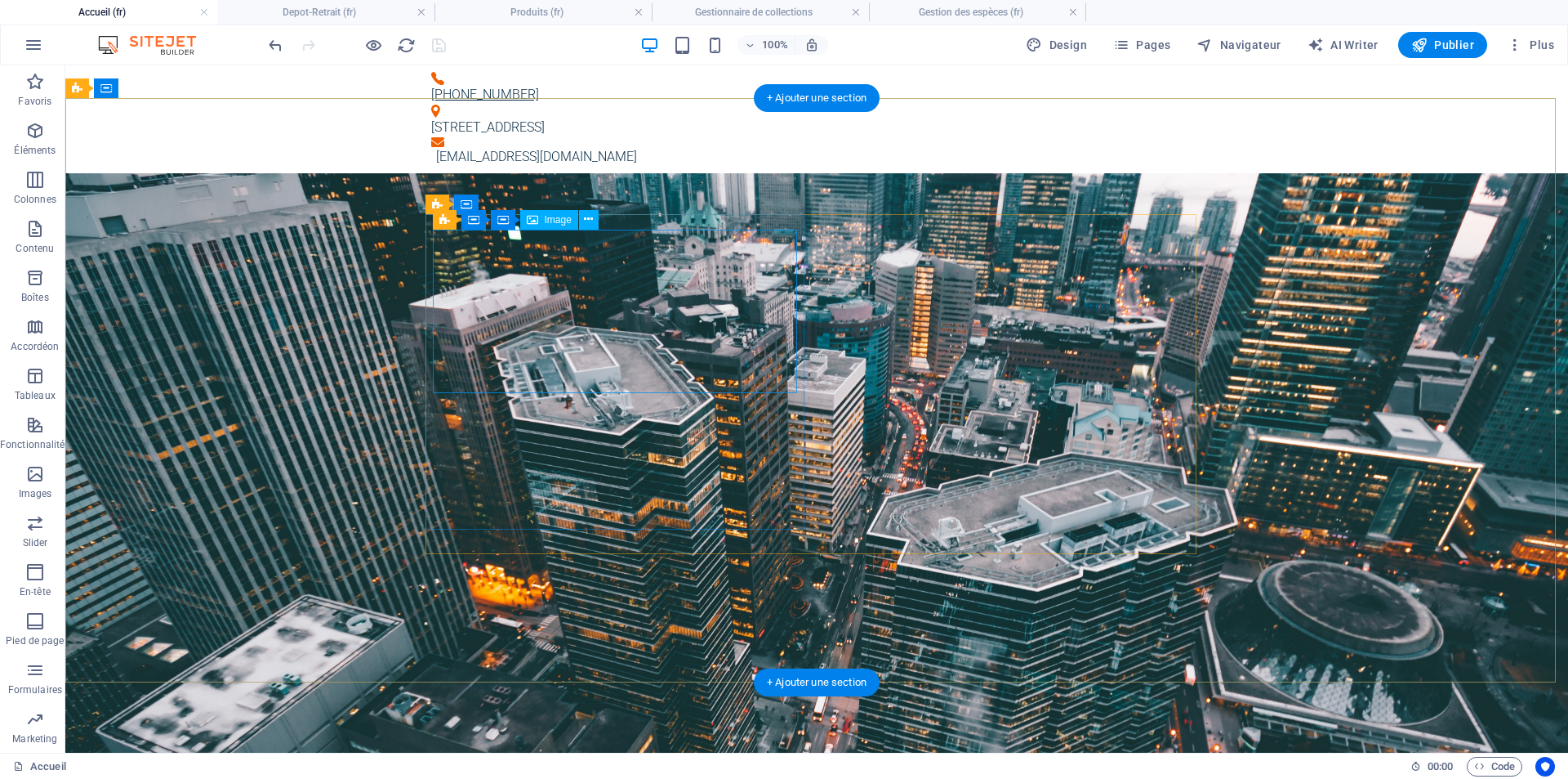
select select "6"
select select
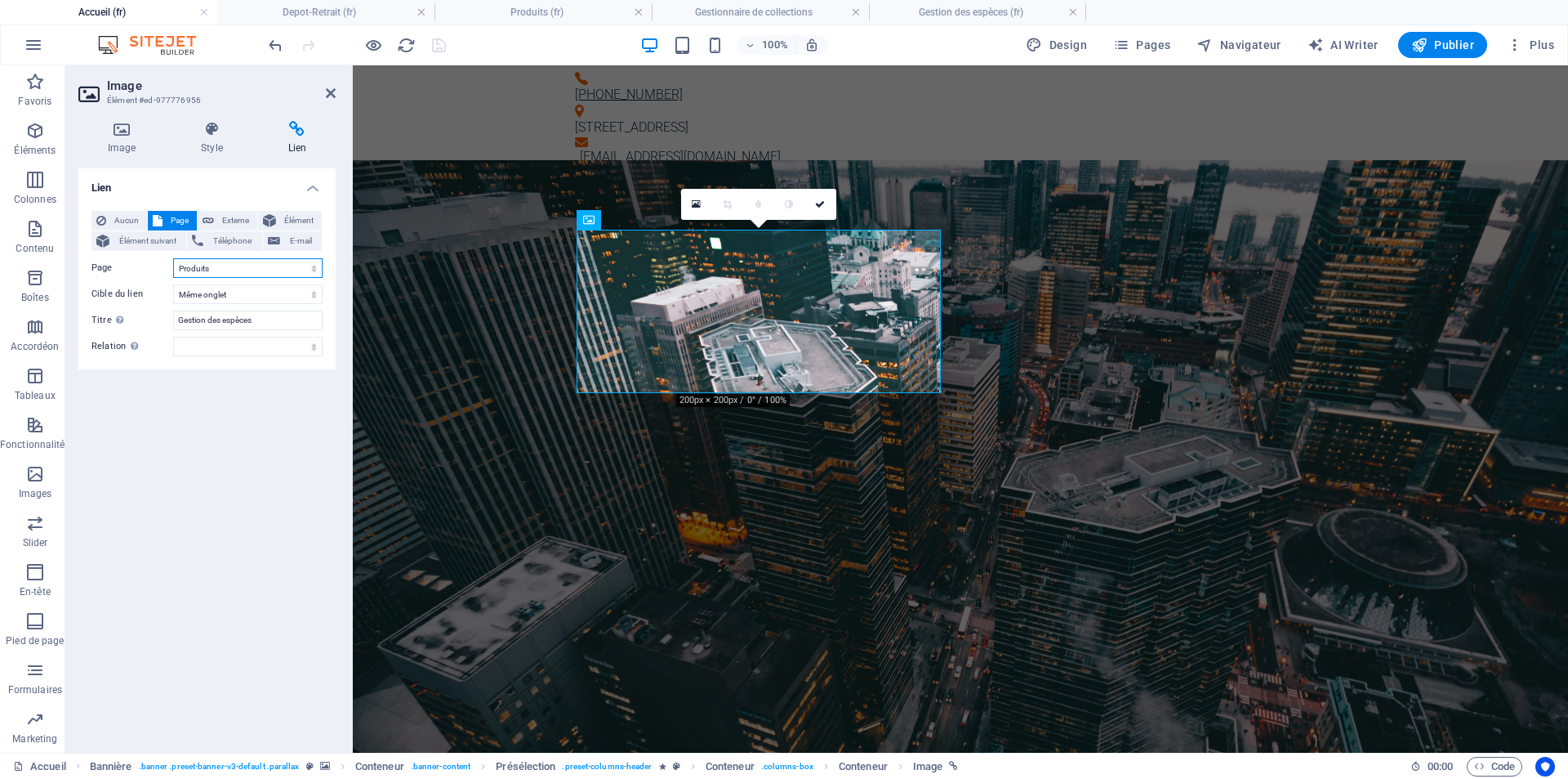
click at [240, 266] on select "Accueil Fournisseurs Gestion des espèces Société IT Support Jobs &amp; Career P…" at bounding box center [247, 267] width 149 height 19
select select "2"
click at [173, 258] on select "Accueil Fournisseurs Gestion des espèces Société IT Support Jobs &amp; Career P…" at bounding box center [247, 267] width 149 height 19
click at [437, 44] on icon "save" at bounding box center [439, 45] width 19 height 19
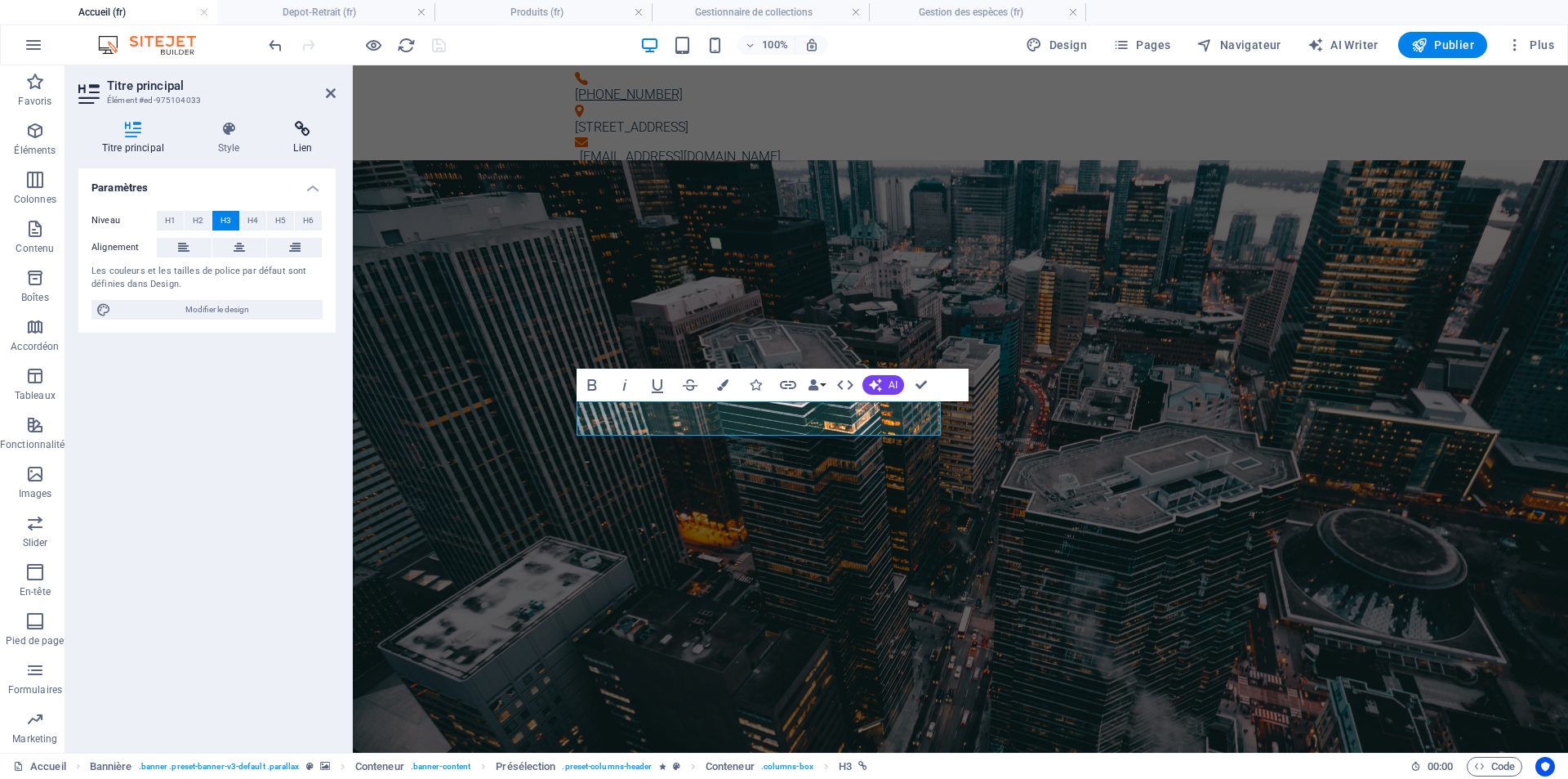
click at [302, 124] on icon at bounding box center [302, 129] width 65 height 16
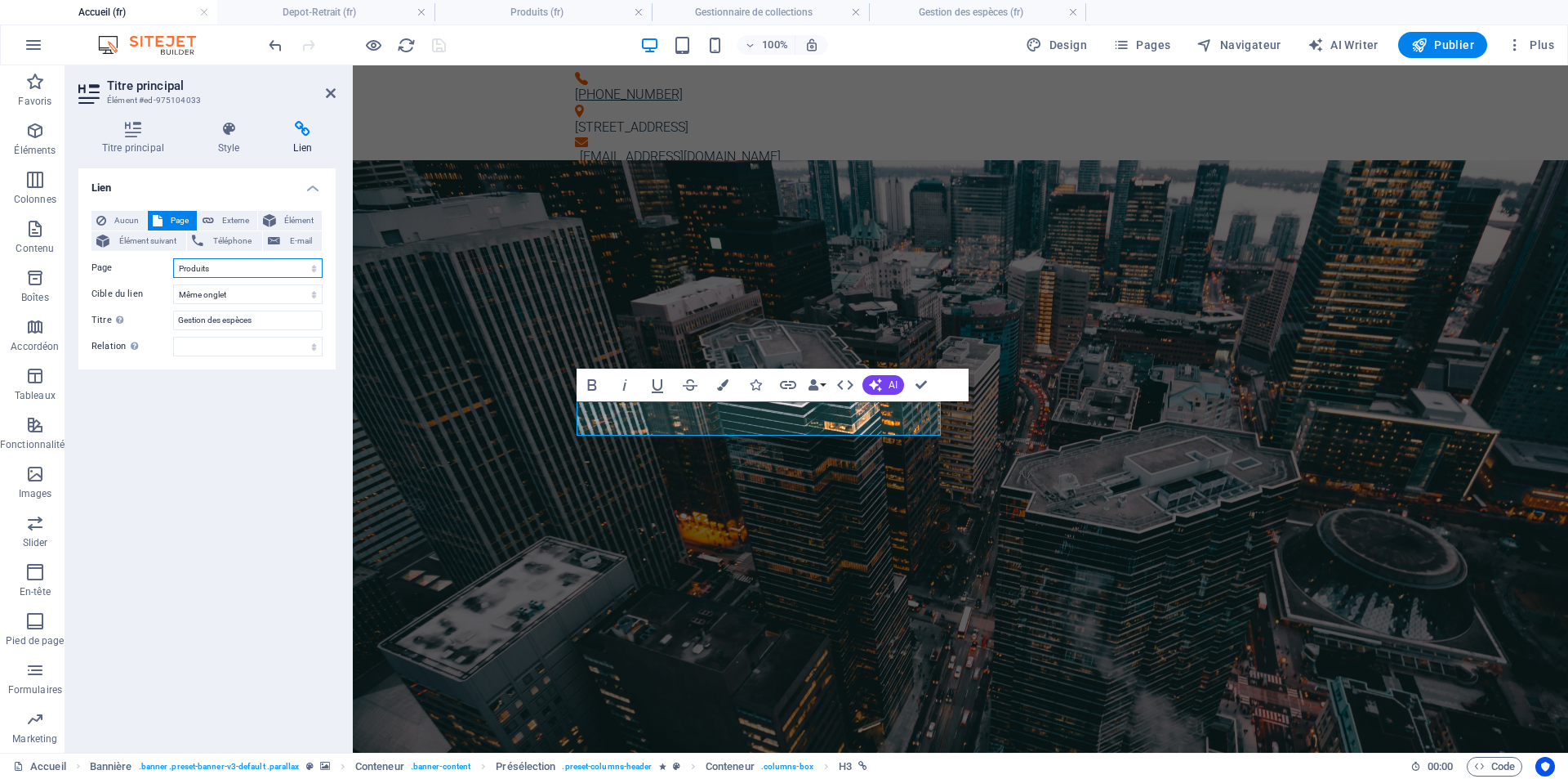
click at [247, 263] on select "Accueil Fournisseurs Gestion des espèces Société IT Support Jobs &amp; Career P…" at bounding box center [247, 267] width 149 height 19
select select "2"
click at [173, 258] on select "Accueil Fournisseurs Gestion des espèces Société IT Support Jobs &amp; Career P…" at bounding box center [247, 267] width 149 height 19
click at [447, 47] on icon "save" at bounding box center [439, 45] width 19 height 19
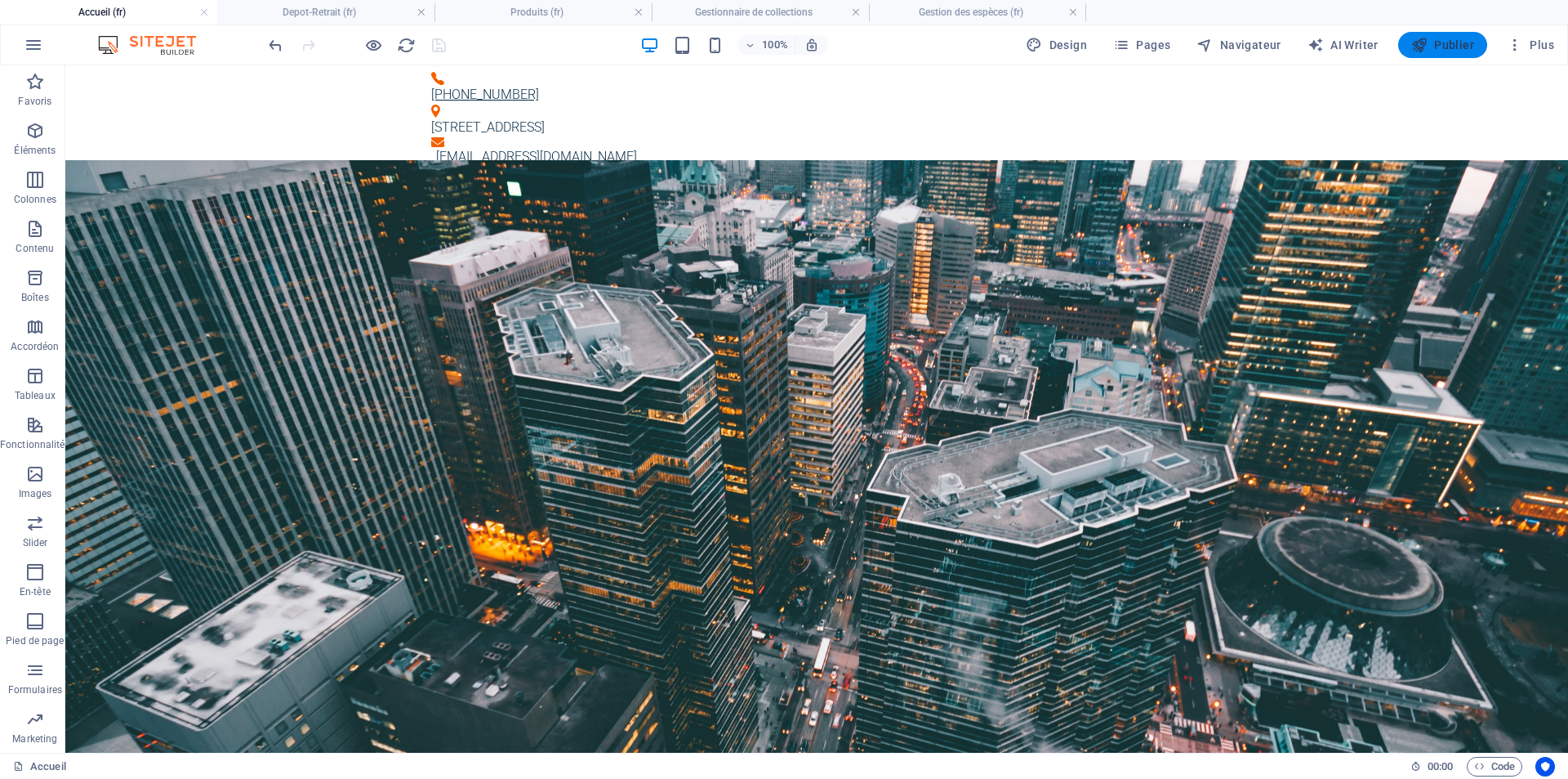
click at [1437, 34] on button "Publier" at bounding box center [1442, 45] width 89 height 27
